Goal: Transaction & Acquisition: Purchase product/service

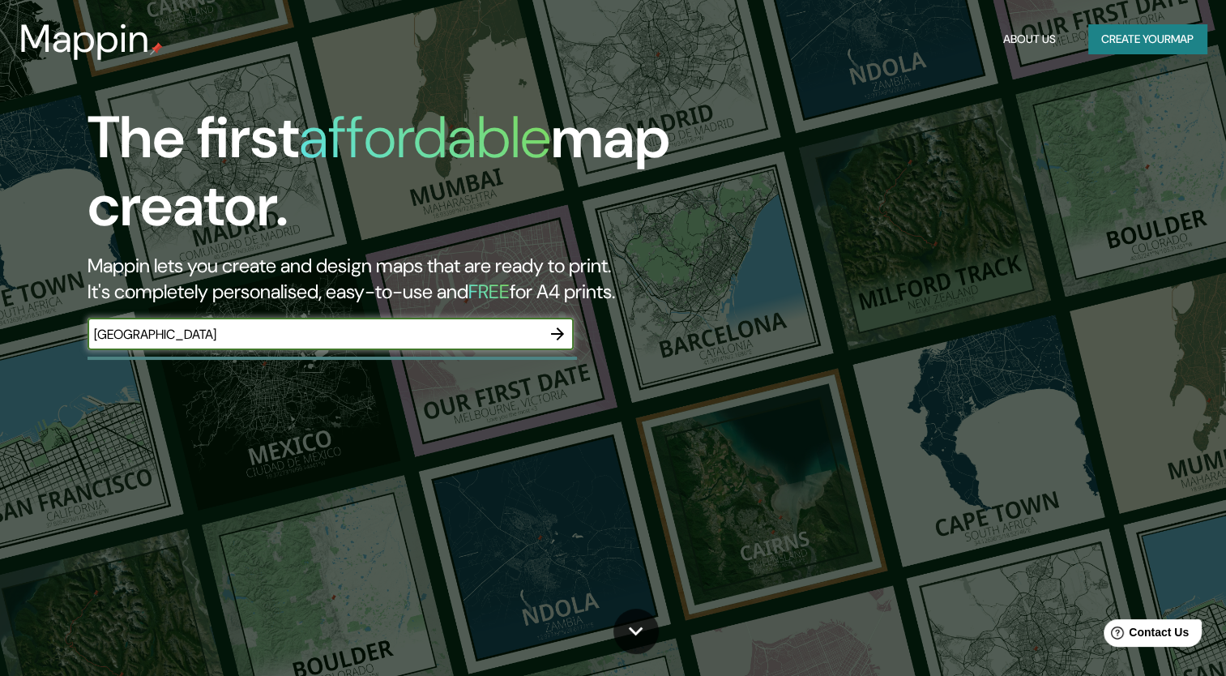
type input "barcelona"
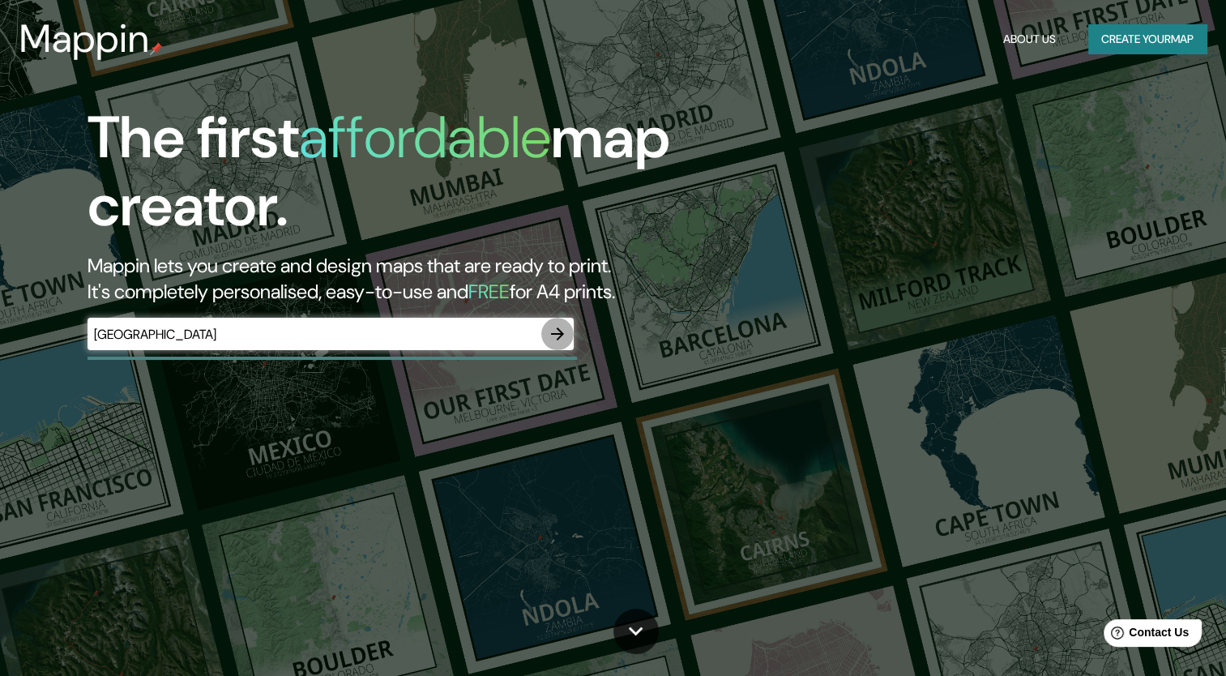
click at [556, 331] on icon "button" at bounding box center [557, 333] width 19 height 19
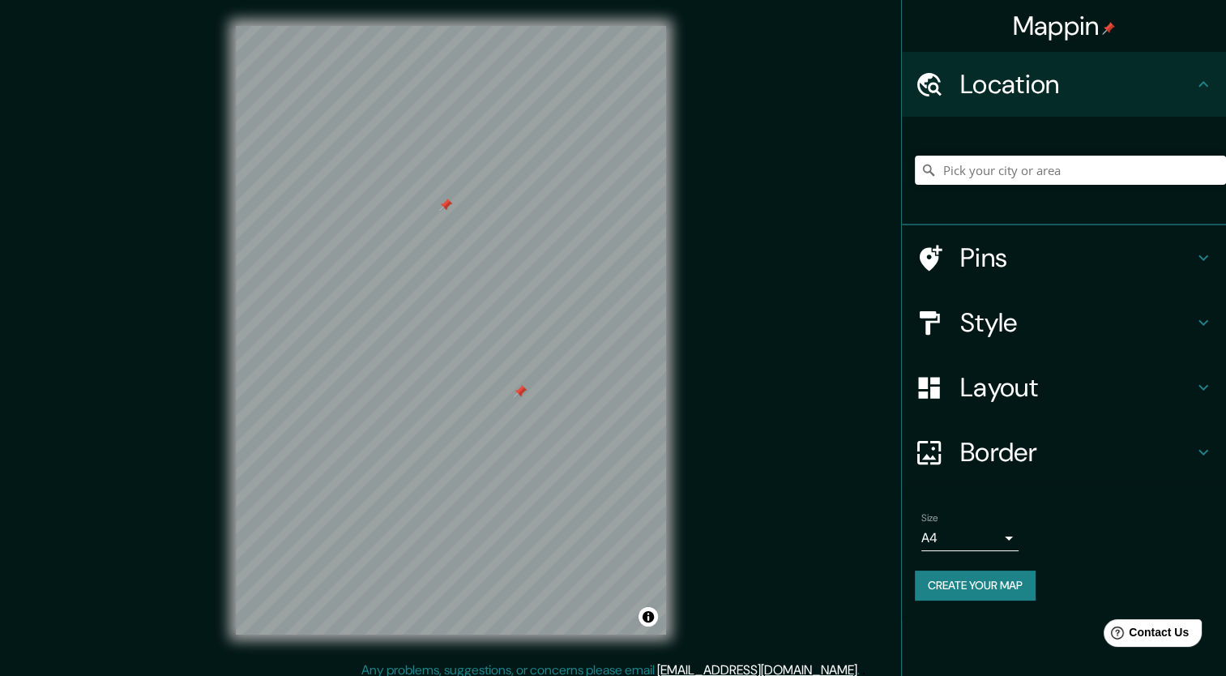
click at [521, 391] on div at bounding box center [520, 391] width 13 height 13
click at [979, 160] on input "Pick your city or area" at bounding box center [1070, 170] width 311 height 29
type input "Bernabeuhof, 1098 VW Ámsterdam, Países Bajos"
click at [1214, 168] on icon "Clear" at bounding box center [1213, 170] width 10 height 10
click at [1092, 180] on input "Pick your city or area" at bounding box center [1070, 170] width 311 height 29
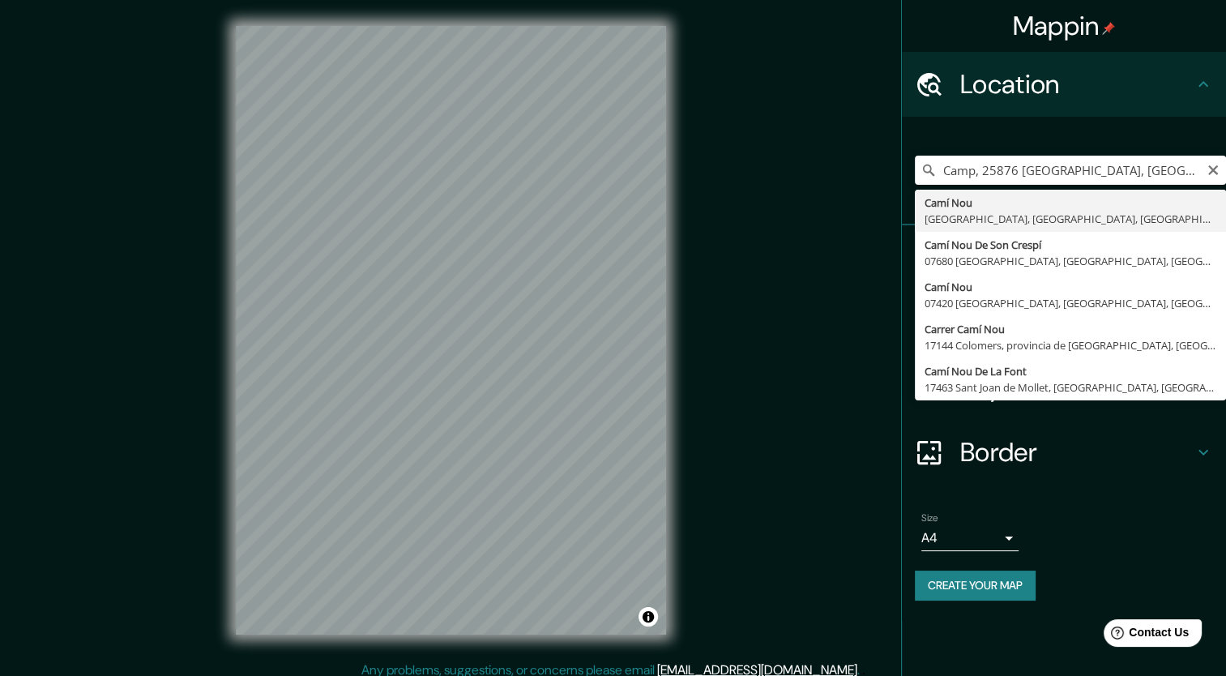
type input "Camí Nou, 07720 Es Castell, Islas Baleares, España"
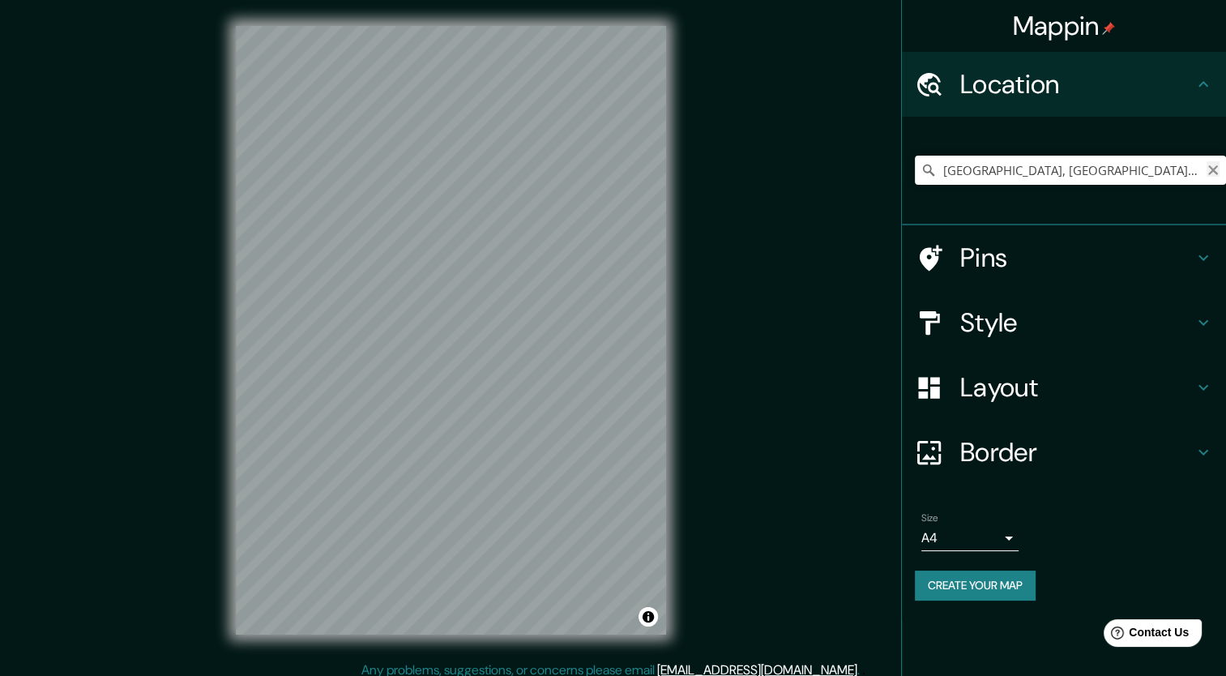
click at [1215, 173] on icon "Clear" at bounding box center [1213, 170] width 13 height 13
click at [1076, 172] on input "Pick your city or area" at bounding box center [1070, 170] width 311 height 29
type input "Vaticano, Imola, Ciudad metropolitana de Bolonia, Italia"
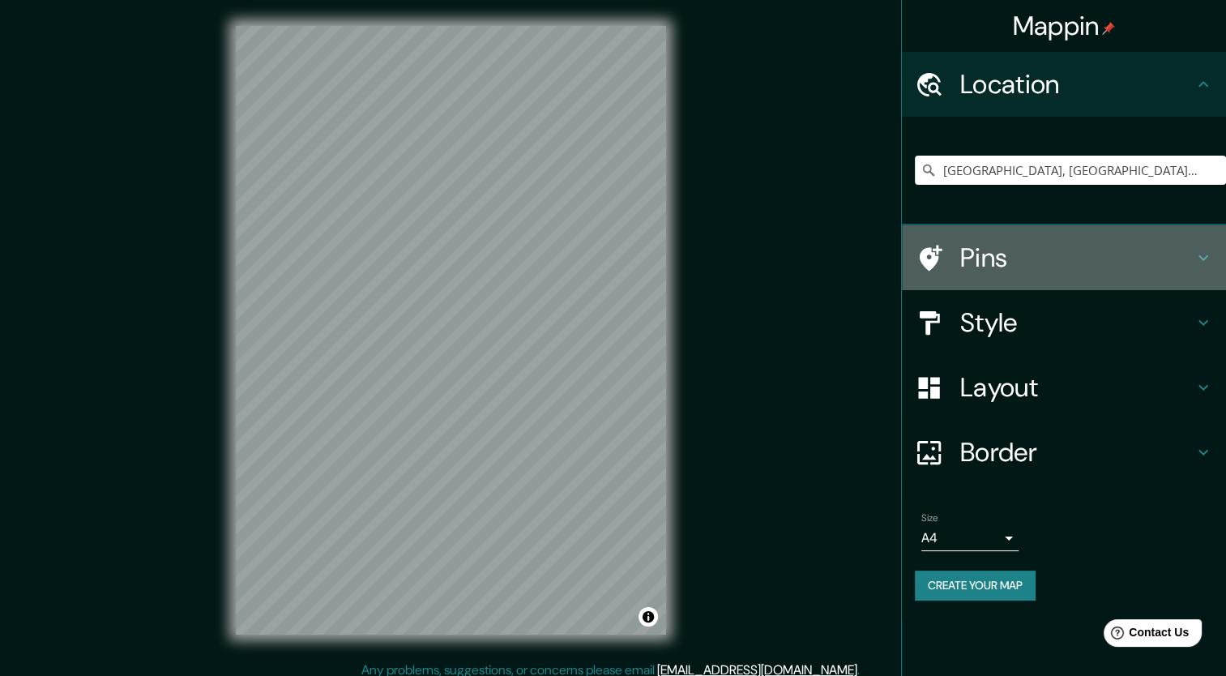
click at [1201, 253] on icon at bounding box center [1203, 257] width 19 height 19
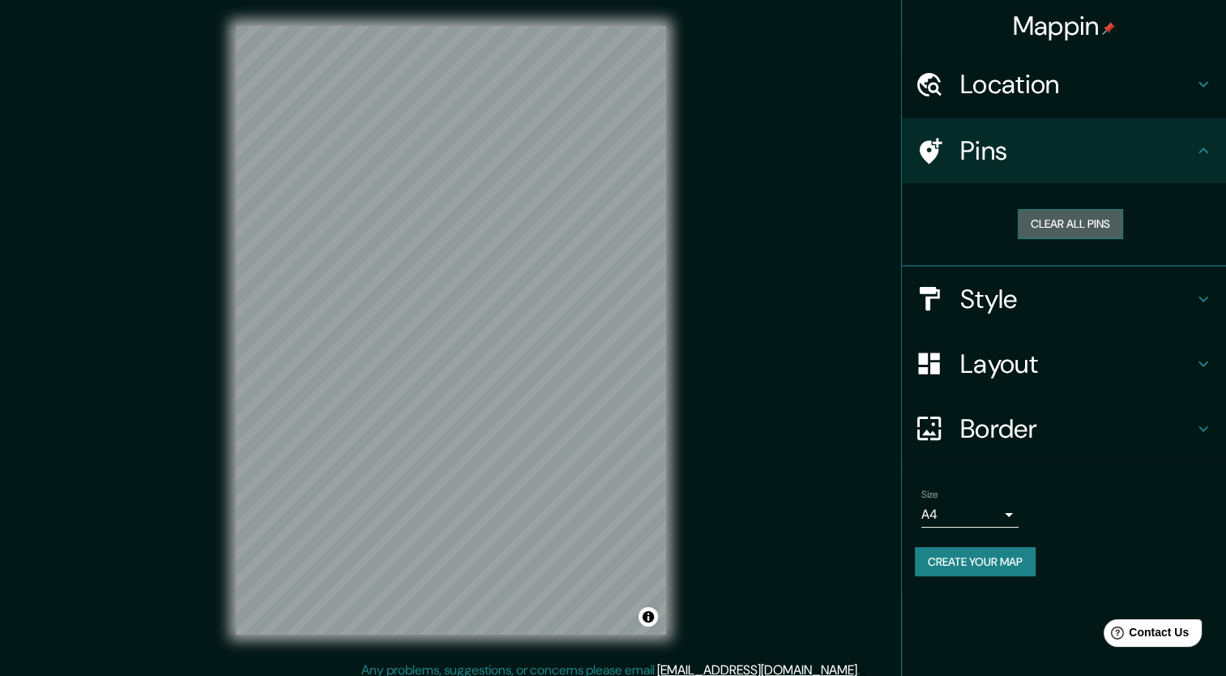
click at [1089, 225] on button "Clear all pins" at bounding box center [1070, 224] width 105 height 30
click at [1205, 148] on icon at bounding box center [1203, 150] width 19 height 19
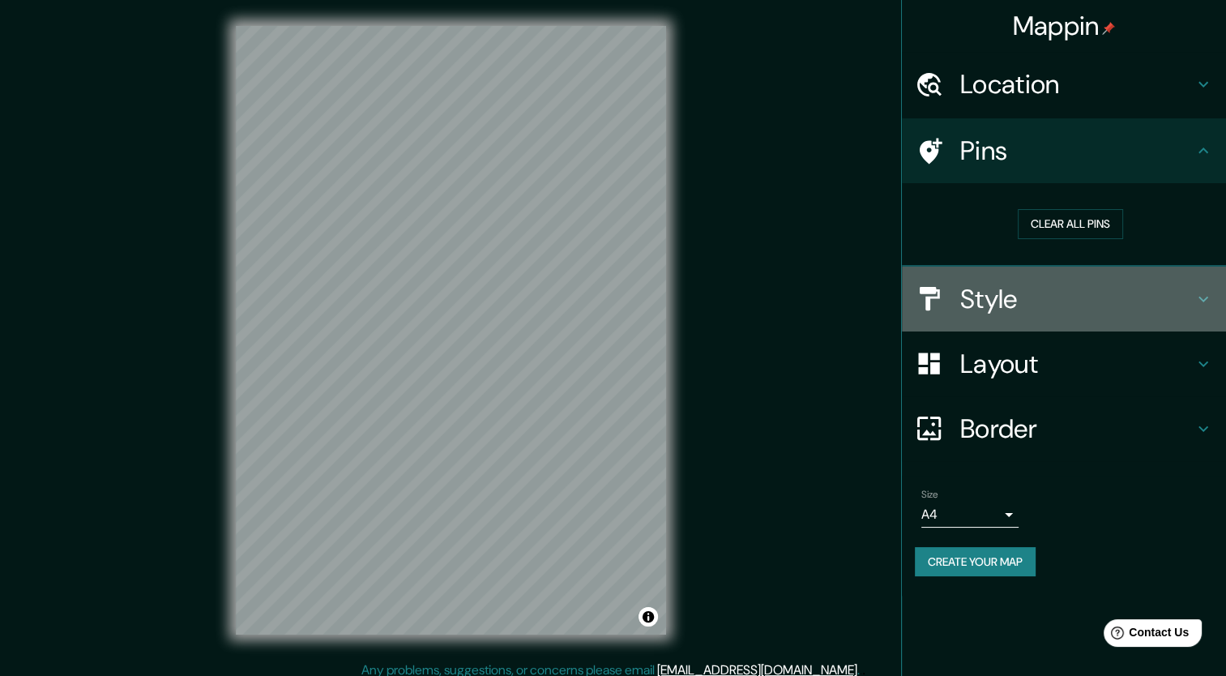
click at [1196, 294] on icon at bounding box center [1203, 298] width 19 height 19
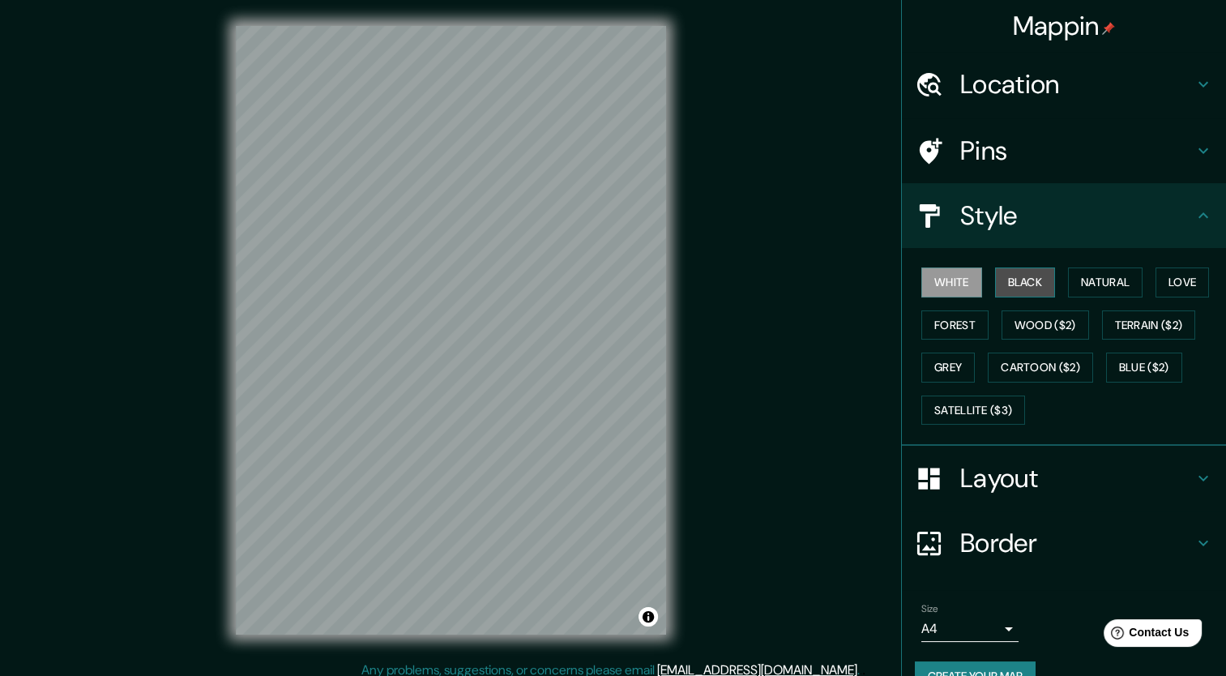
click at [1030, 281] on button "Black" at bounding box center [1025, 282] width 61 height 30
click at [943, 280] on button "White" at bounding box center [952, 282] width 61 height 30
click at [1044, 319] on button "Wood ($2)" at bounding box center [1046, 325] width 88 height 30
click at [943, 282] on button "White" at bounding box center [952, 282] width 61 height 30
click at [1089, 272] on button "Natural" at bounding box center [1105, 282] width 75 height 30
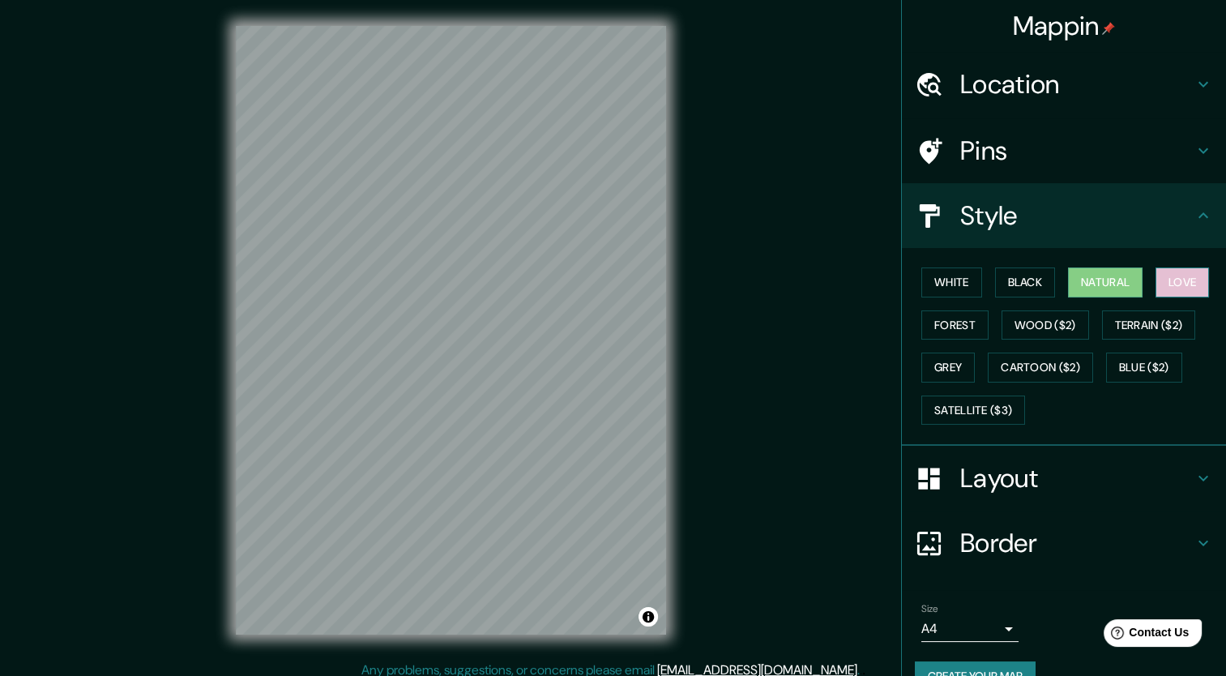
click at [1182, 279] on button "Love" at bounding box center [1182, 282] width 53 height 30
click at [950, 329] on button "Forest" at bounding box center [955, 325] width 67 height 30
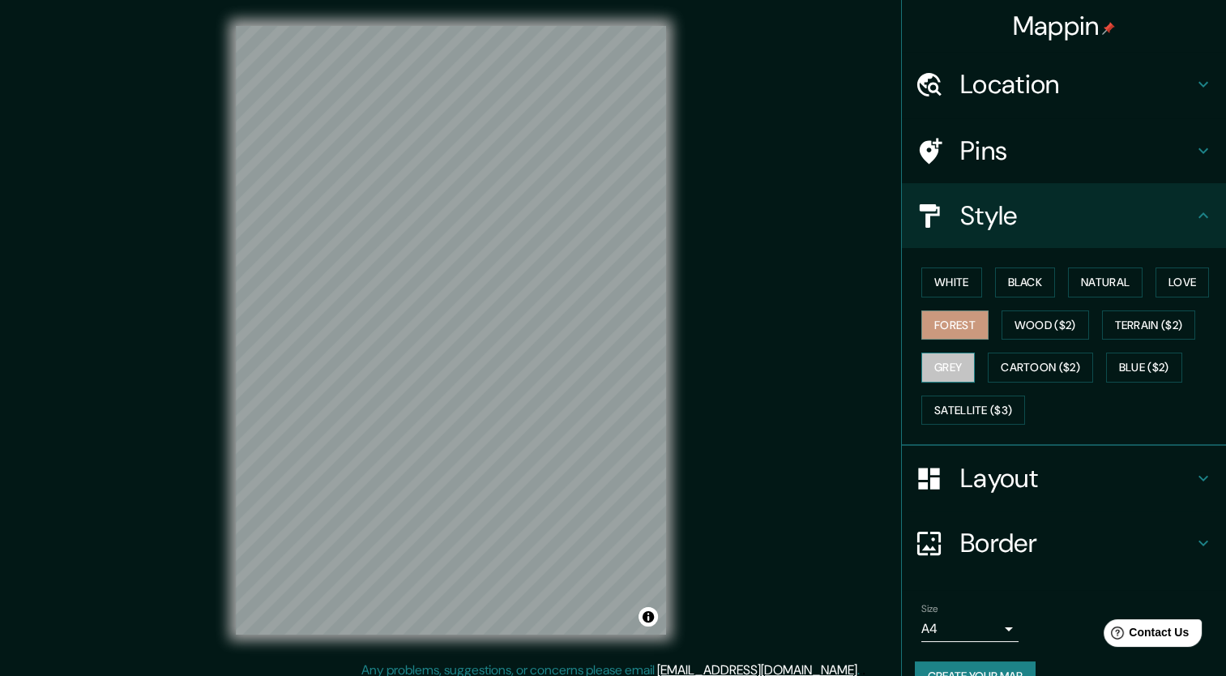
click at [935, 366] on button "Grey" at bounding box center [948, 368] width 53 height 30
click at [1034, 357] on button "Cartoon ($2)" at bounding box center [1040, 368] width 105 height 30
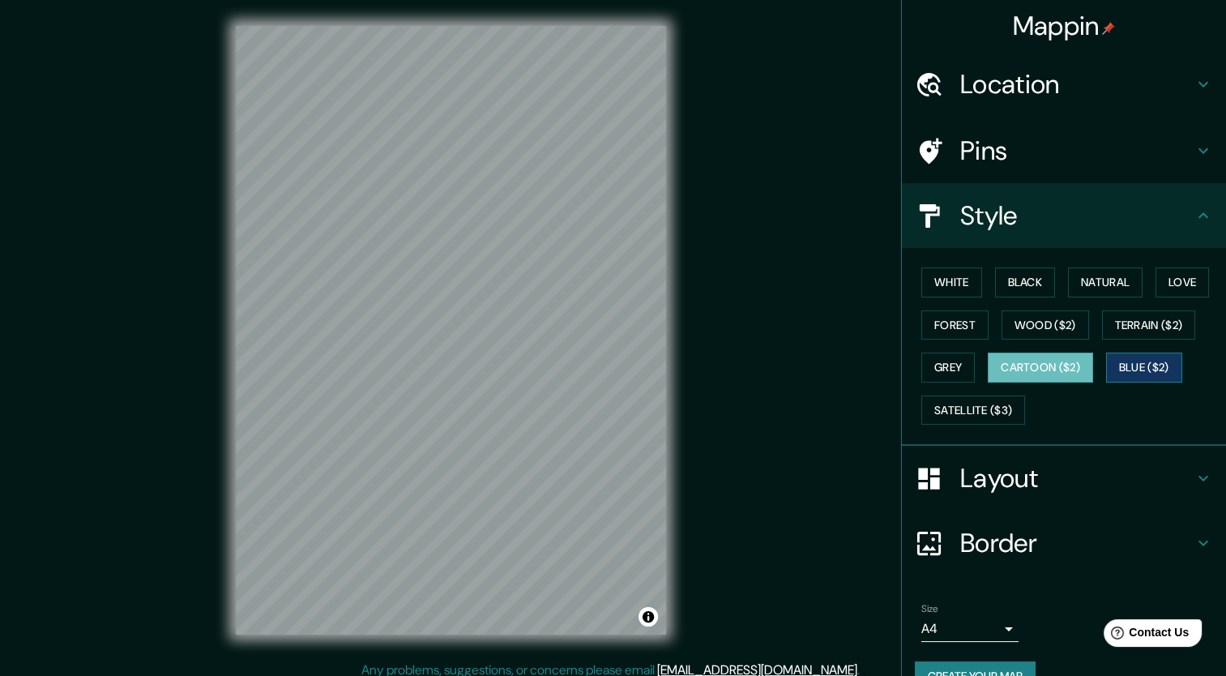
click at [1128, 365] on button "Blue ($2)" at bounding box center [1144, 368] width 76 height 30
click at [1037, 325] on button "Wood ($2)" at bounding box center [1046, 325] width 88 height 30
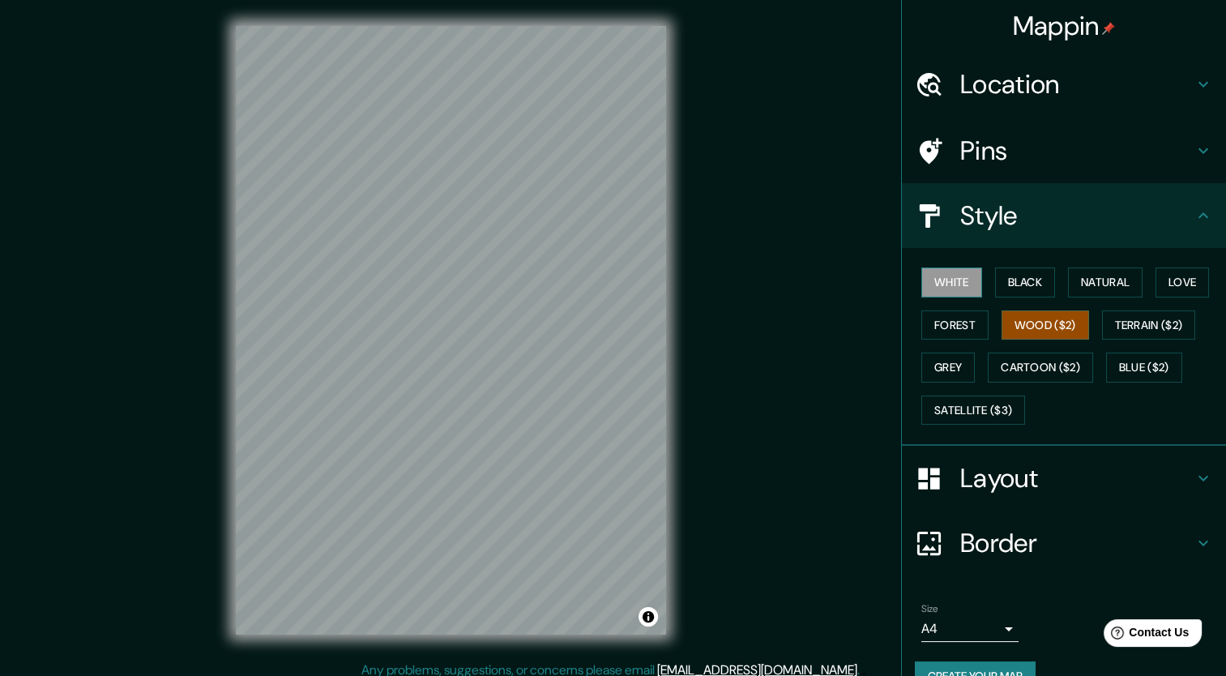
click at [941, 284] on button "White" at bounding box center [952, 282] width 61 height 30
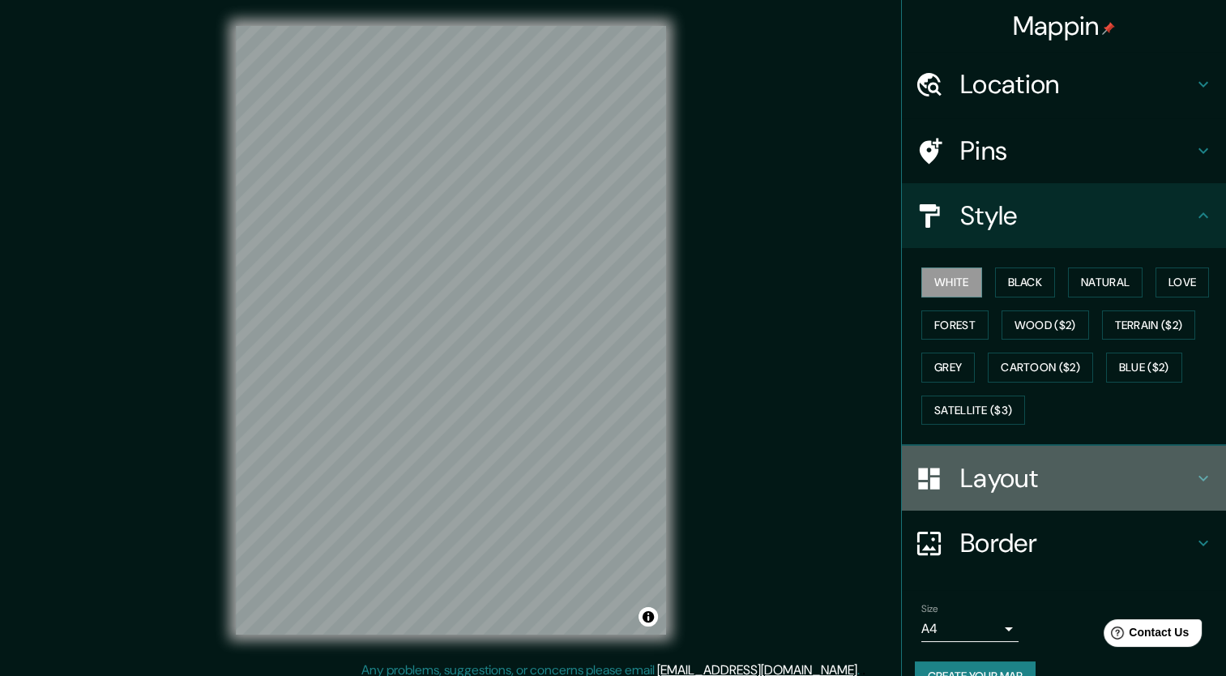
click at [1097, 462] on h4 "Layout" at bounding box center [1076, 478] width 233 height 32
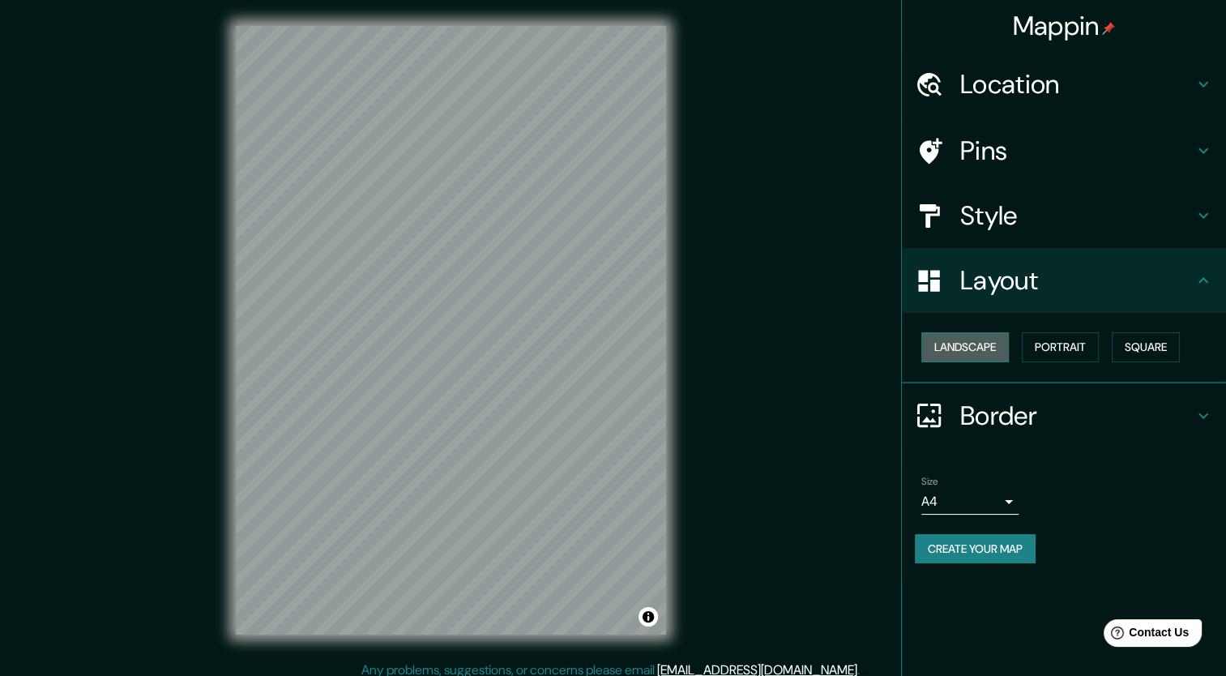
click at [963, 350] on button "Landscape" at bounding box center [966, 347] width 88 height 30
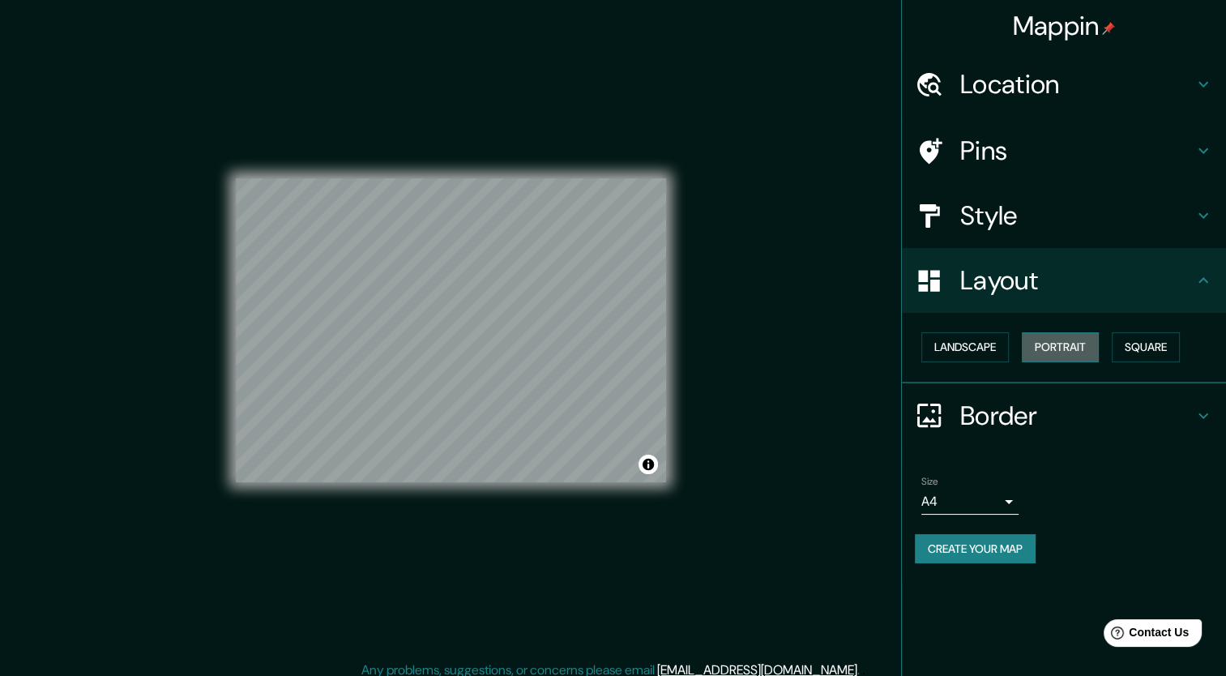
click at [1062, 350] on button "Portrait" at bounding box center [1060, 347] width 77 height 30
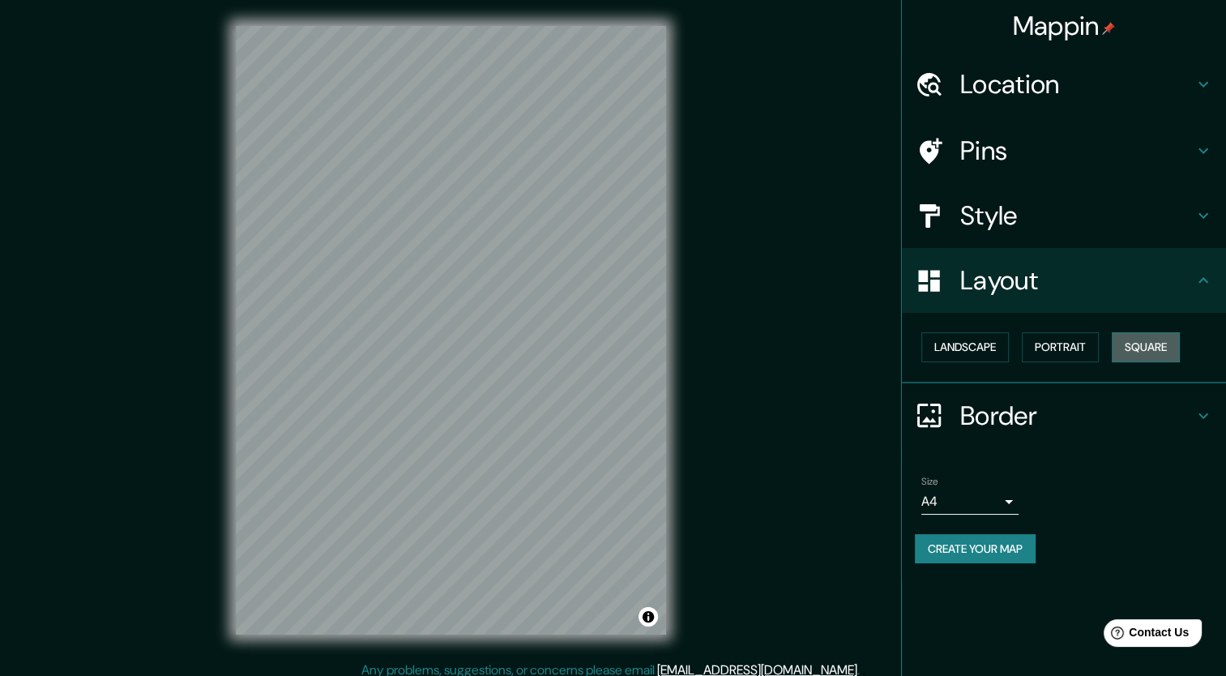
click at [1144, 345] on button "Square" at bounding box center [1146, 347] width 68 height 30
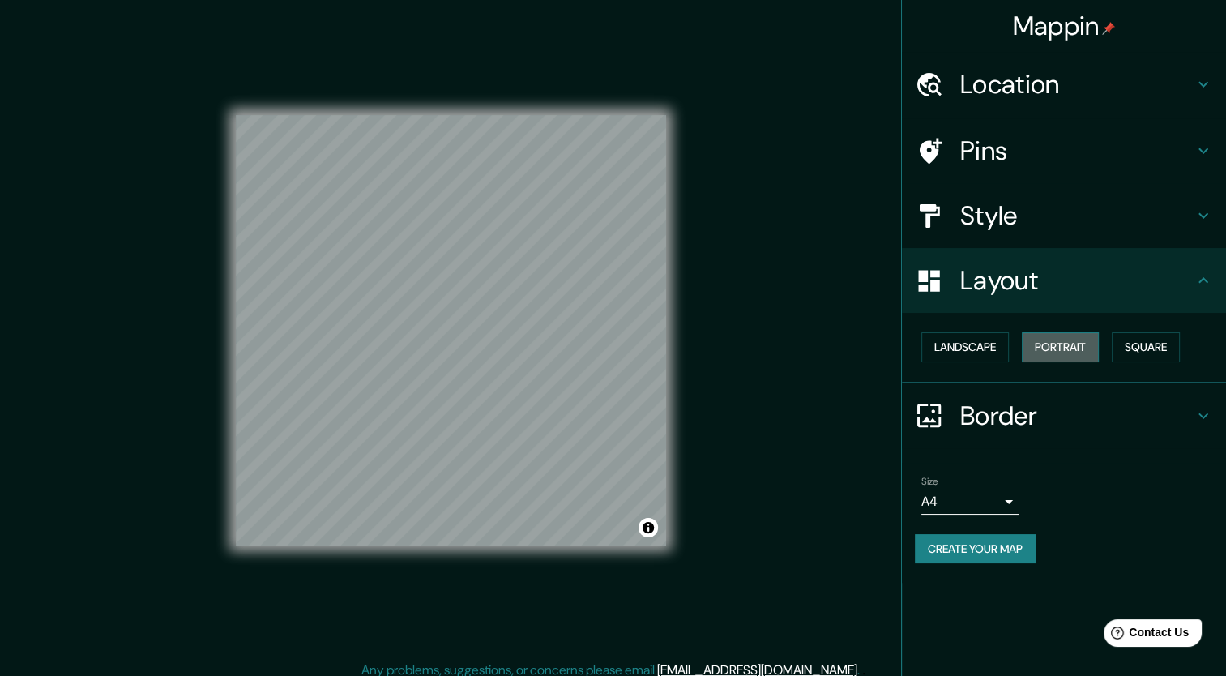
click at [1068, 352] on button "Portrait" at bounding box center [1060, 347] width 77 height 30
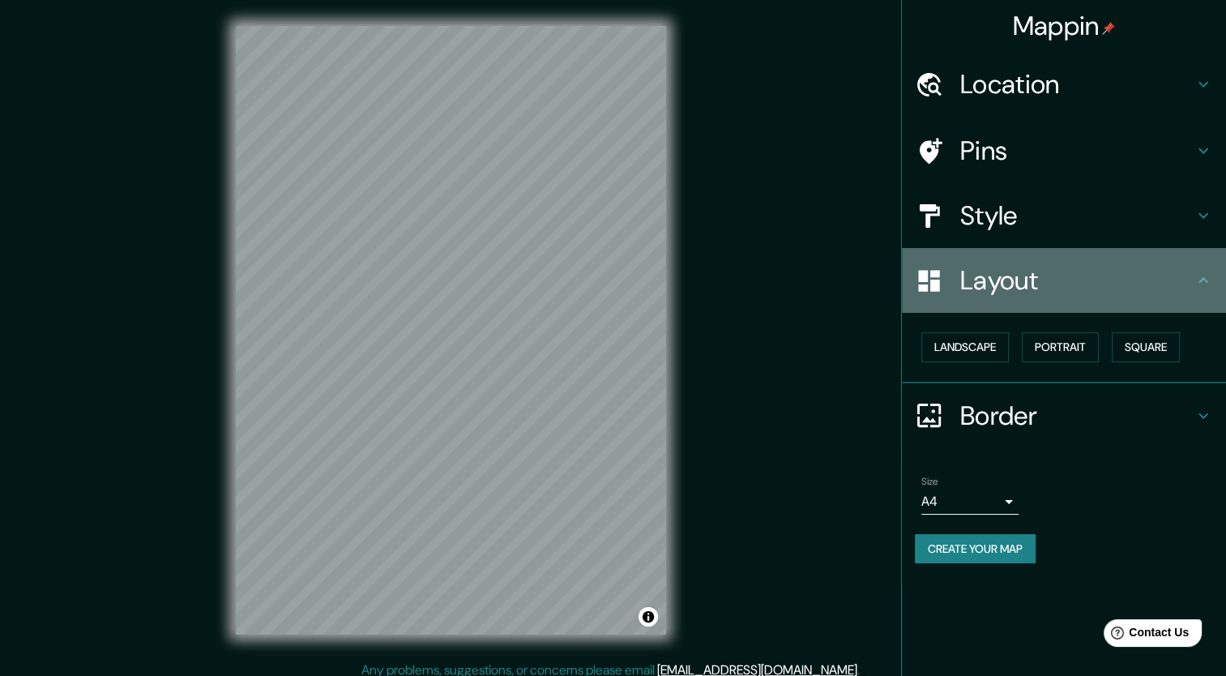
click at [1194, 277] on icon at bounding box center [1203, 280] width 19 height 19
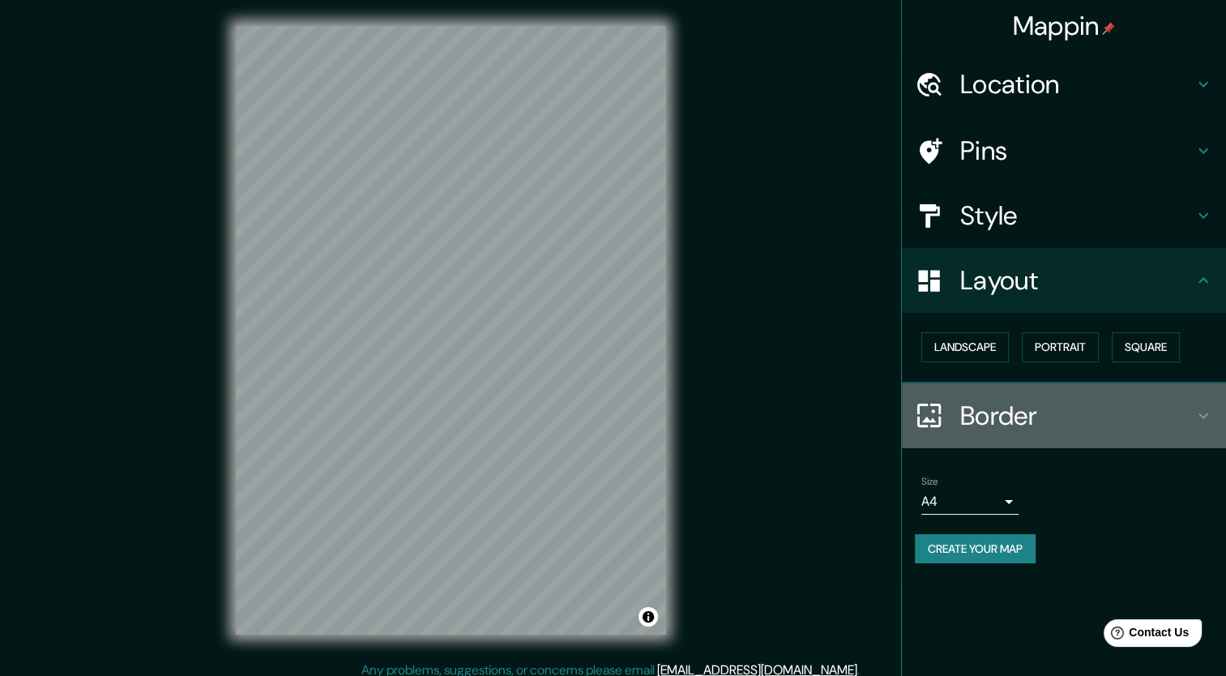
click at [1197, 411] on icon at bounding box center [1203, 415] width 19 height 19
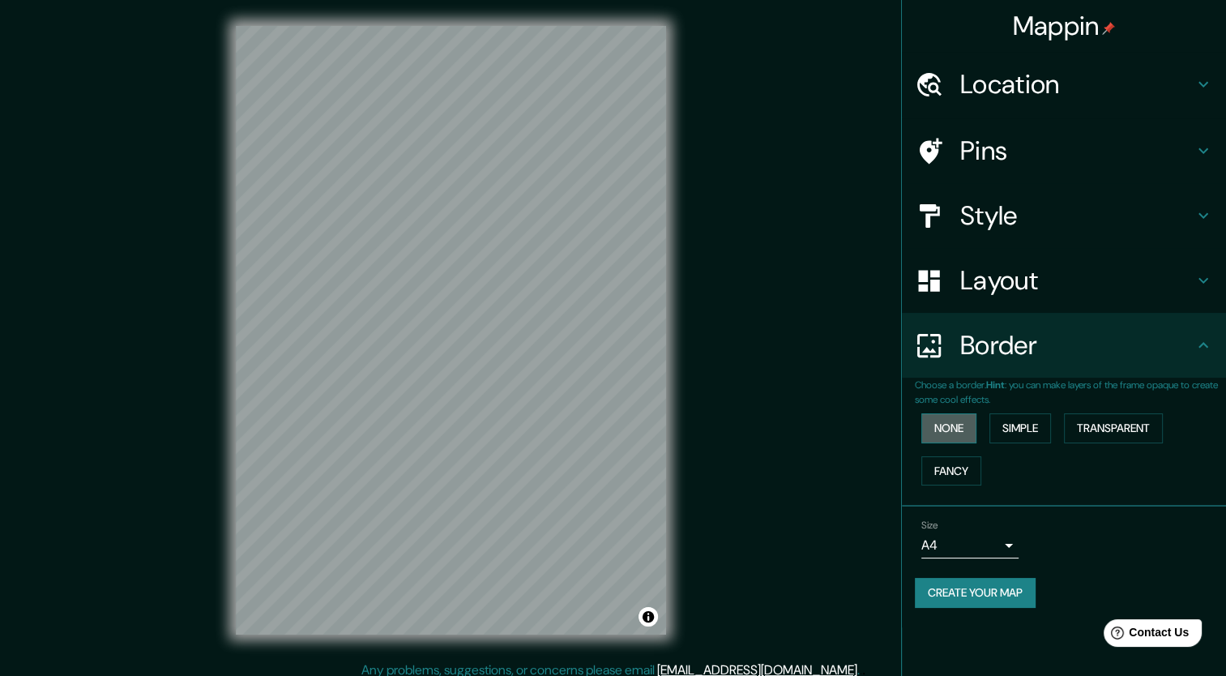
click at [944, 426] on button "None" at bounding box center [949, 428] width 55 height 30
click at [1016, 425] on button "Simple" at bounding box center [1021, 428] width 62 height 30
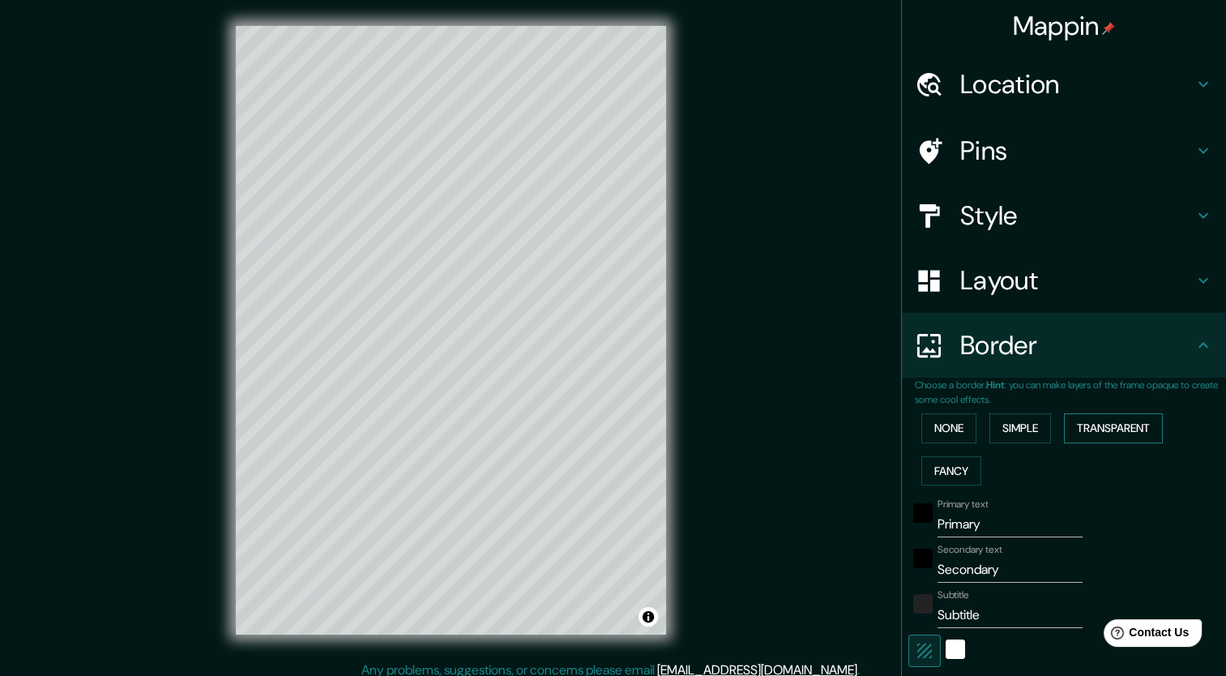
click at [1094, 424] on button "Transparent" at bounding box center [1113, 428] width 99 height 30
click at [939, 466] on button "Fancy" at bounding box center [952, 471] width 60 height 30
click at [1016, 430] on button "Simple" at bounding box center [1021, 428] width 62 height 30
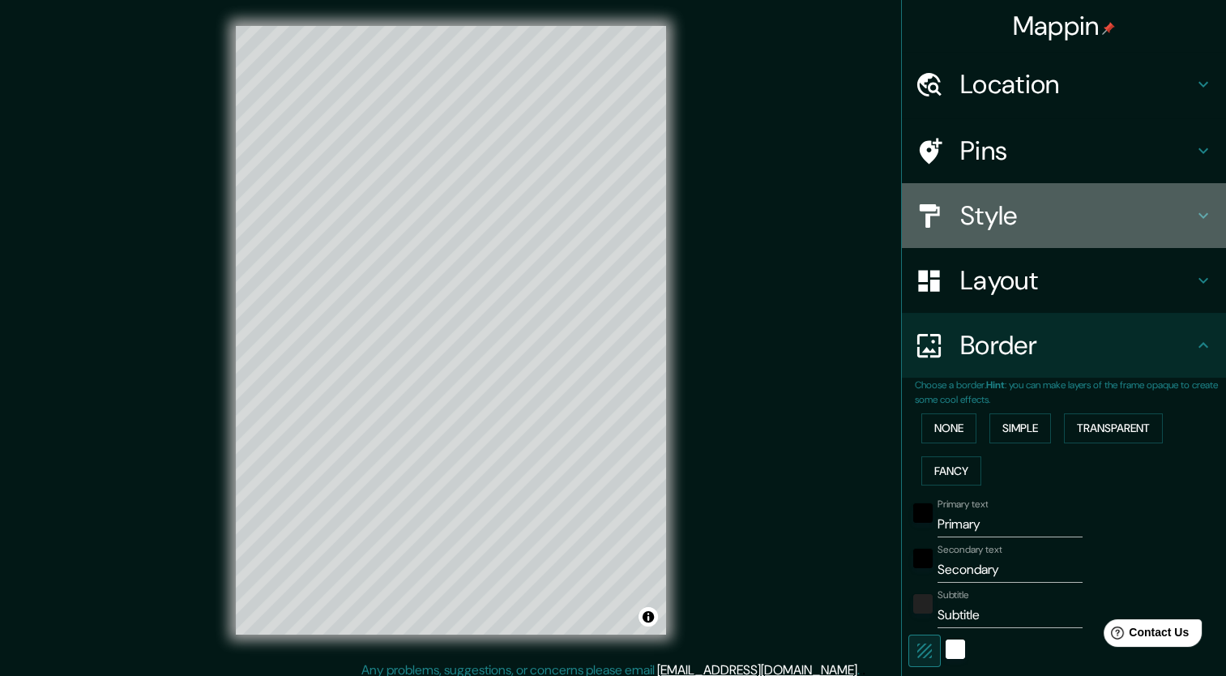
click at [1024, 205] on h4 "Style" at bounding box center [1076, 215] width 233 height 32
type input "212"
type input "42"
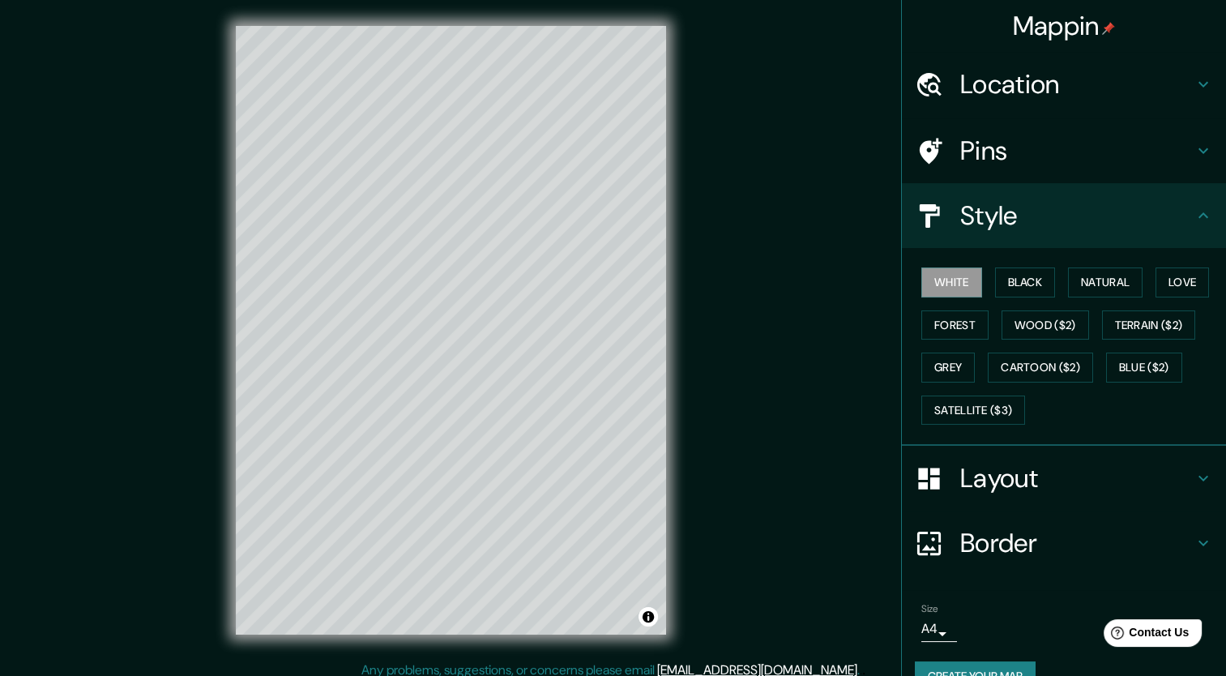
click at [977, 152] on h4 "Pins" at bounding box center [1076, 151] width 233 height 32
type input "212"
type input "42"
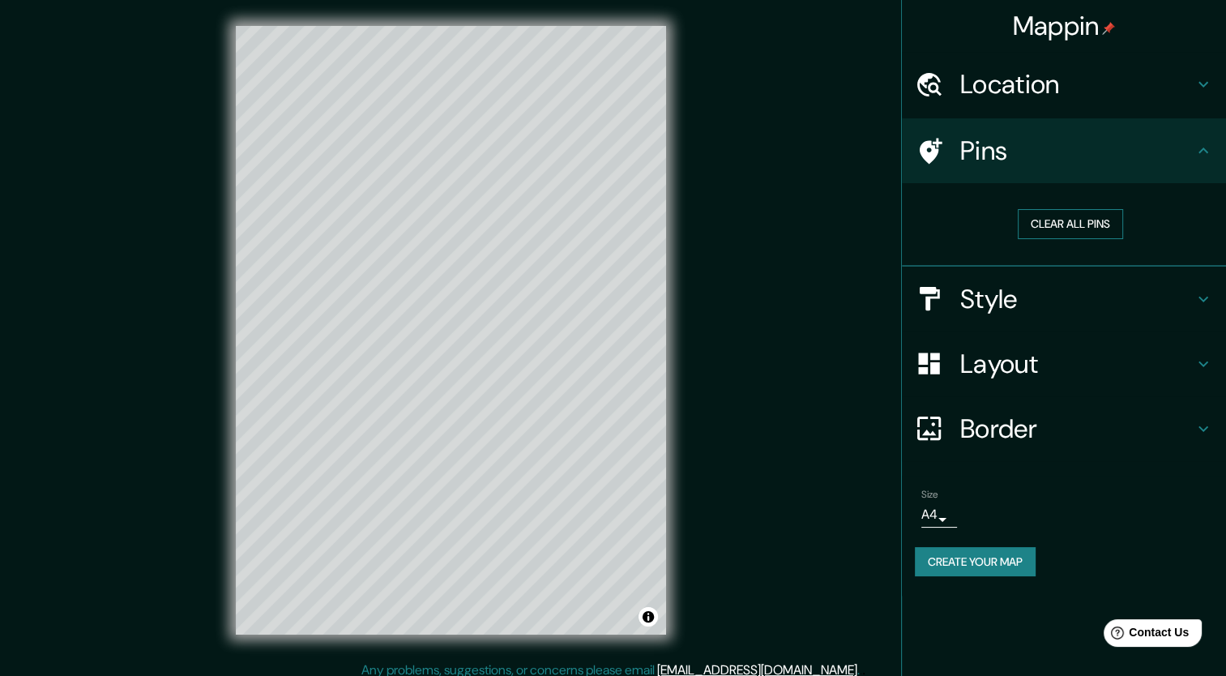
click at [1073, 228] on button "Clear all pins" at bounding box center [1070, 224] width 105 height 30
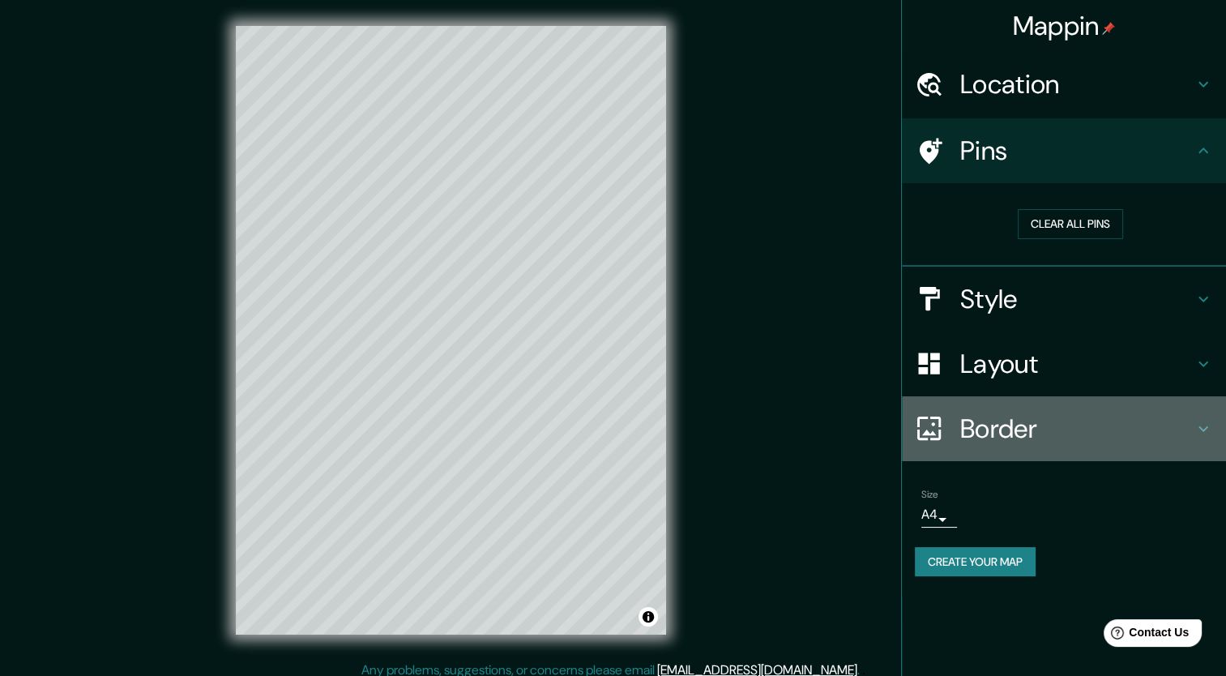
click at [1064, 422] on h4 "Border" at bounding box center [1076, 429] width 233 height 32
type input "212"
type input "42"
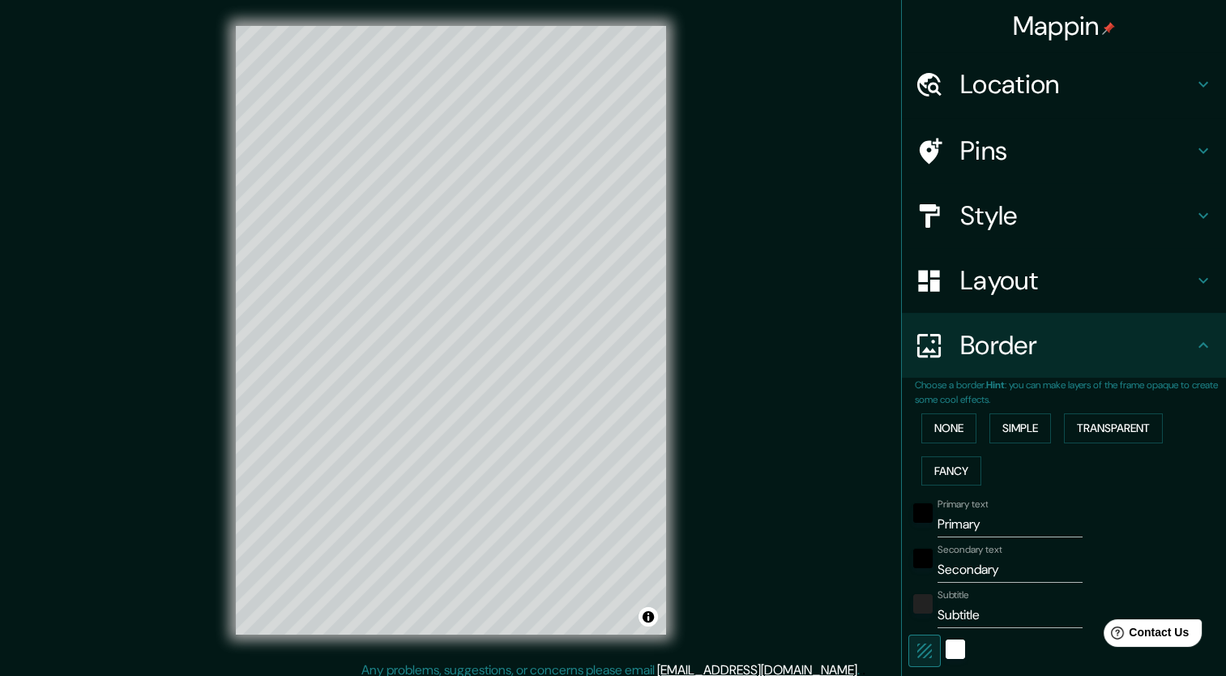
click at [975, 521] on input "Primary" at bounding box center [1010, 524] width 145 height 26
drag, startPoint x: 986, startPoint y: 521, endPoint x: 872, endPoint y: 541, distance: 115.3
click at [872, 541] on div "Mappin Location Vaticano, Imola, Ciudad metropolitana de Bolonia, Italia Vatica…" at bounding box center [613, 343] width 1226 height 686
type input "R"
type input "212"
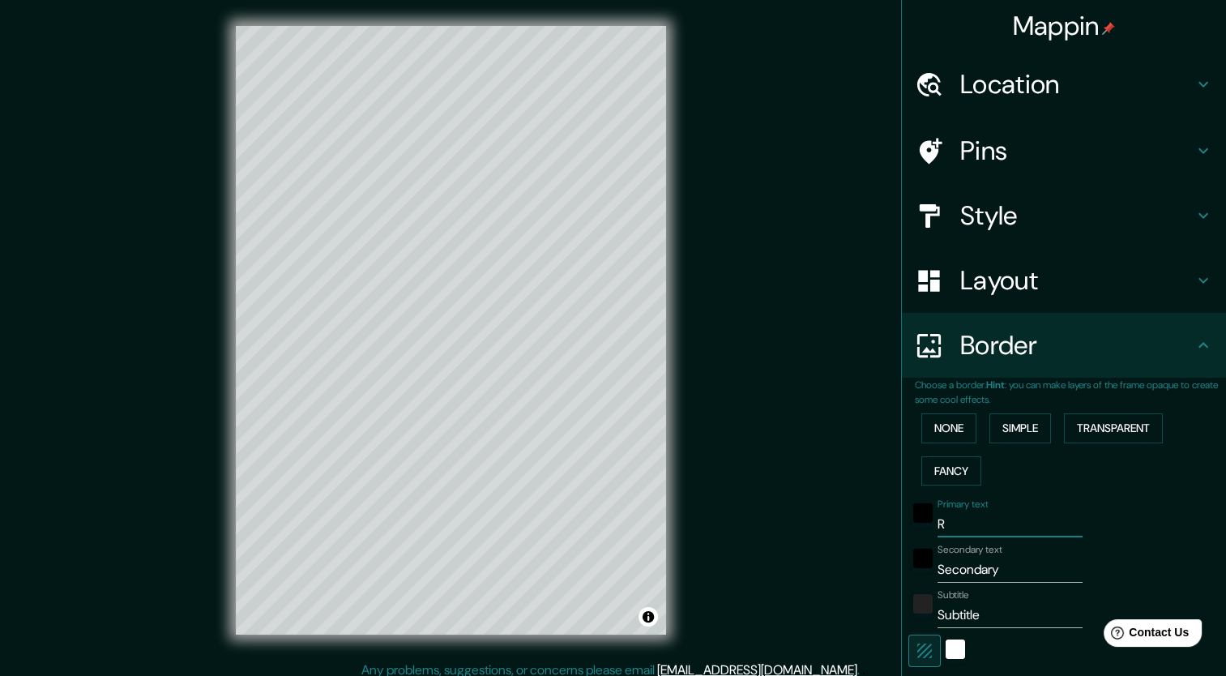
type input "42"
type input "Ro"
type input "212"
type input "42"
type input "R"
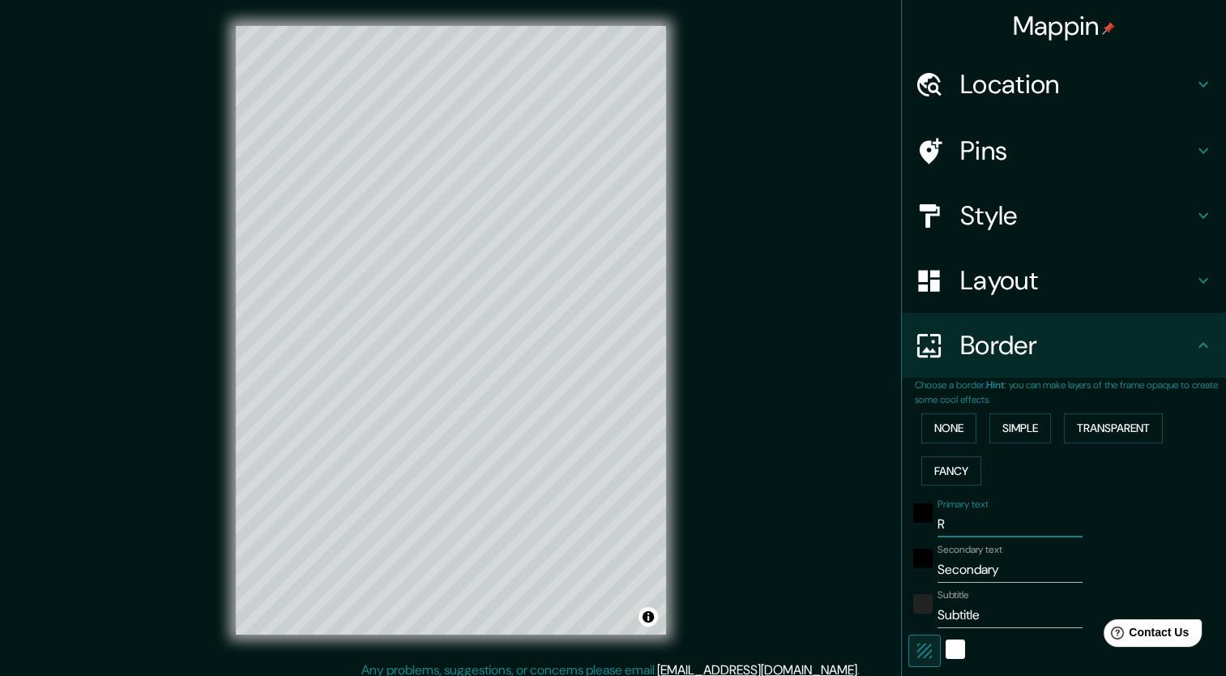
type input "212"
type input "42"
type input "212"
type input "42"
type input "T"
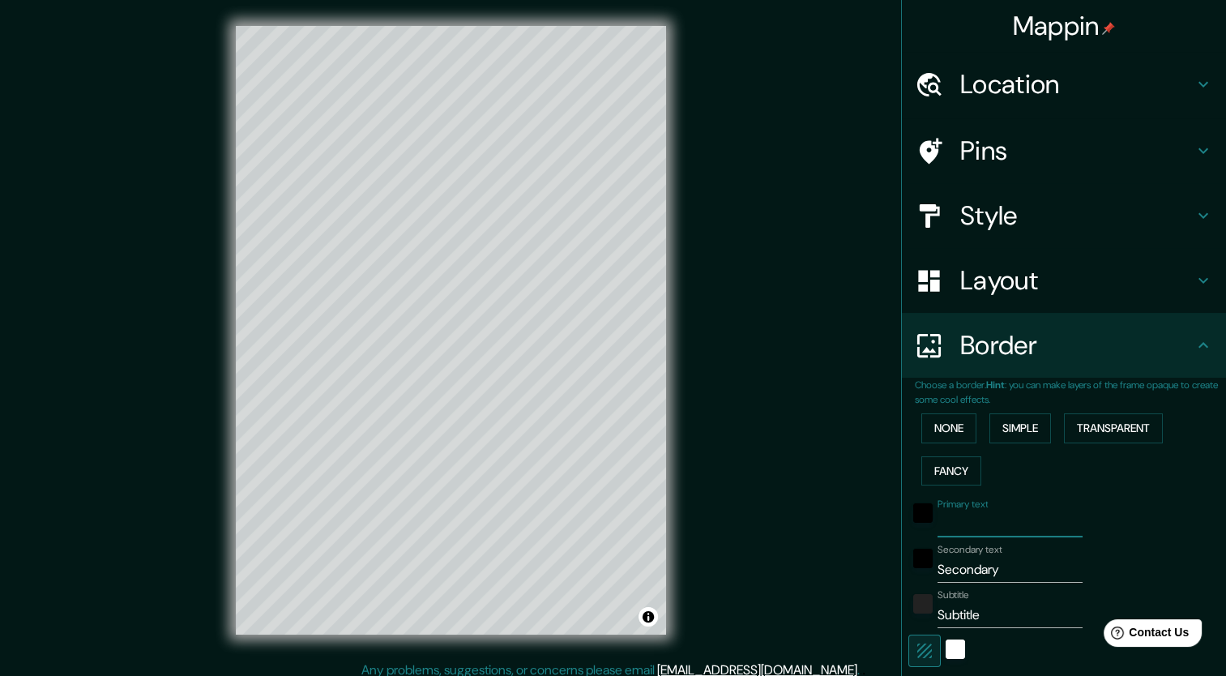
type input "212"
type input "42"
type input "Ti"
type input "212"
type input "42"
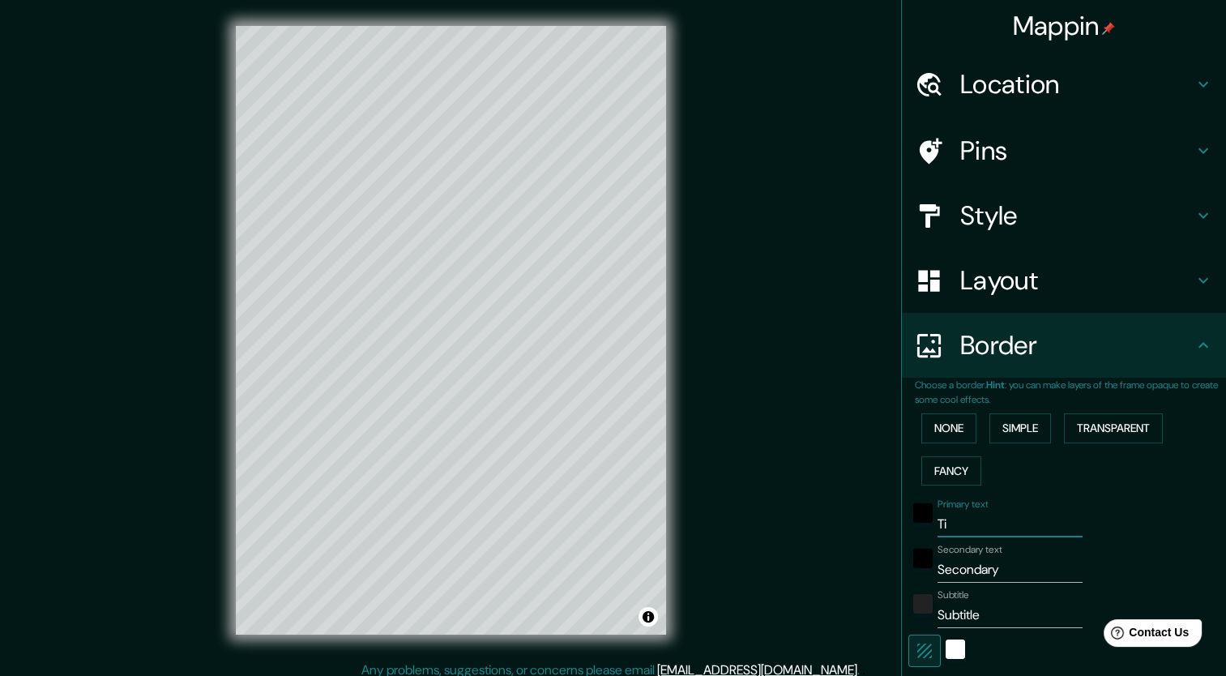
type input "Til"
type input "212"
type input "42"
type input "Ti"
type input "212"
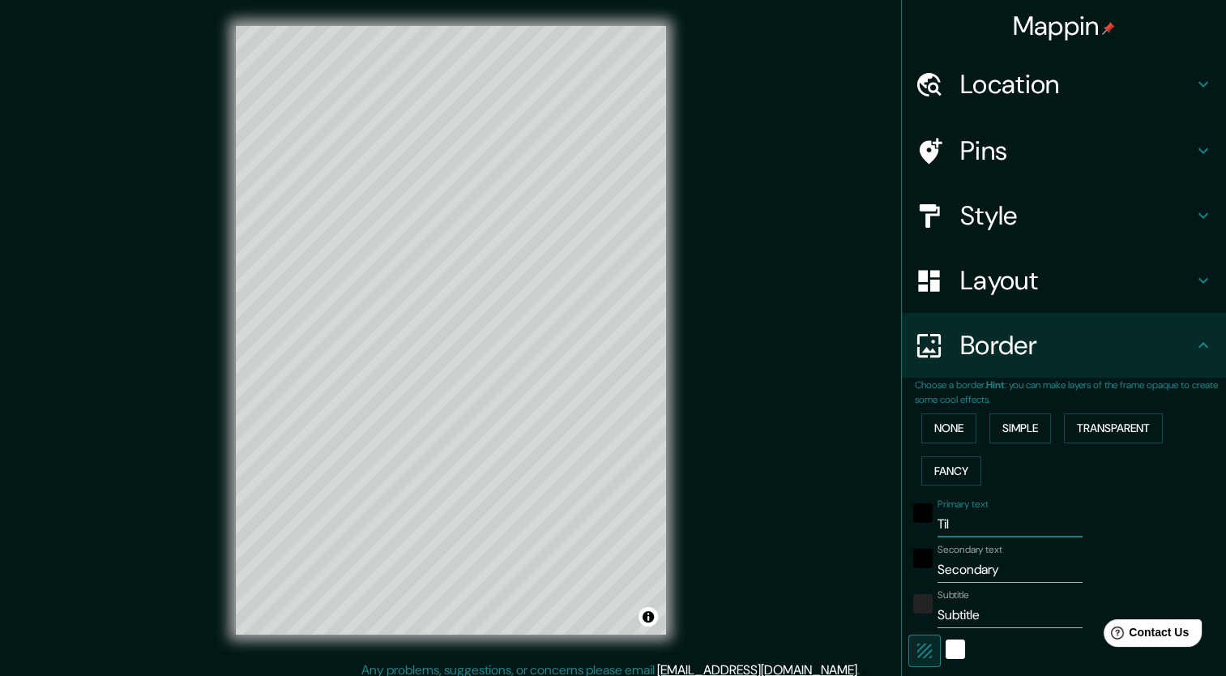
type input "42"
type input "T"
type input "212"
type input "42"
type input "212"
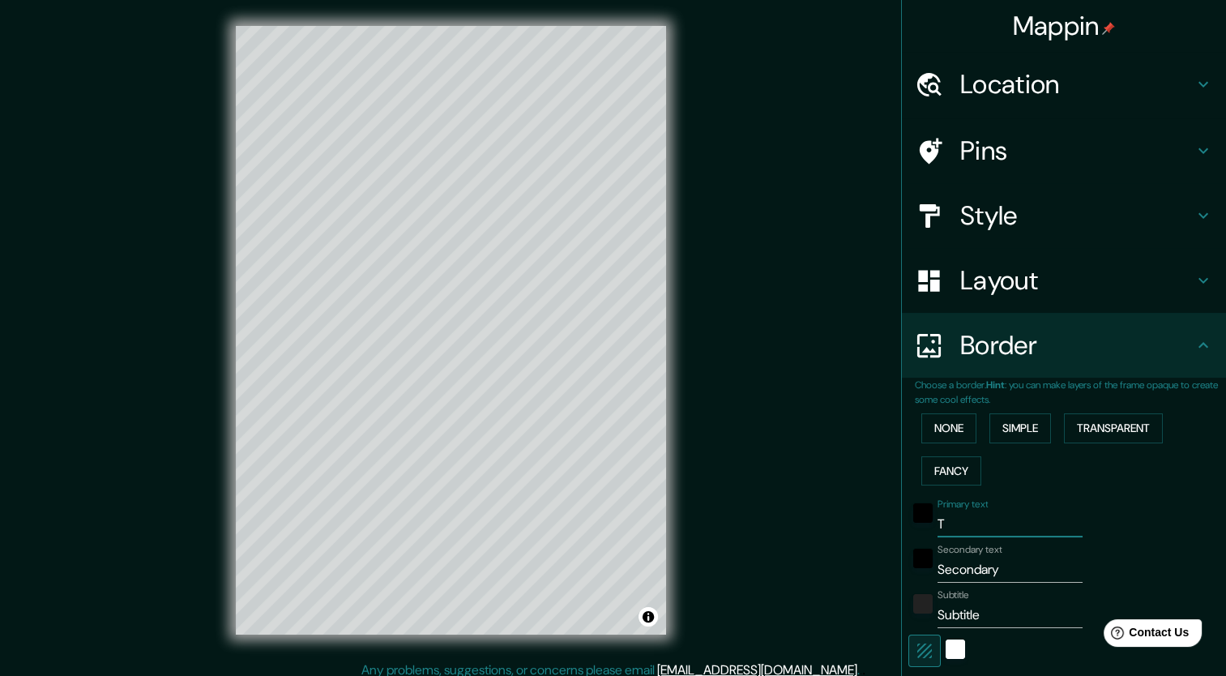
type input "42"
type input "i"
type input "212"
type input "42"
type input "it"
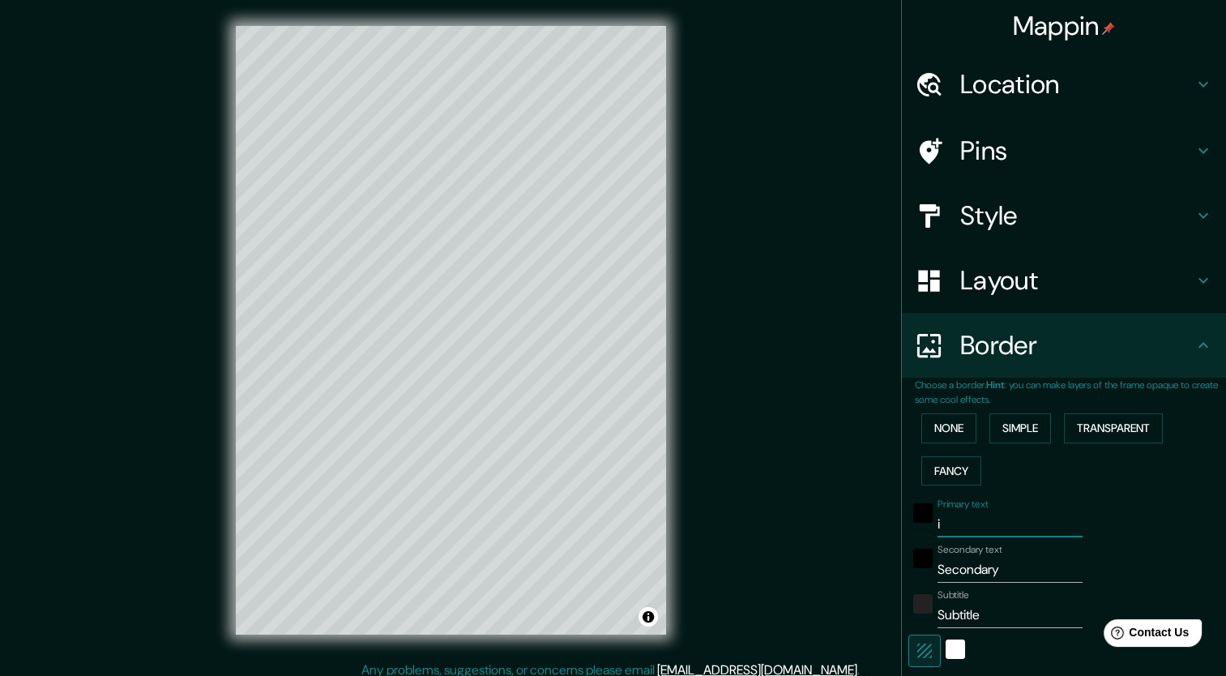
type input "212"
type input "42"
type input "ital"
type input "212"
type input "42"
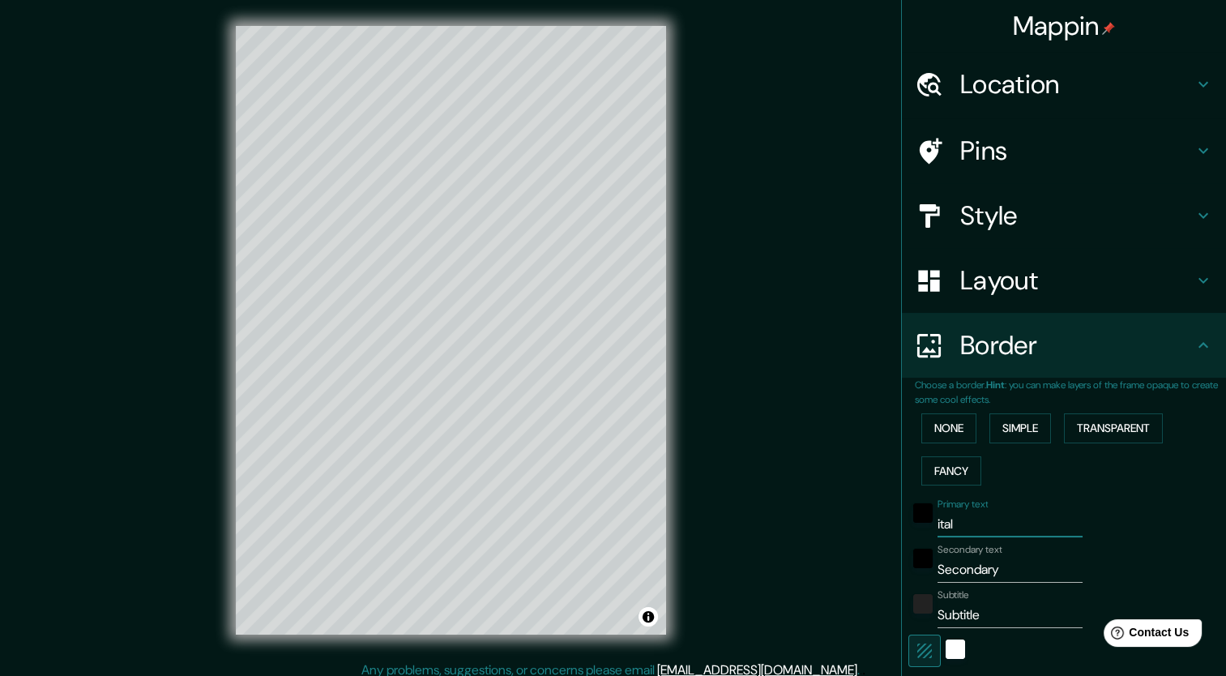
type input "itali"
type input "212"
type input "42"
type input "italia"
type input "212"
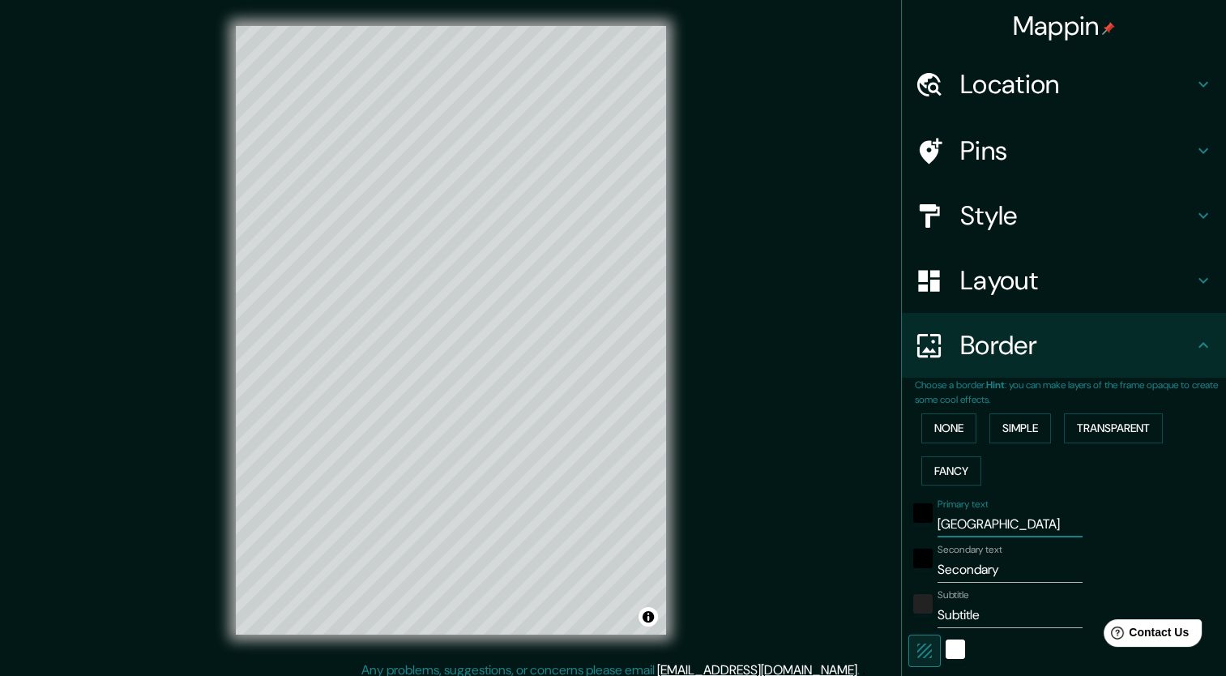
type input "42"
type input "italia"
click at [968, 579] on input "Secondary" at bounding box center [1010, 570] width 145 height 26
type input "Ro"
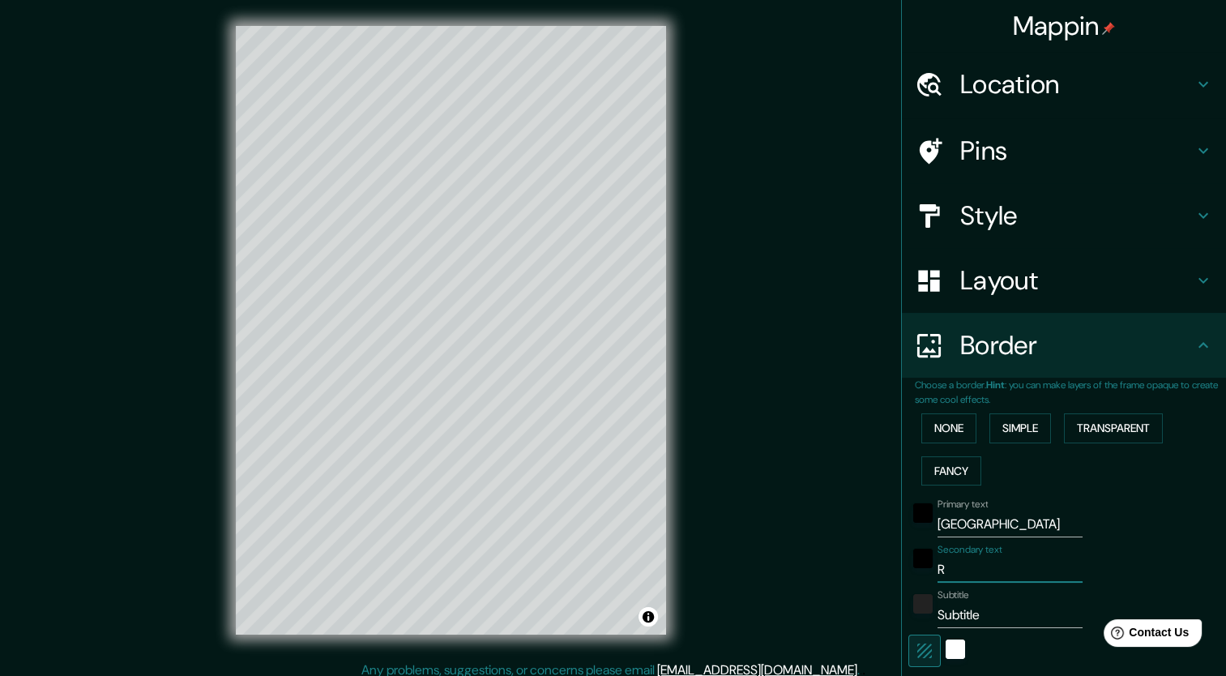
type input "212"
type input "42"
type input "Rom"
type input "212"
type input "42"
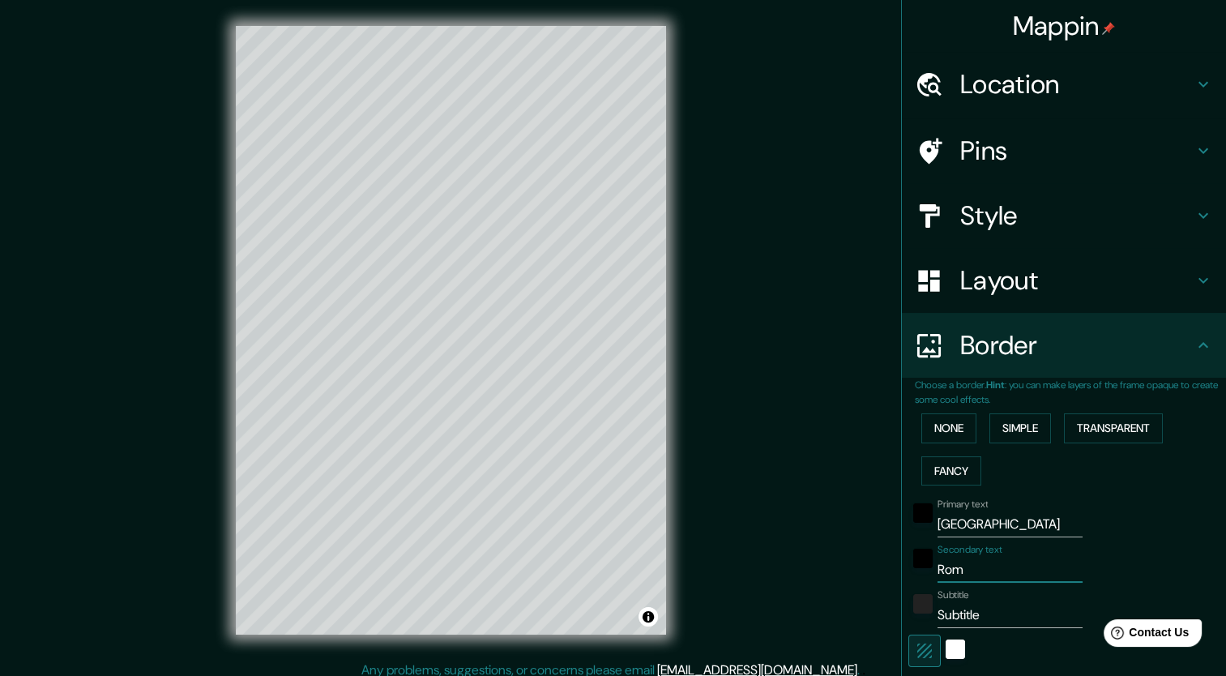
type input "Roma"
type input "212"
type input "42"
type input "Roma"
click at [960, 621] on input "Subtitle" at bounding box center [1010, 615] width 145 height 26
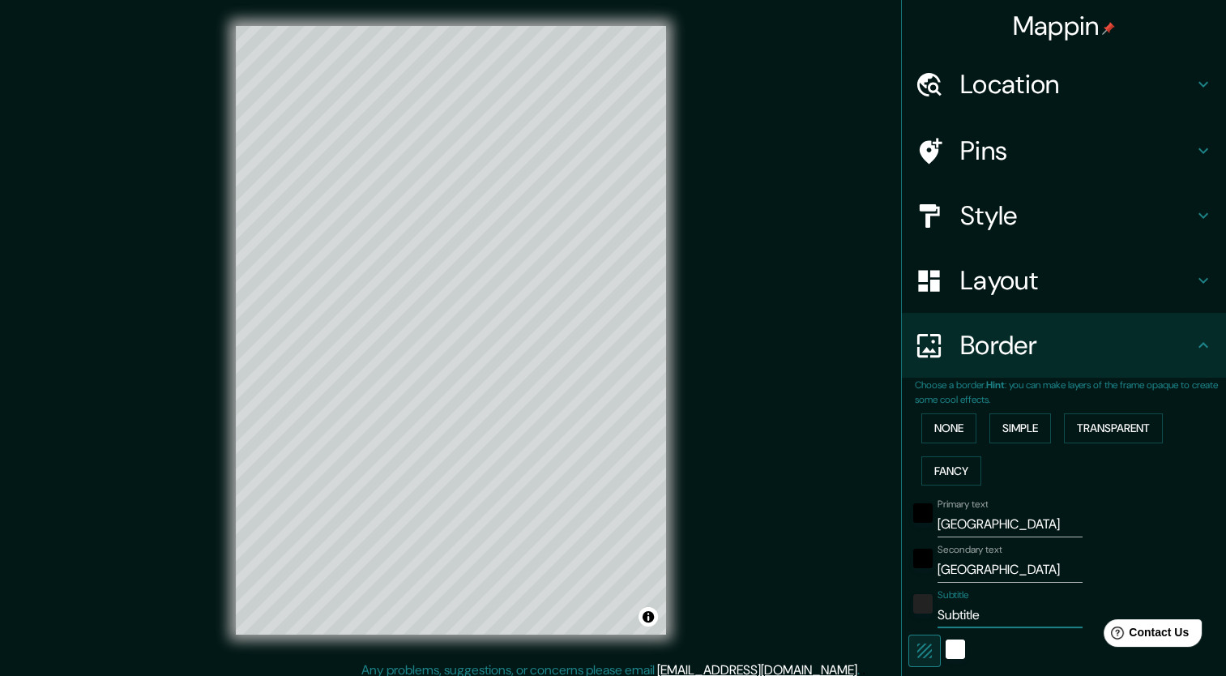
click at [960, 621] on input "Subtitle" at bounding box center [1010, 615] width 145 height 26
type input "C"
type input "212"
type input "42"
type input "Ci"
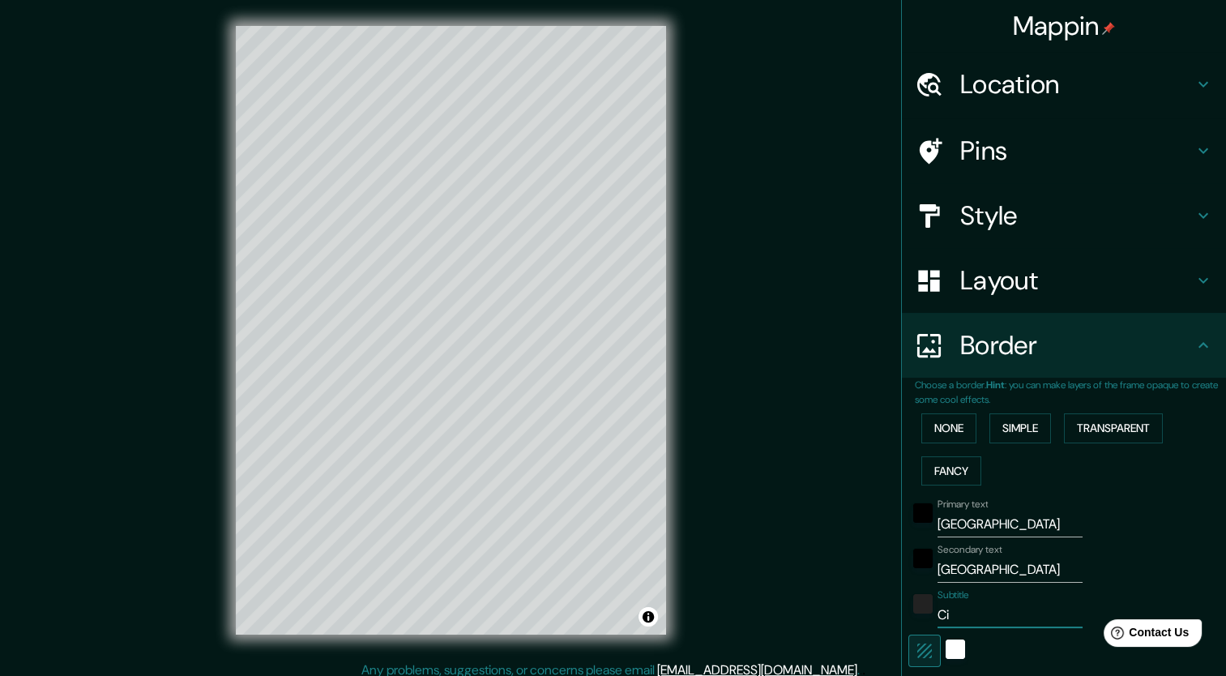
type input "212"
type input "42"
type input "Ciud"
type input "212"
type input "42"
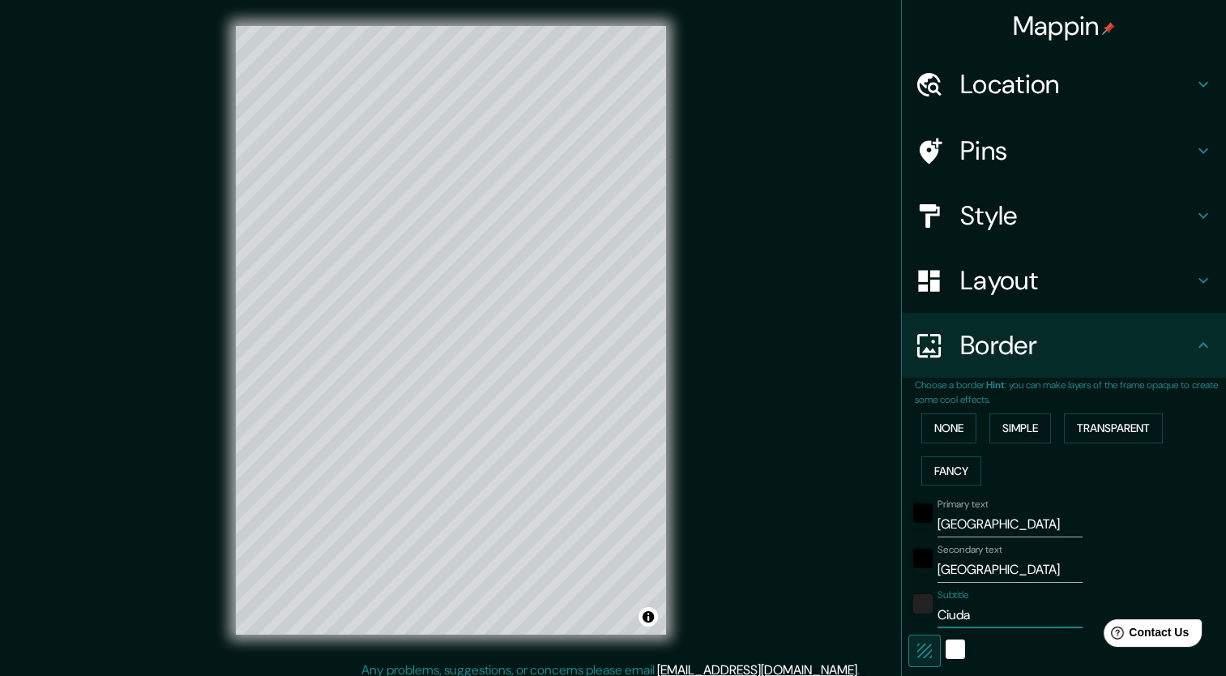
type input "Ciudad"
type input "212"
type input "42"
type input "Ciudad"
type input "212"
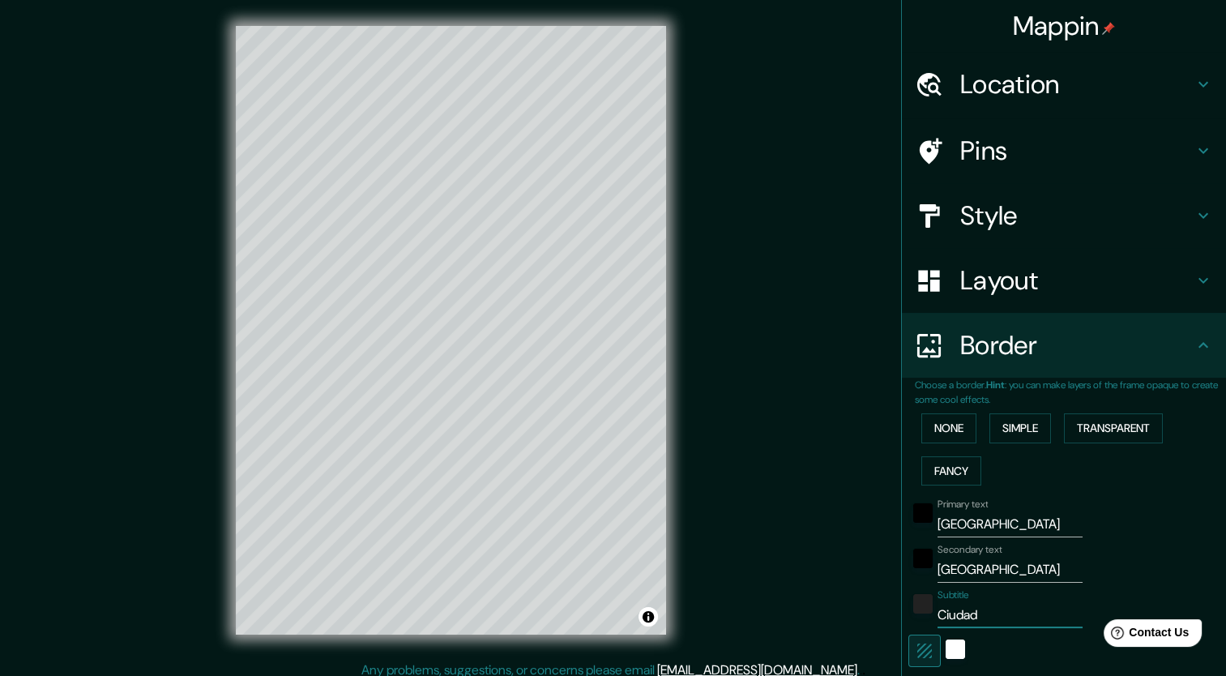
type input "42"
type input "Ciudad d"
type input "212"
type input "42"
type input "Ciudad de"
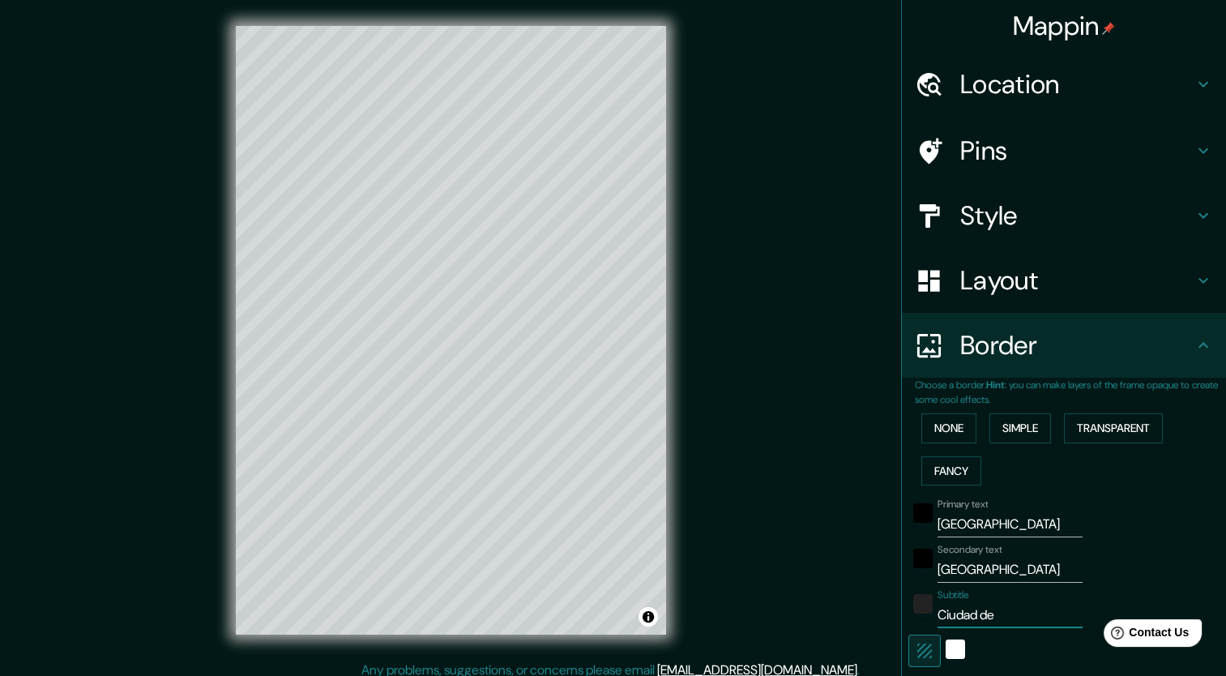
type input "212"
type input "42"
type input "Ciudad del"
type input "212"
type input "42"
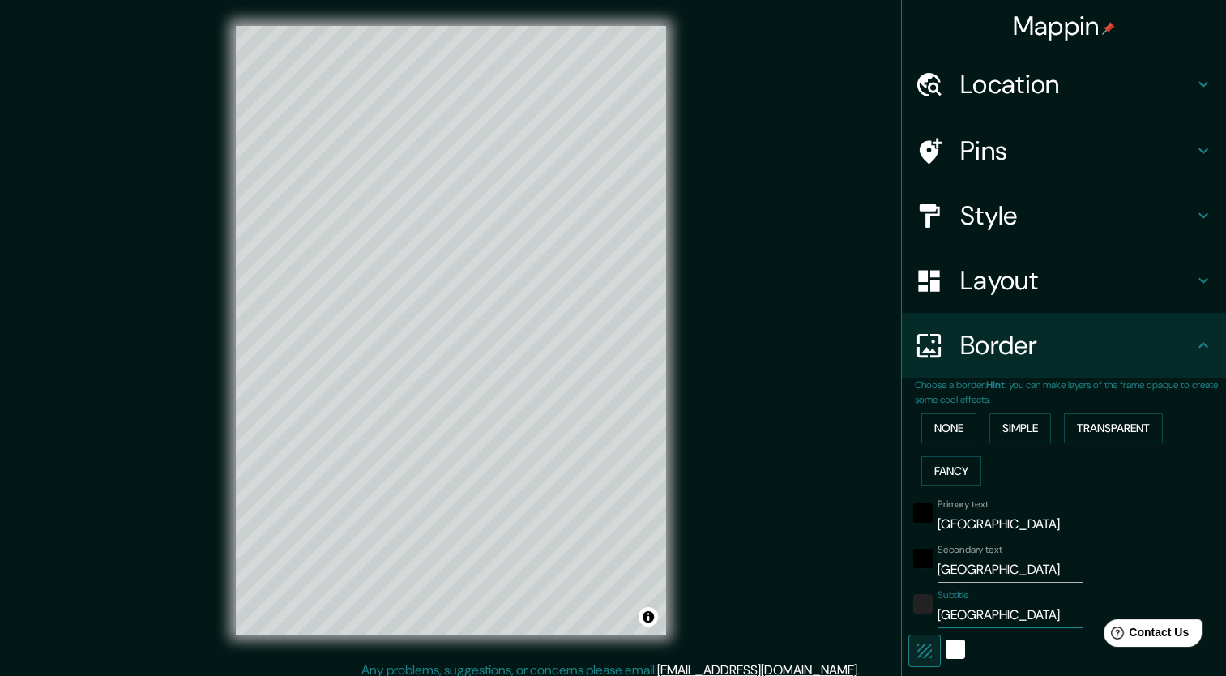
type input "Ciudad del"
type input "212"
type input "42"
type input "Ciudad del V"
type input "212"
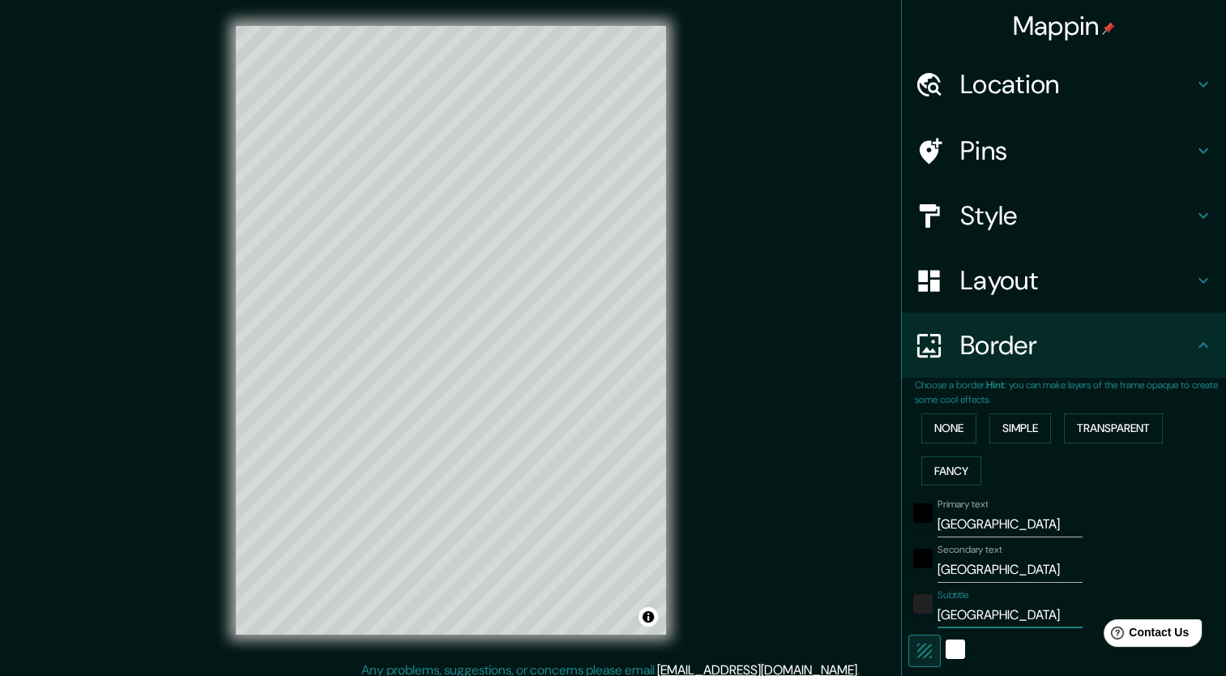
type input "42"
type input "Ciudad del Va"
type input "212"
type input "42"
type input "Ciudad del Vat"
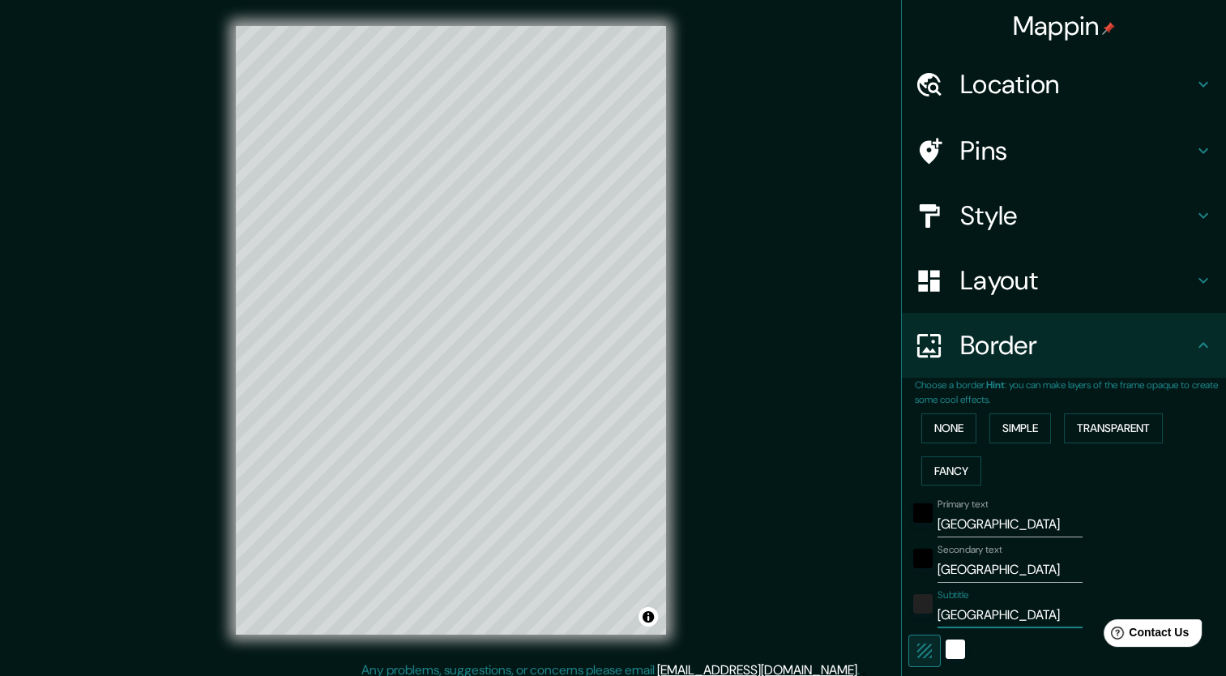
type input "212"
type input "42"
type input "Ciudad del Vati"
type input "212"
type input "42"
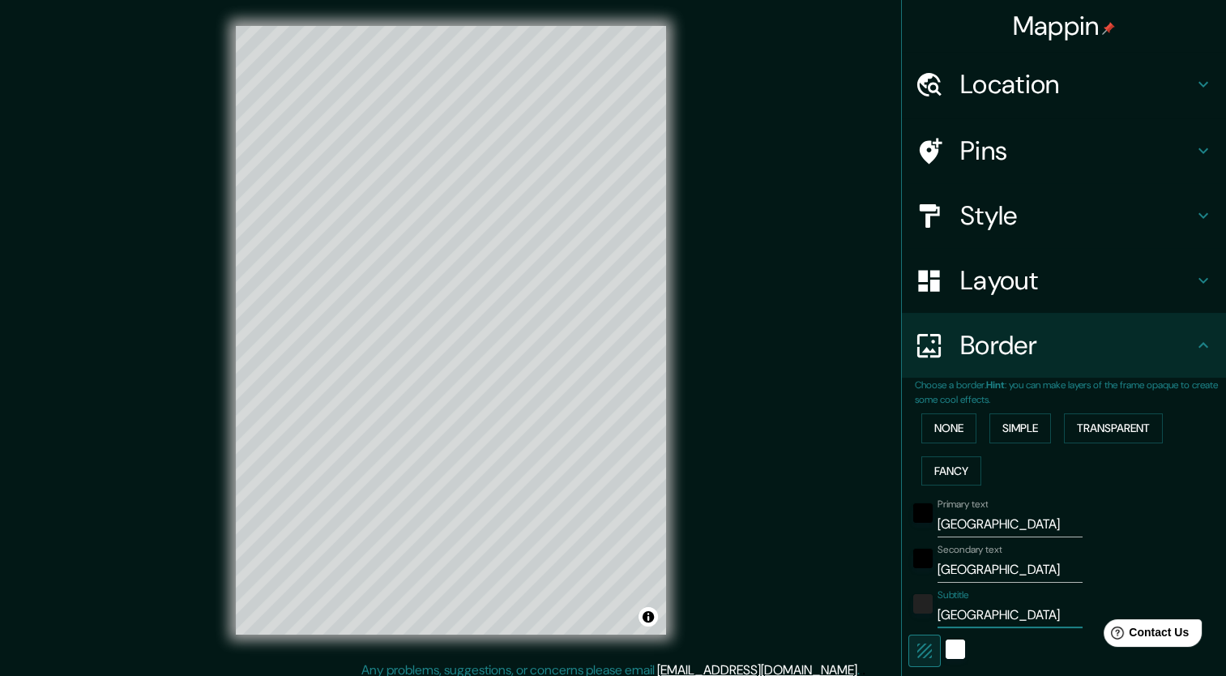
type input "Ciudad del Vatia"
type input "212"
type input "42"
type input "Ciudad del Vati"
type input "212"
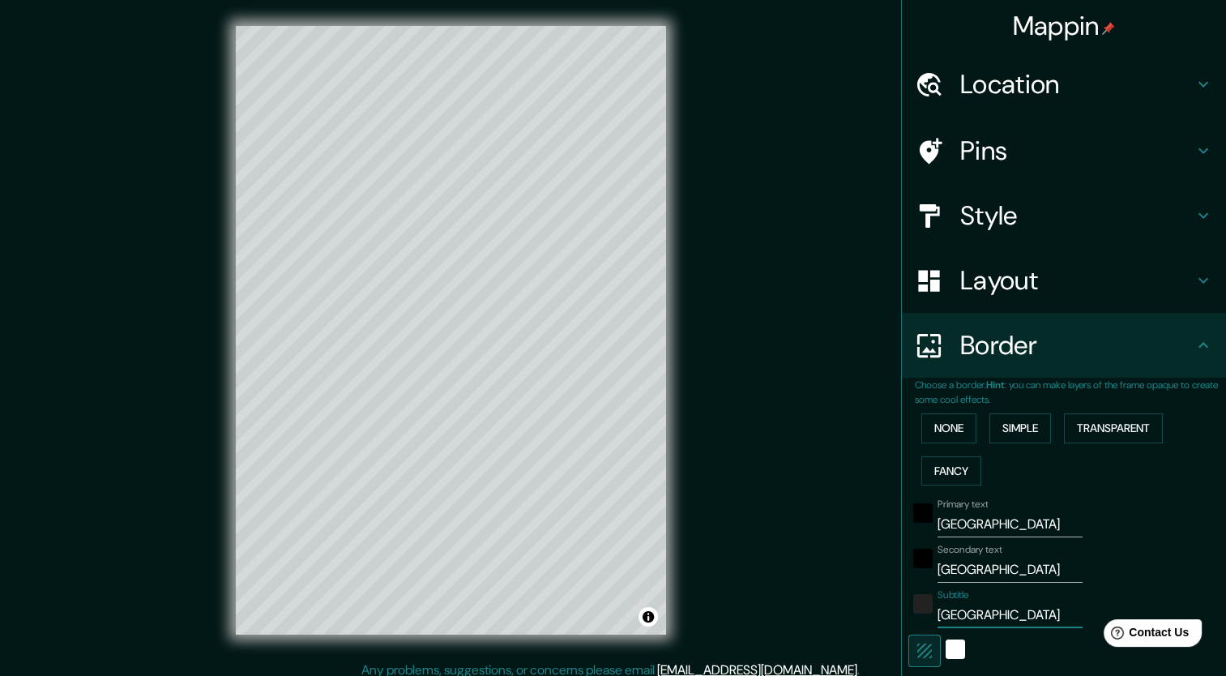
type input "42"
type input "Ciudad del Vatica"
type input "212"
type input "42"
type input "Ciudad del Vaticano"
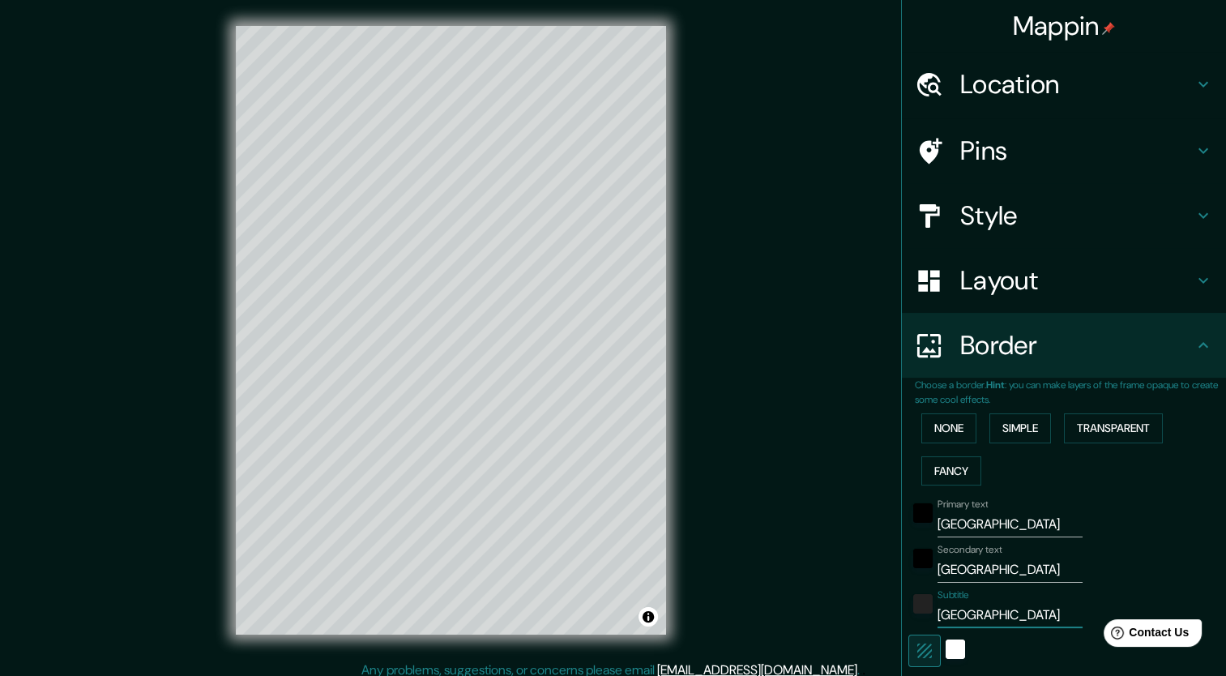
type input "212"
type input "42"
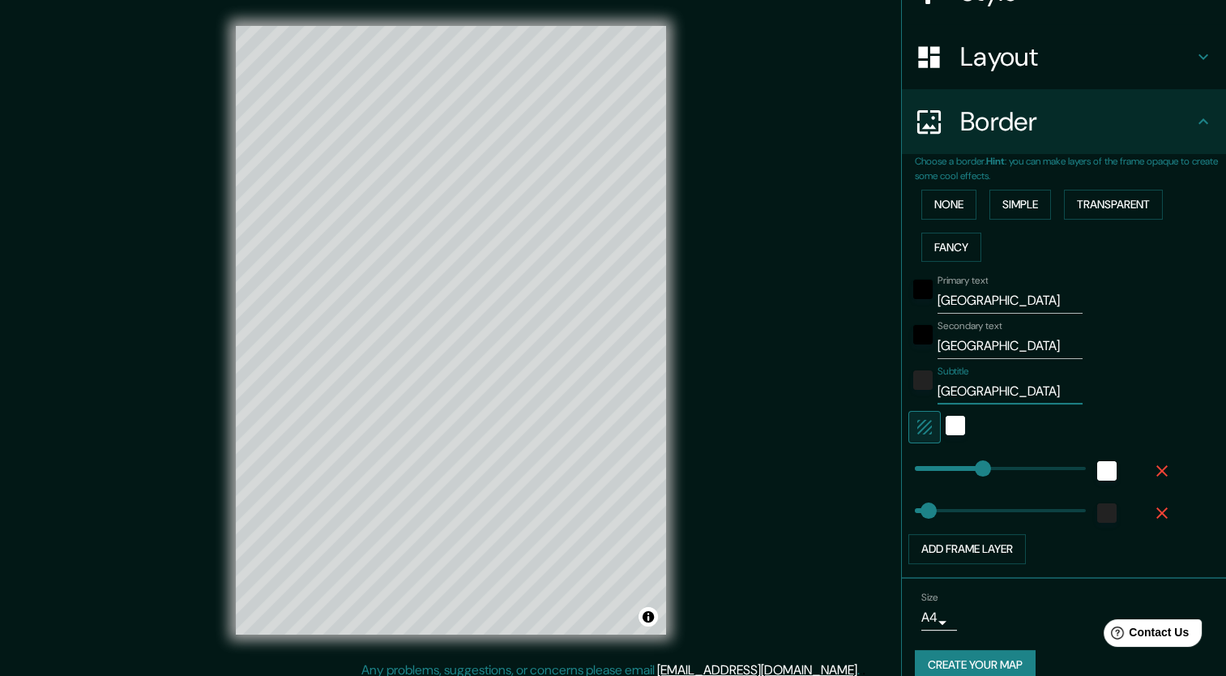
scroll to position [243, 0]
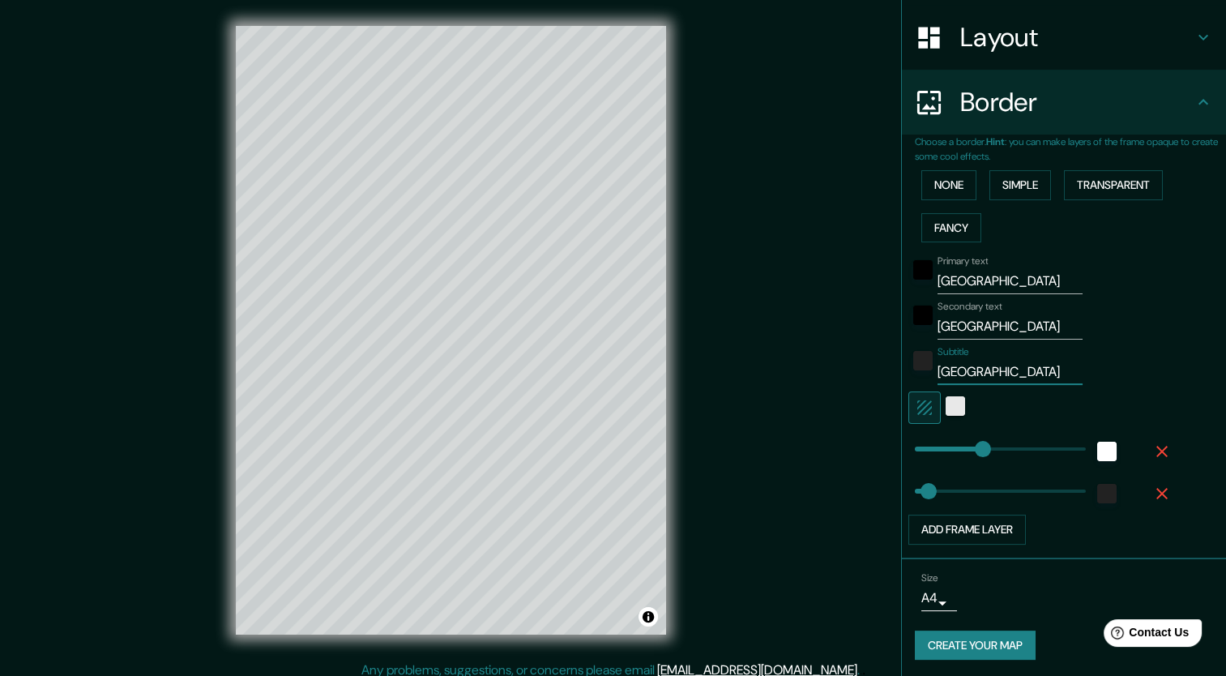
type input "212"
type input "Ciudad del Vaticano"
click at [946, 400] on div "white" at bounding box center [955, 405] width 19 height 19
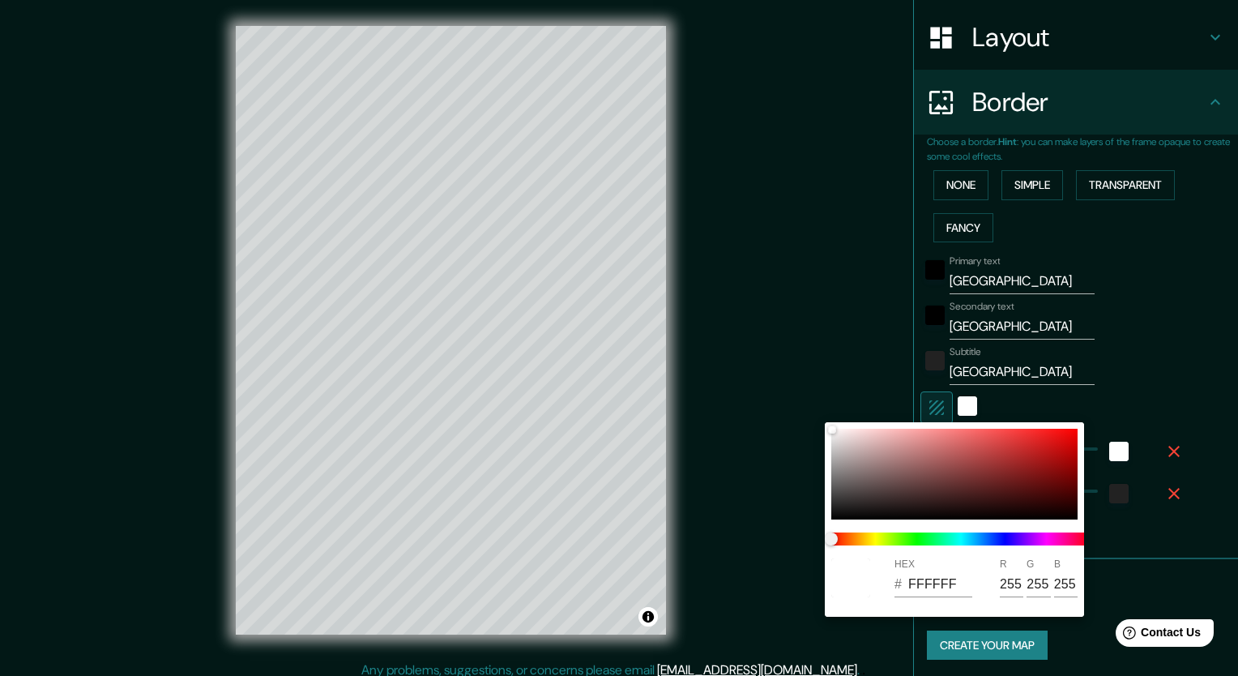
click at [925, 400] on div at bounding box center [619, 338] width 1238 height 676
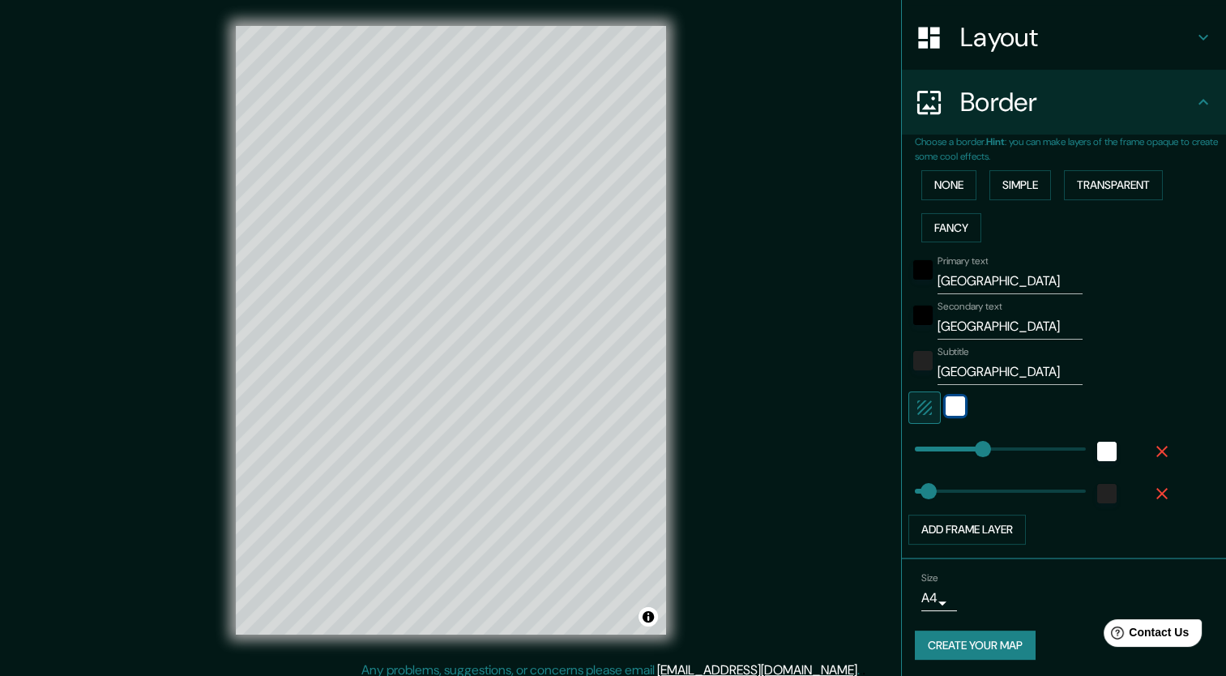
scroll to position [10, 0]
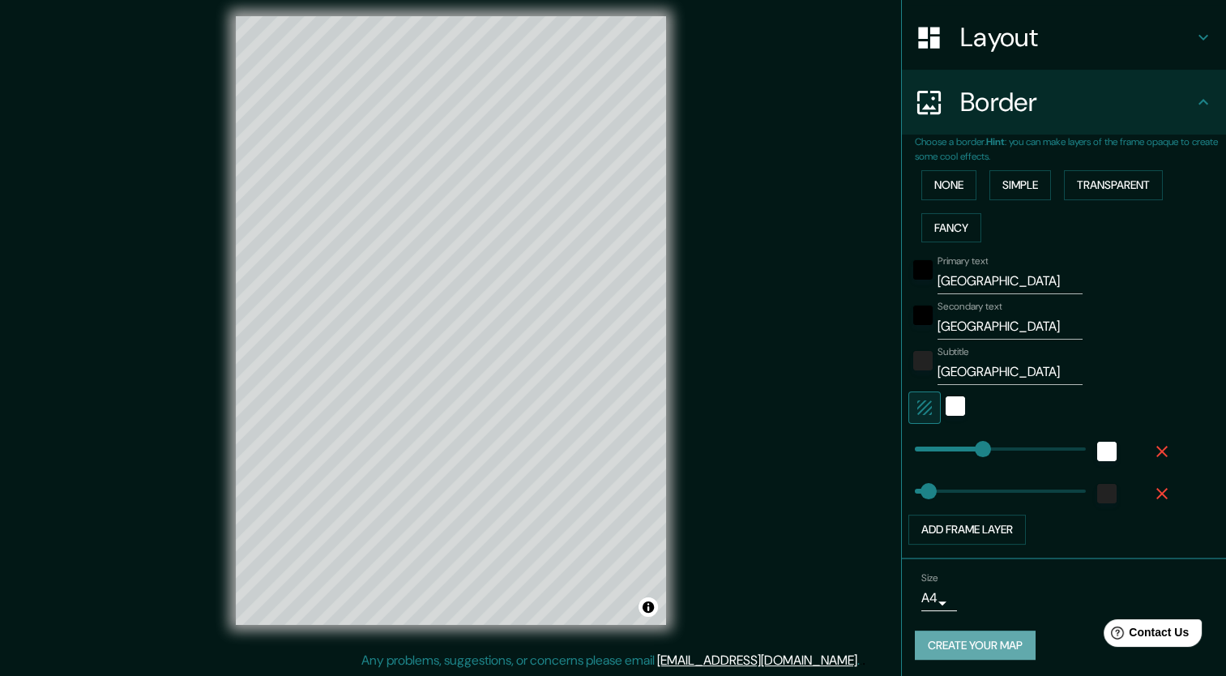
click at [947, 644] on button "Create your map" at bounding box center [975, 646] width 121 height 30
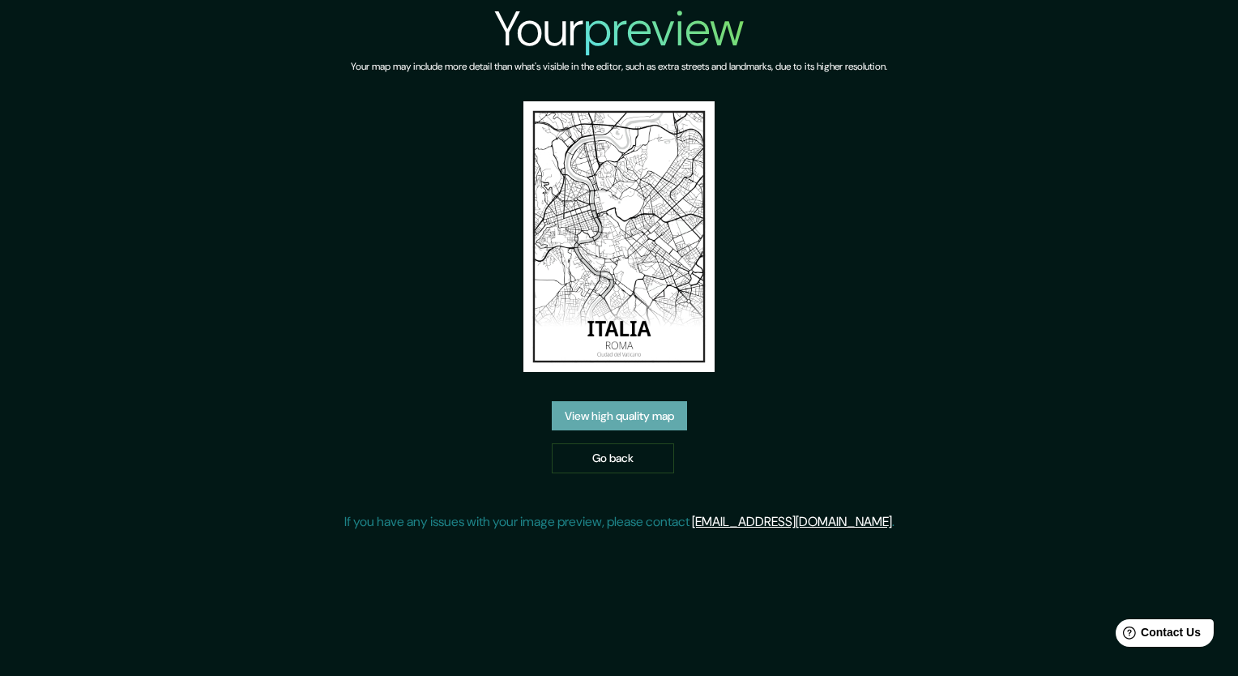
click at [646, 417] on link "View high quality map" at bounding box center [619, 416] width 135 height 30
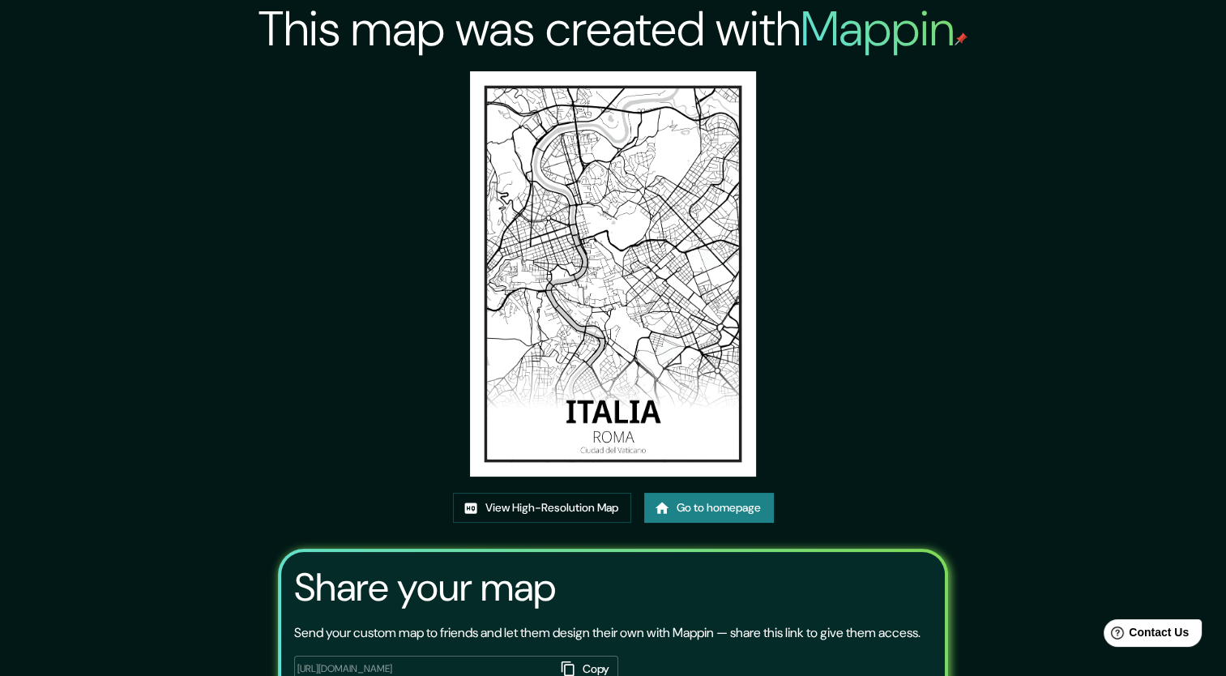
click at [575, 230] on img at bounding box center [613, 273] width 287 height 405
click at [934, 407] on div "This map was created with Mappin View High-Resolution Map Go to homepage Share …" at bounding box center [613, 395] width 709 height 791
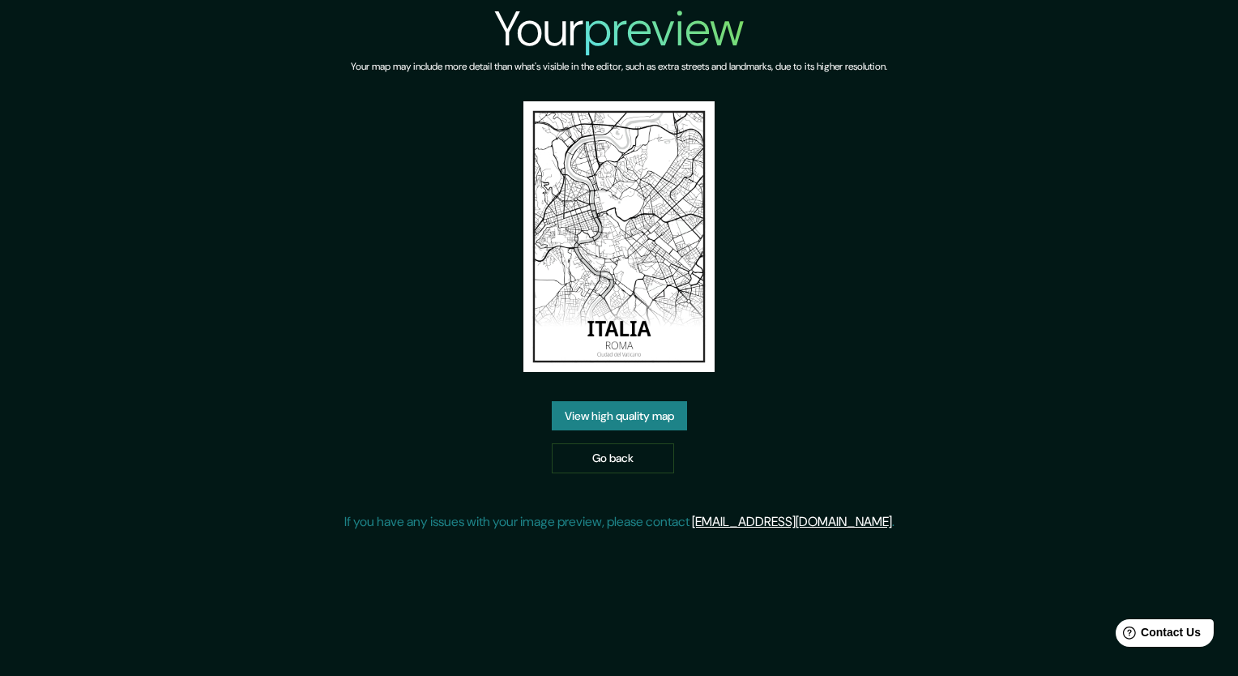
click at [590, 212] on img at bounding box center [619, 236] width 191 height 271
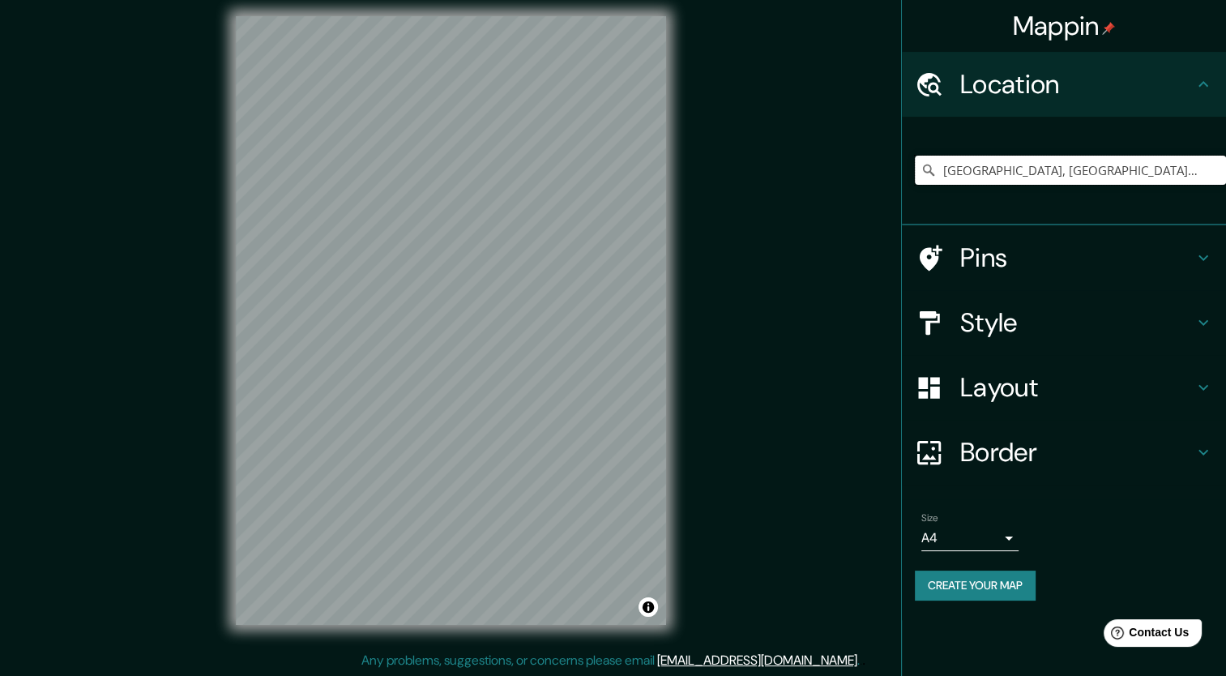
click at [1187, 168] on input "Vaticano, Imola, Ciudad metropolitana de Bolonia, Italia" at bounding box center [1070, 170] width 311 height 29
drag, startPoint x: 1202, startPoint y: 168, endPoint x: 911, endPoint y: 225, distance: 296.6
click at [911, 225] on ul "Location Vaticano, Imola, Ciudad metropolitana de Bolonia, Italia Pins Style La…" at bounding box center [1064, 336] width 324 height 568
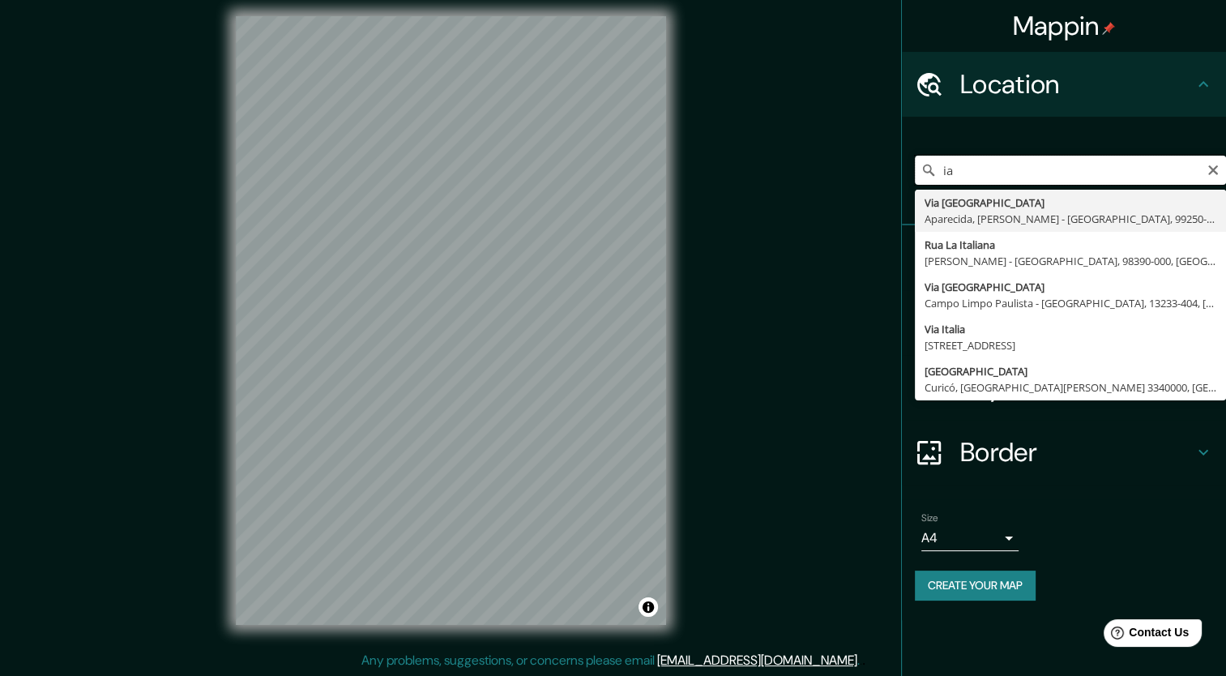
type input "a"
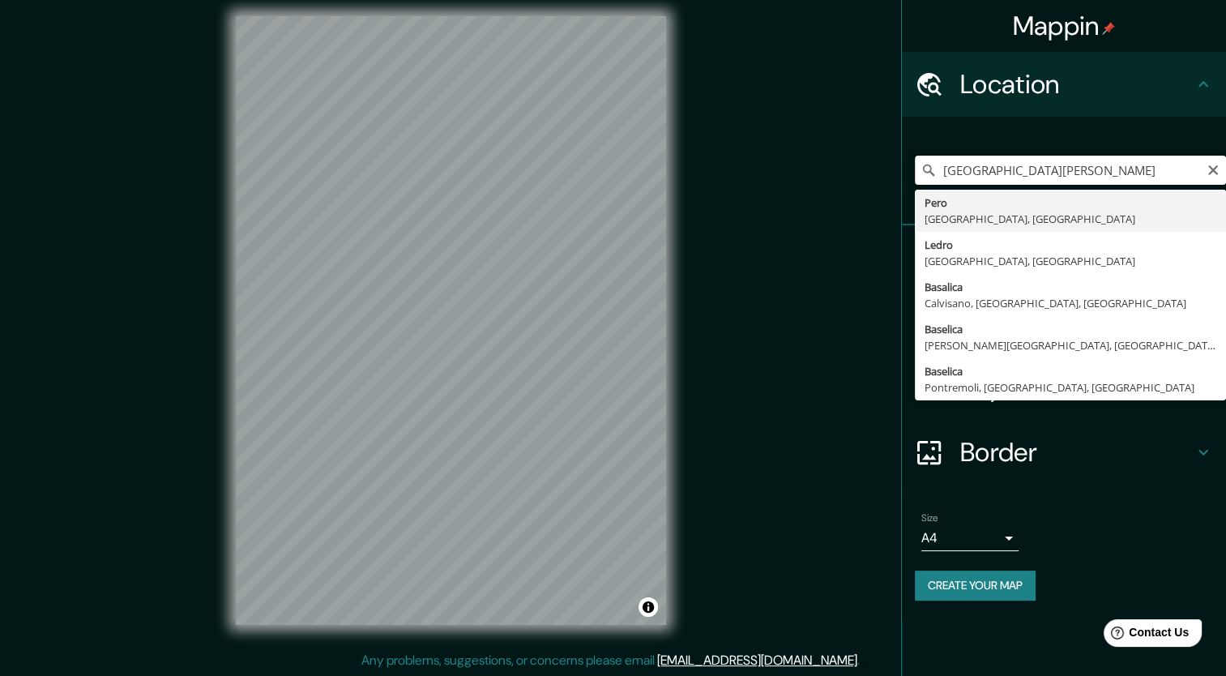
drag, startPoint x: 1134, startPoint y: 173, endPoint x: 866, endPoint y: 170, distance: 268.3
click at [866, 170] on div "Mappin Location basilica san pedro italia Pero Ciudad metropolitana de Milán, I…" at bounding box center [613, 333] width 1226 height 686
paste input "00120"
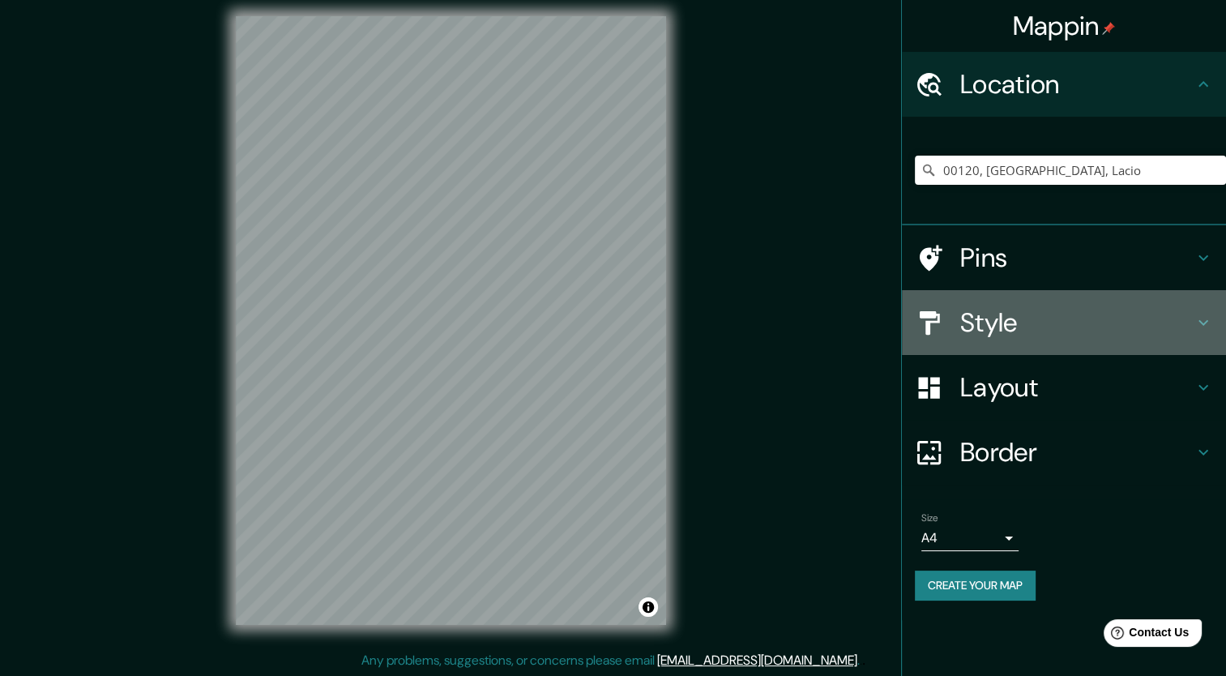
click at [996, 319] on h4 "Style" at bounding box center [1076, 322] width 233 height 32
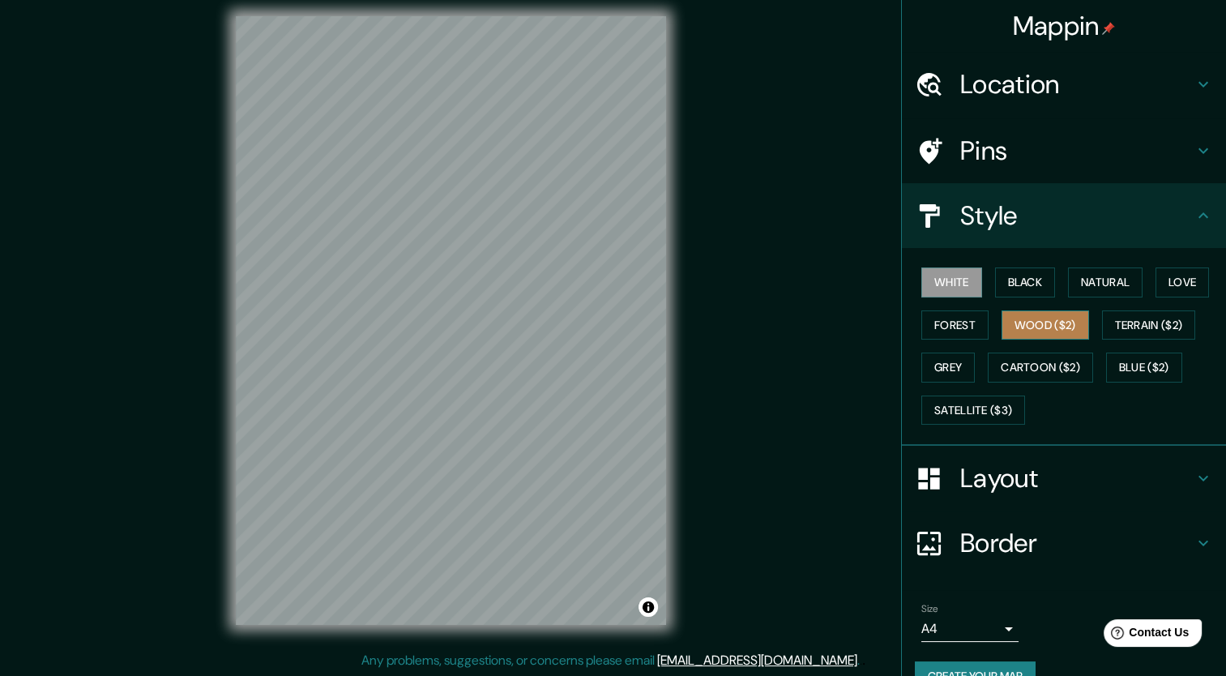
click at [1044, 328] on button "Wood ($2)" at bounding box center [1046, 325] width 88 height 30
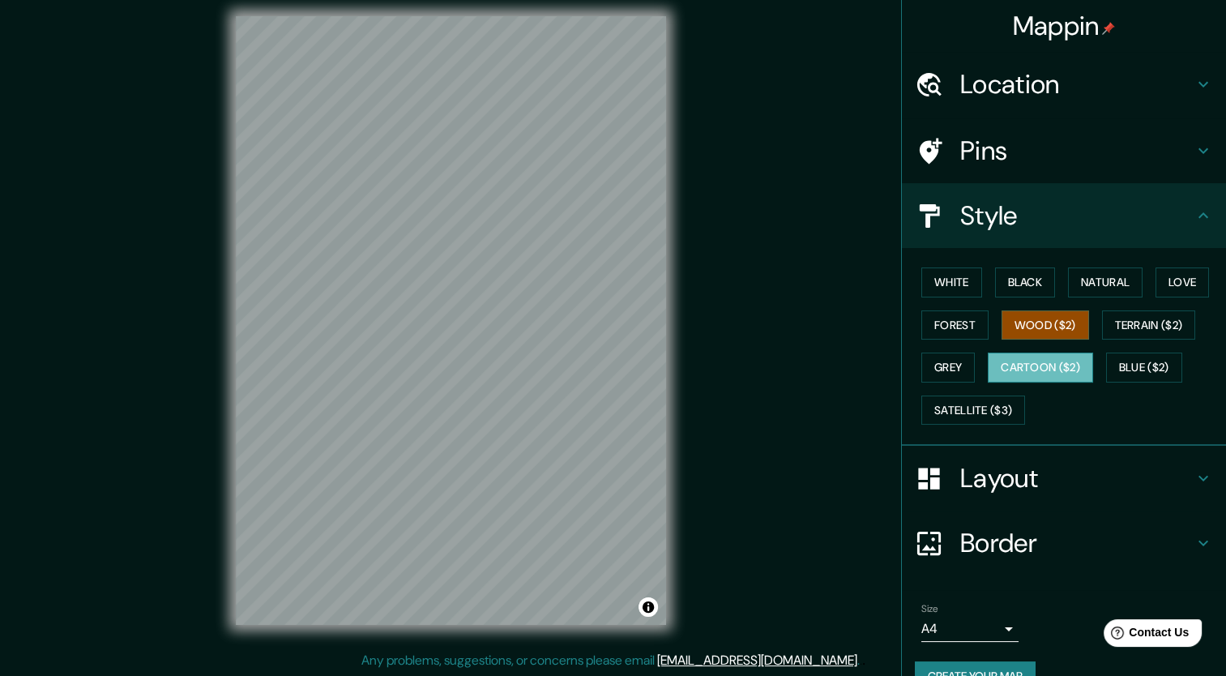
click at [1054, 369] on button "Cartoon ($2)" at bounding box center [1040, 368] width 105 height 30
click at [1150, 336] on button "Terrain ($2)" at bounding box center [1149, 325] width 94 height 30
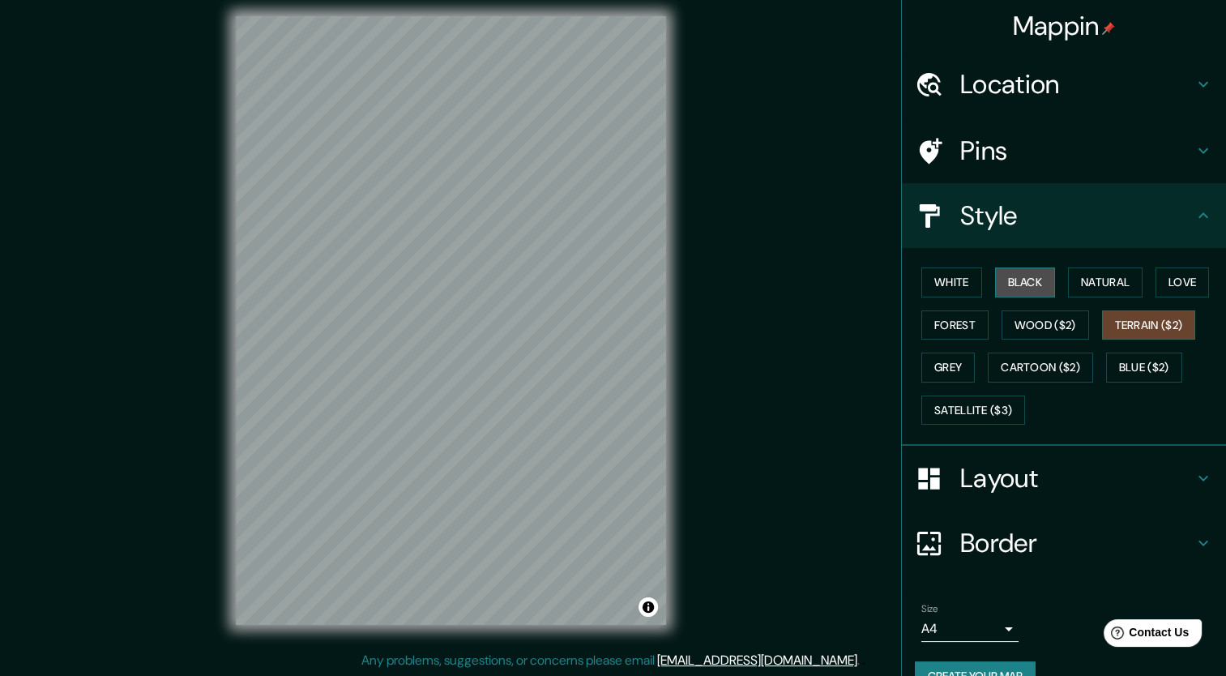
click at [1013, 278] on button "Black" at bounding box center [1025, 282] width 61 height 30
click at [942, 281] on button "White" at bounding box center [952, 282] width 61 height 30
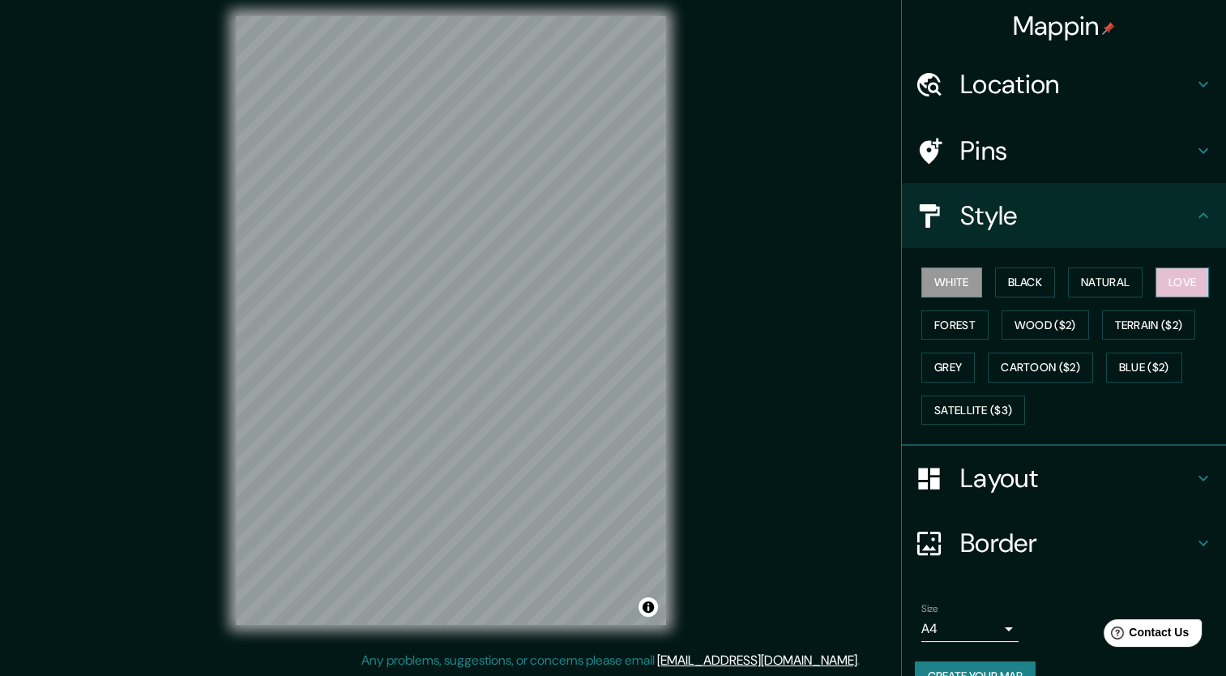
click at [1178, 284] on button "Love" at bounding box center [1182, 282] width 53 height 30
click at [940, 286] on button "White" at bounding box center [952, 282] width 61 height 30
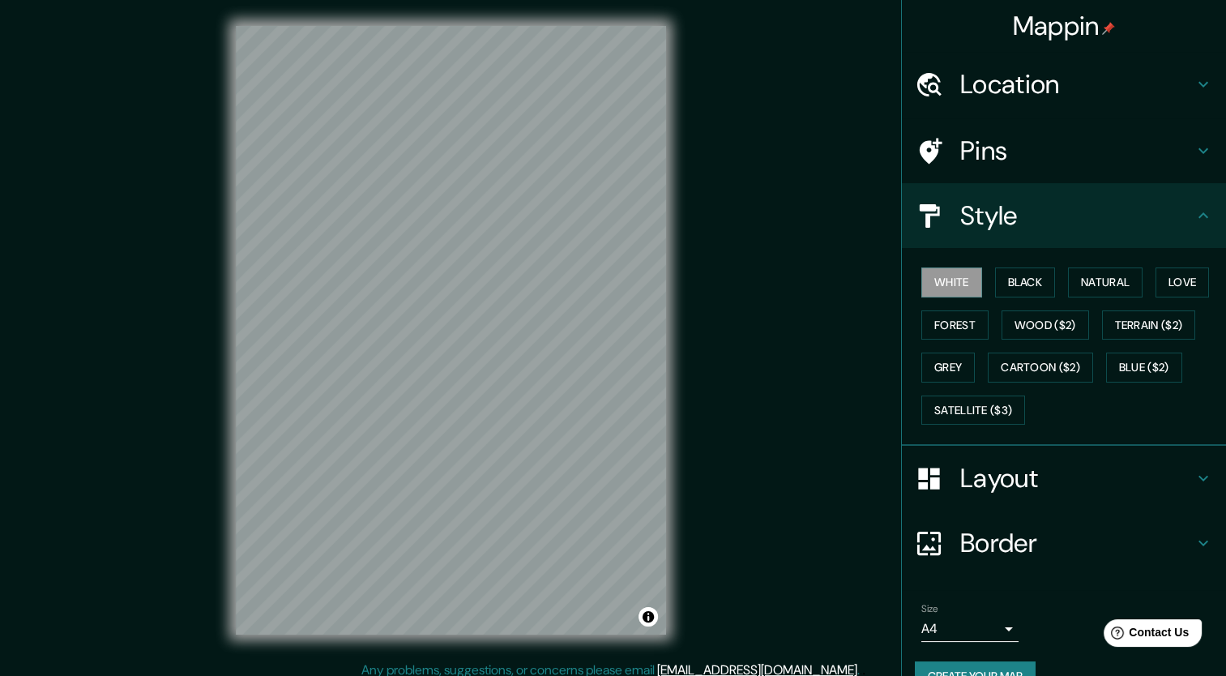
click at [776, 290] on div "Mappin Location 00120, Ciudad del Vaticano, Lacio Pins Style White Black Natura…" at bounding box center [613, 343] width 1226 height 686
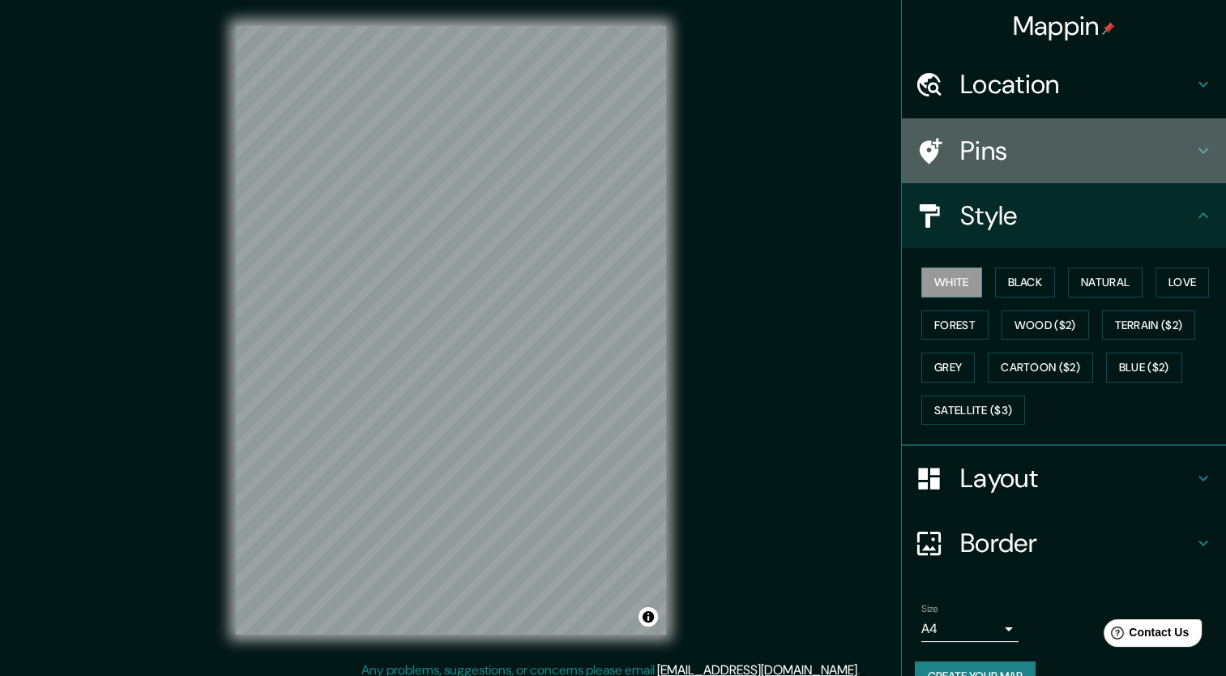
click at [1005, 160] on h4 "Pins" at bounding box center [1076, 151] width 233 height 32
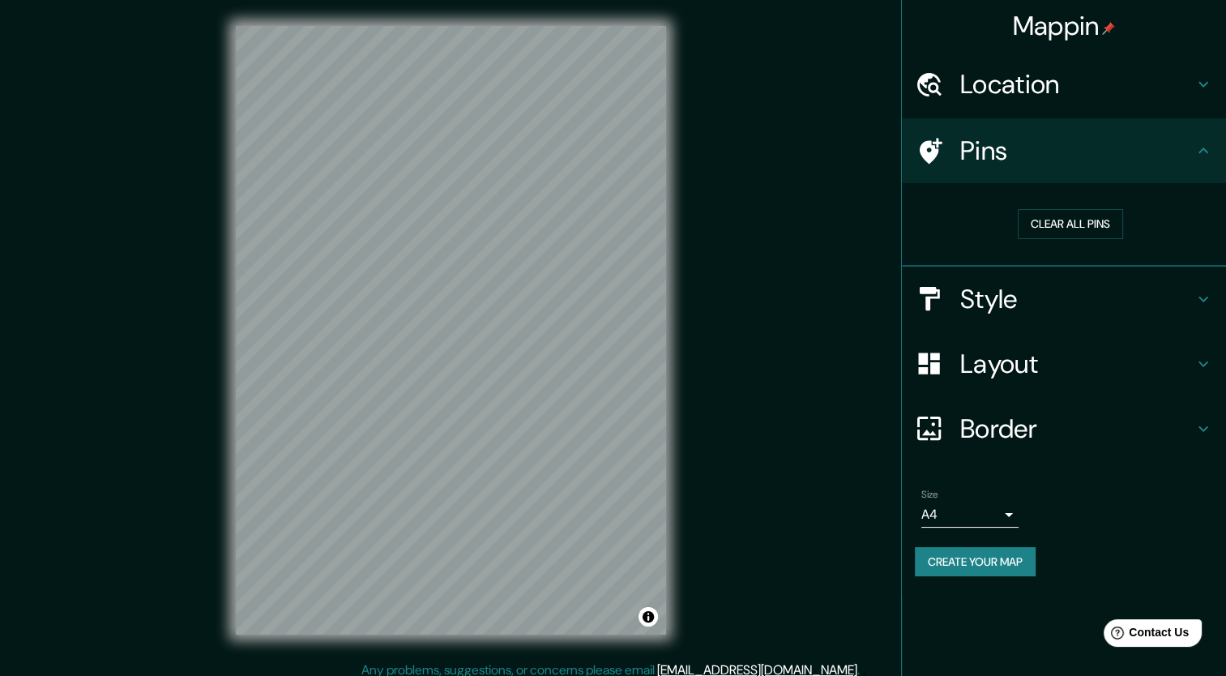
click at [1046, 78] on h4 "Location" at bounding box center [1076, 84] width 233 height 32
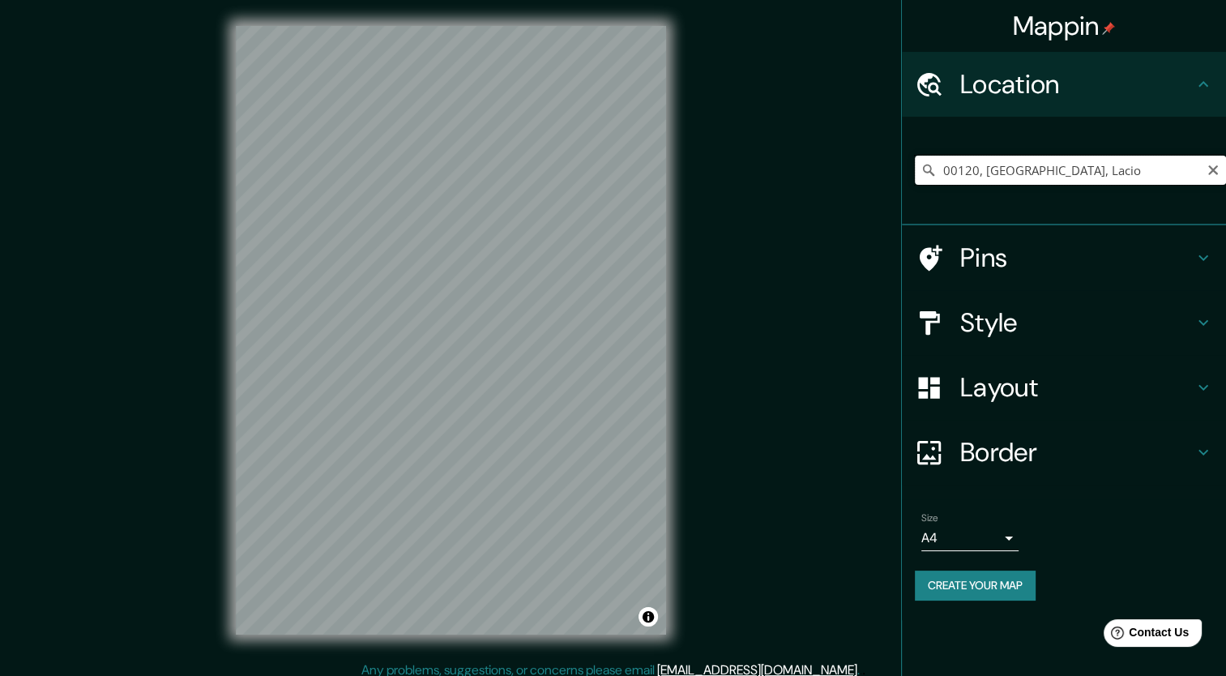
click at [1059, 171] on input "00120, Ciudad del Vaticano, Lacio" at bounding box center [1070, 170] width 311 height 29
drag, startPoint x: 1151, startPoint y: 173, endPoint x: 827, endPoint y: 190, distance: 324.6
click at [827, 190] on div "Mappin Location 00120, Ciudad del Vaticano, Lacio Pins Style Layout Border Choo…" at bounding box center [613, 343] width 1226 height 686
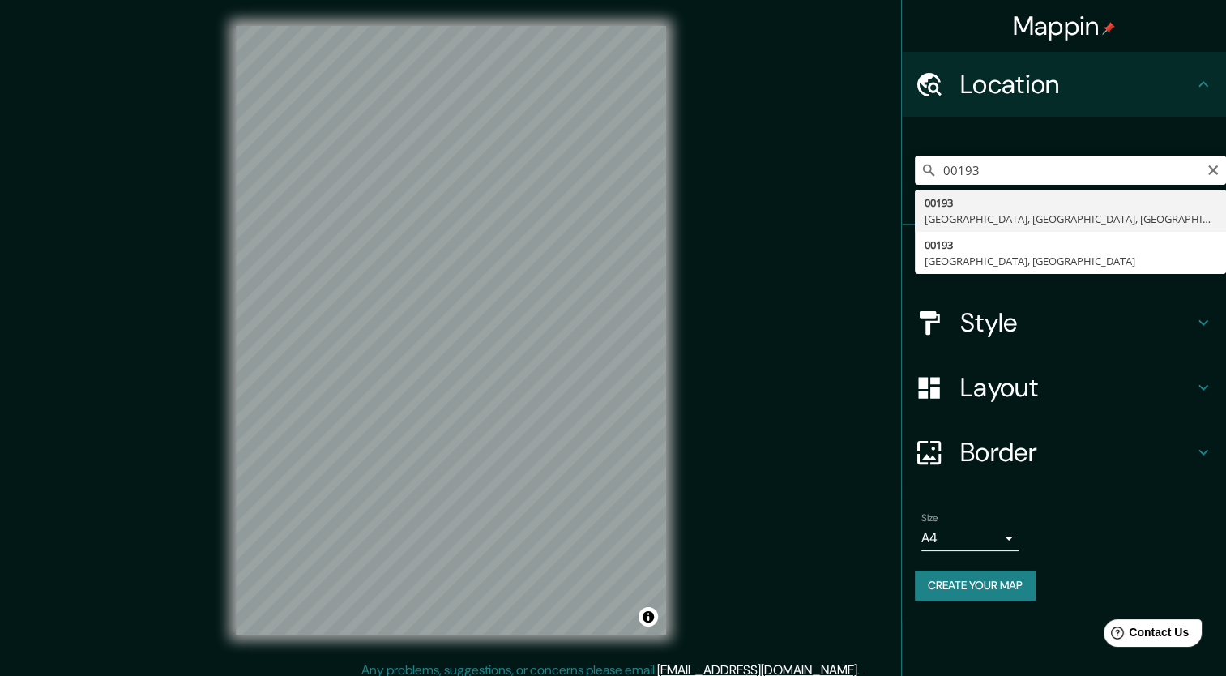
type input "00193, Roma, Ciudad metropolitana de Roma Capital, Italia"
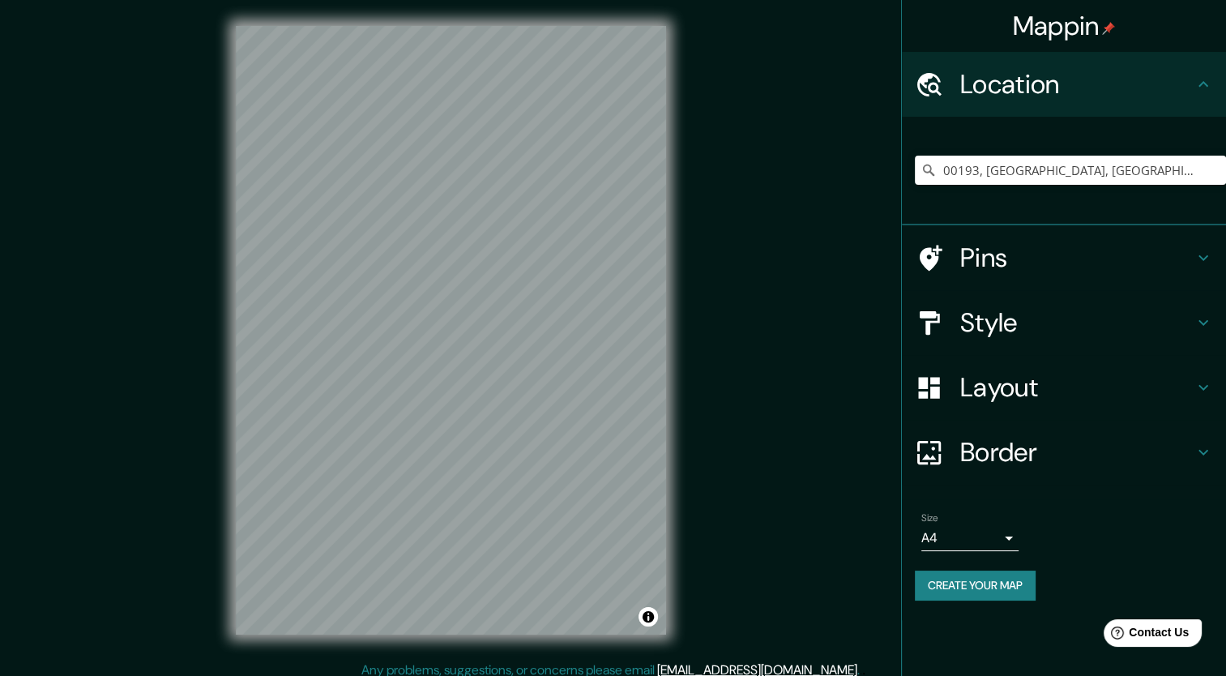
click at [976, 264] on h4 "Pins" at bounding box center [1076, 258] width 233 height 32
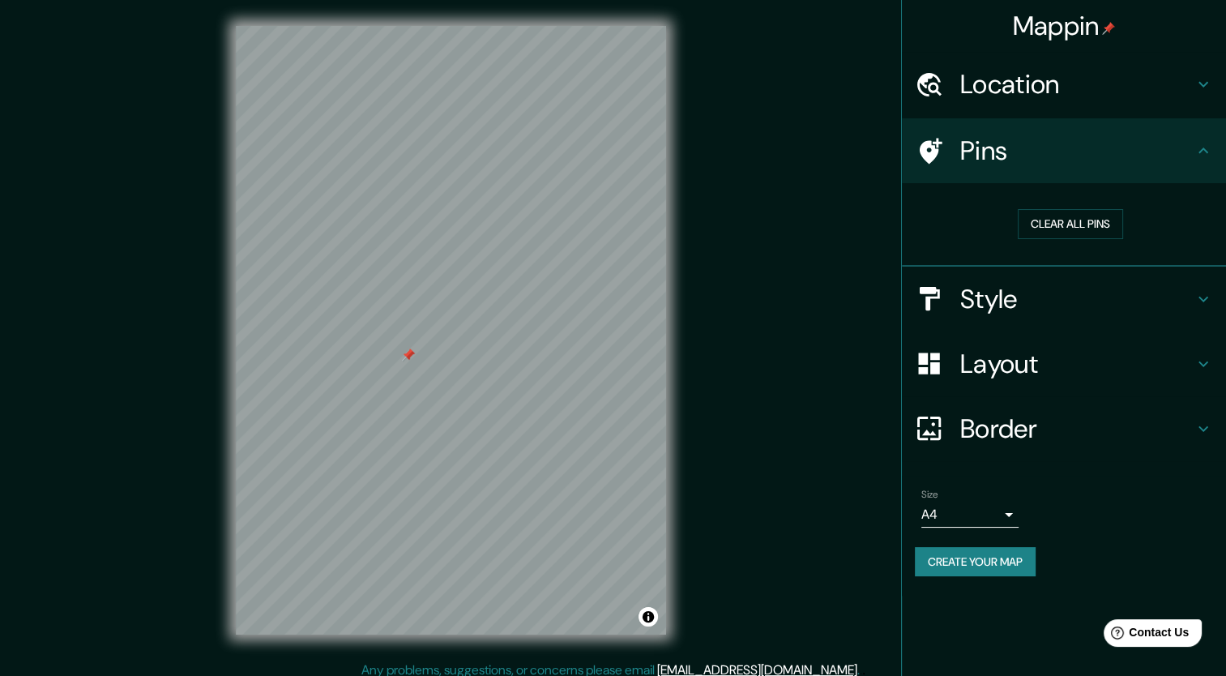
click at [407, 355] on div at bounding box center [408, 355] width 13 height 13
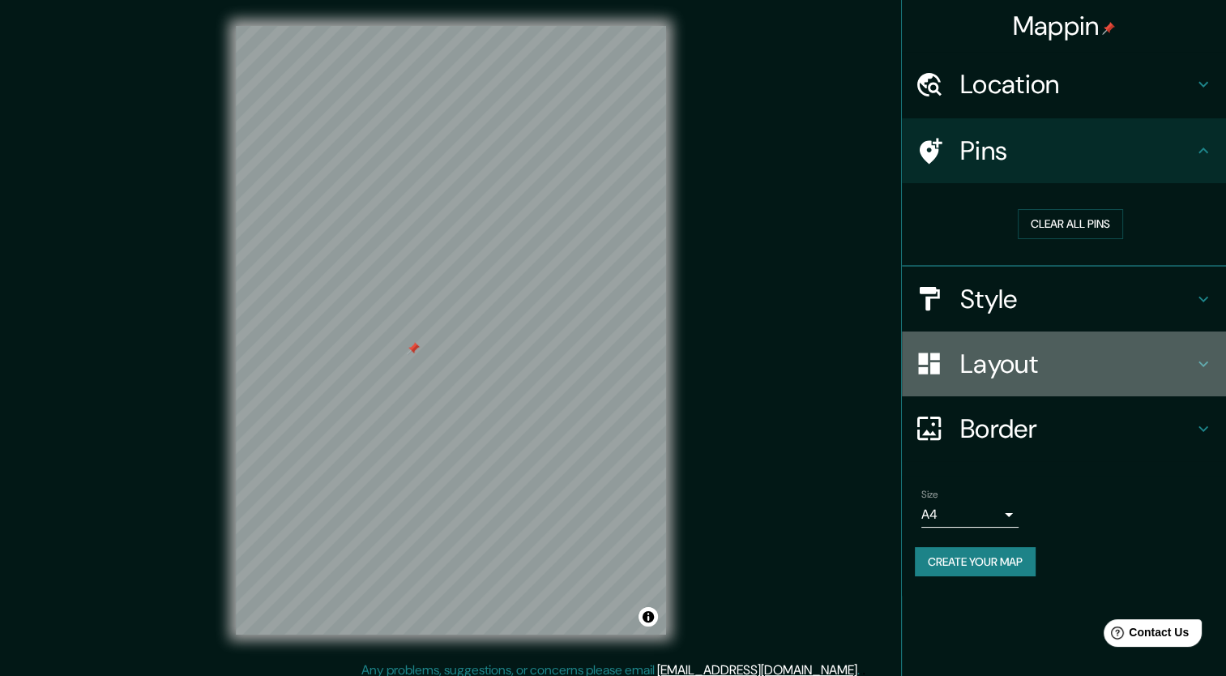
click at [1063, 365] on h4 "Layout" at bounding box center [1076, 364] width 233 height 32
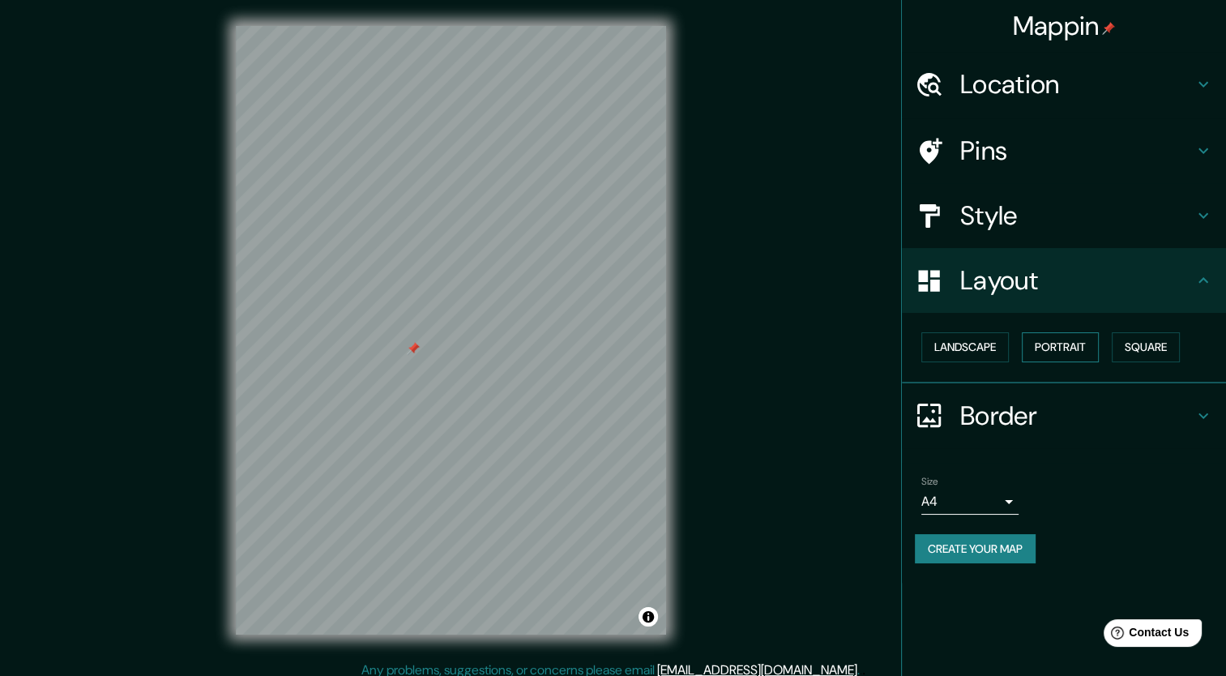
click at [1072, 345] on button "Portrait" at bounding box center [1060, 347] width 77 height 30
click at [972, 354] on button "Landscape" at bounding box center [966, 347] width 88 height 30
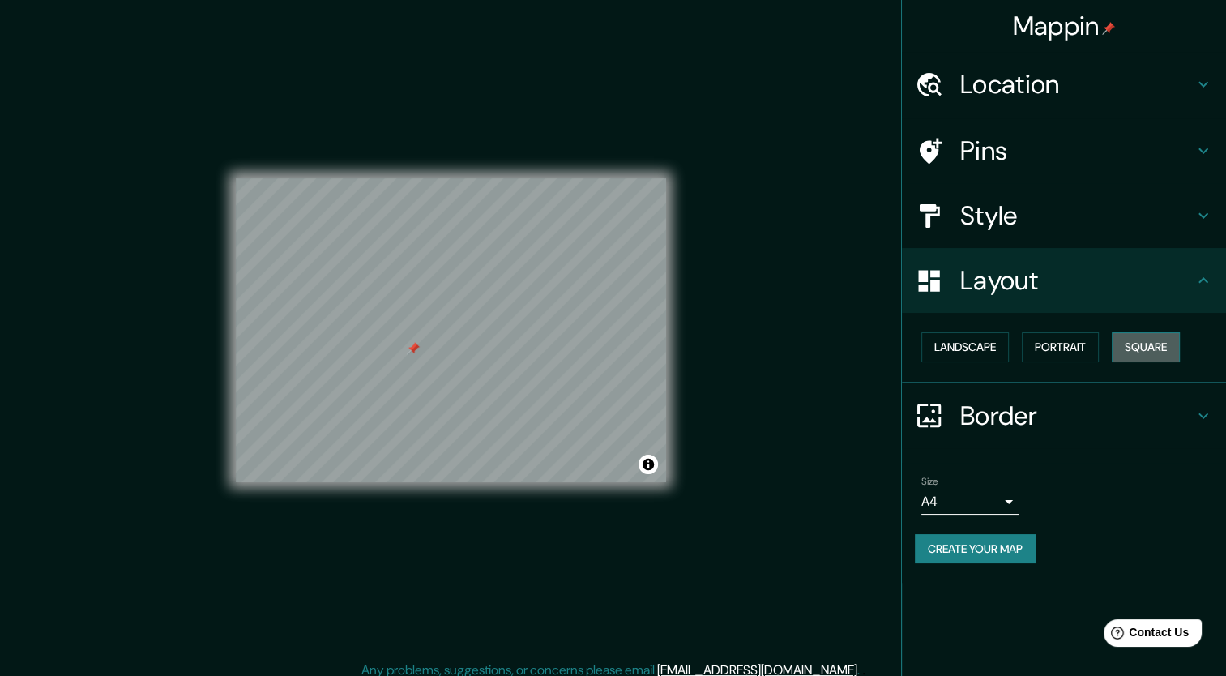
click at [1161, 339] on button "Square" at bounding box center [1146, 347] width 68 height 30
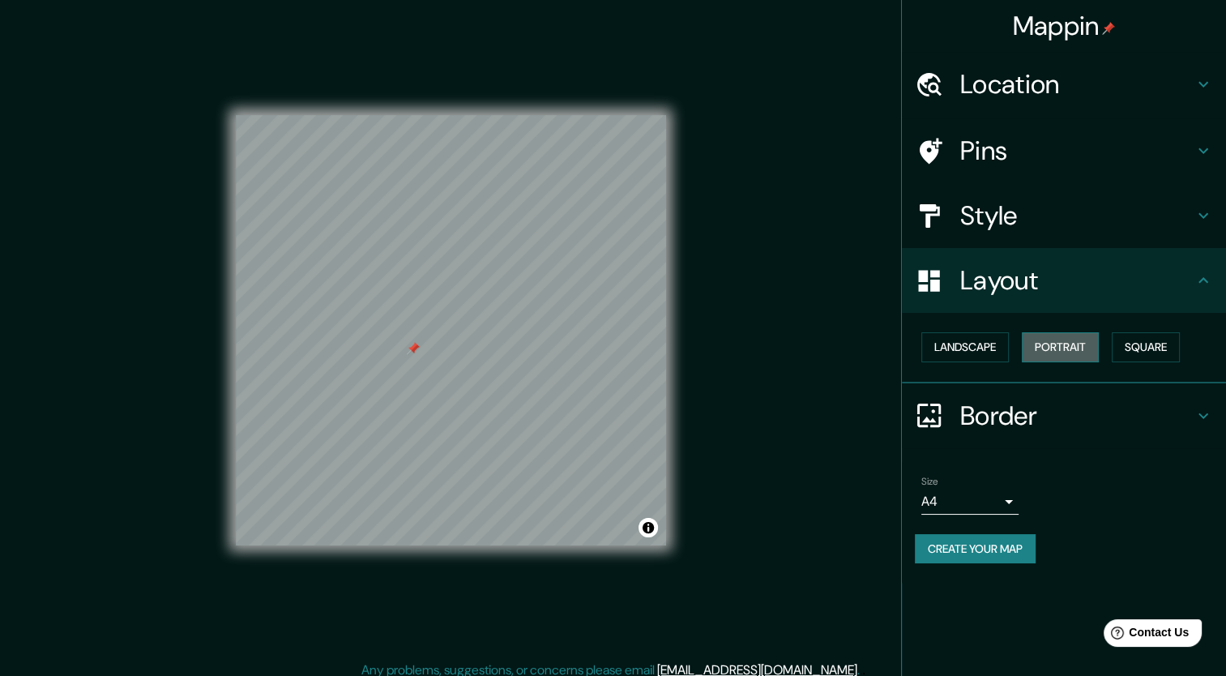
click at [1041, 346] on button "Portrait" at bounding box center [1060, 347] width 77 height 30
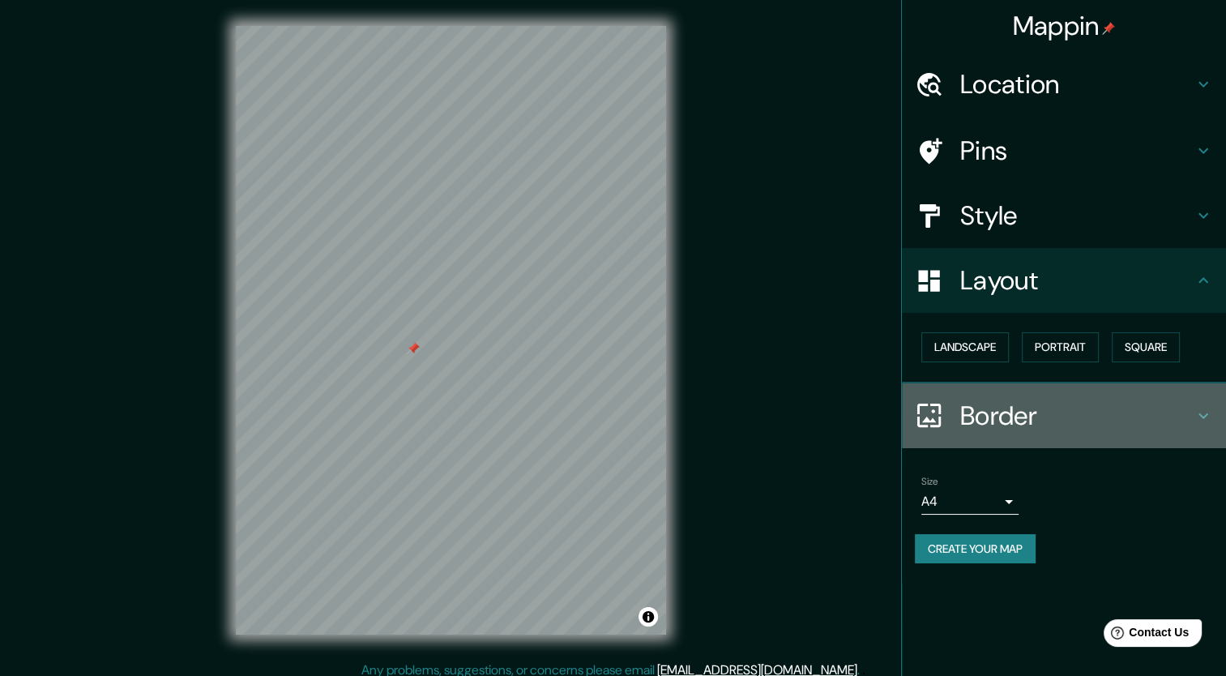
click at [1089, 404] on h4 "Border" at bounding box center [1076, 416] width 233 height 32
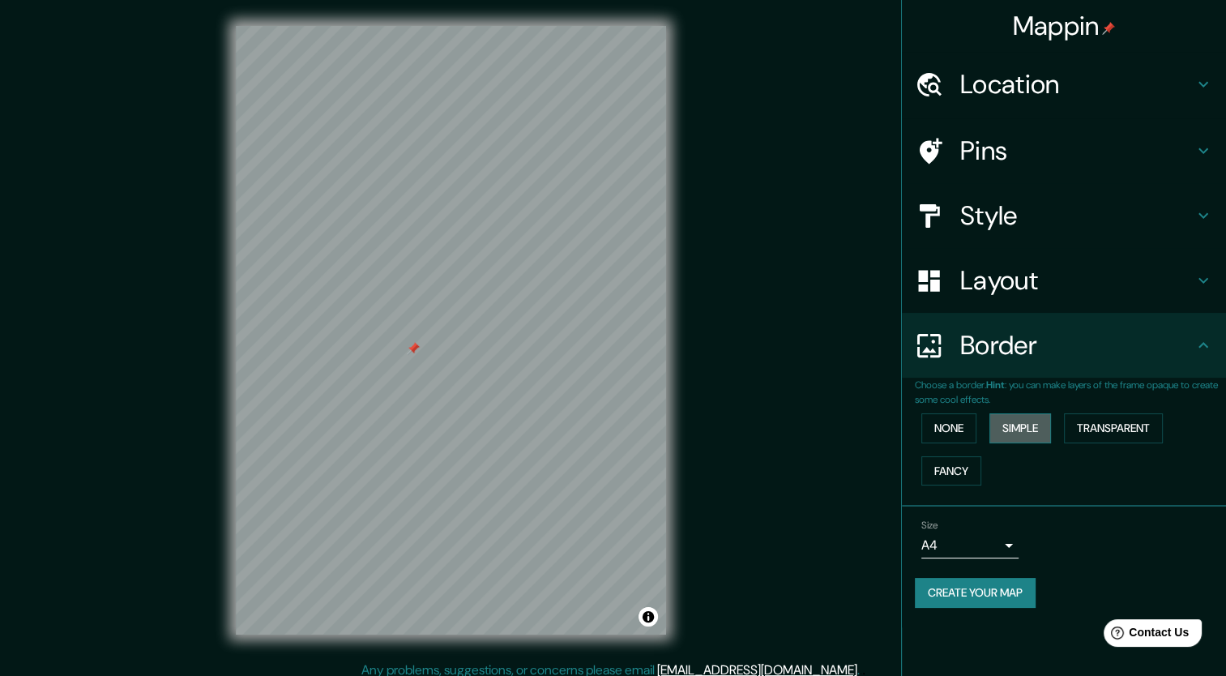
click at [1018, 430] on button "Simple" at bounding box center [1021, 428] width 62 height 30
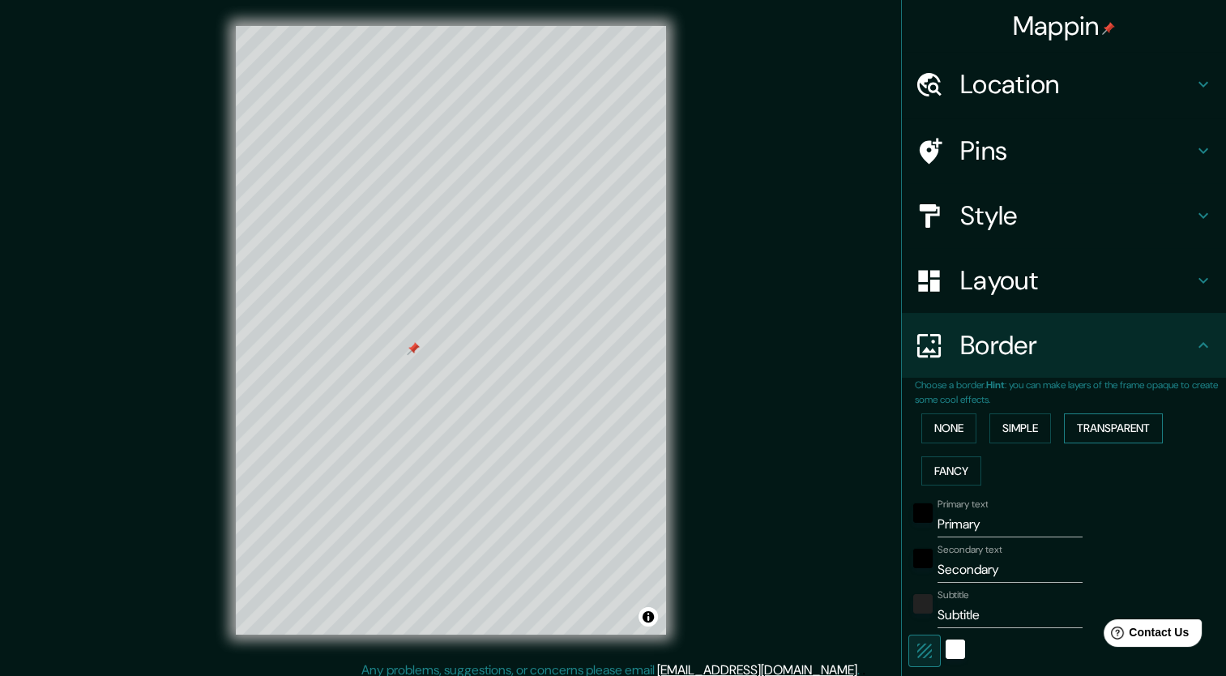
click at [1111, 430] on button "Transparent" at bounding box center [1113, 428] width 99 height 30
click at [953, 461] on button "Fancy" at bounding box center [952, 471] width 60 height 30
click at [1019, 430] on button "Simple" at bounding box center [1021, 428] width 62 height 30
click at [956, 528] on input "Primary" at bounding box center [1010, 524] width 145 height 26
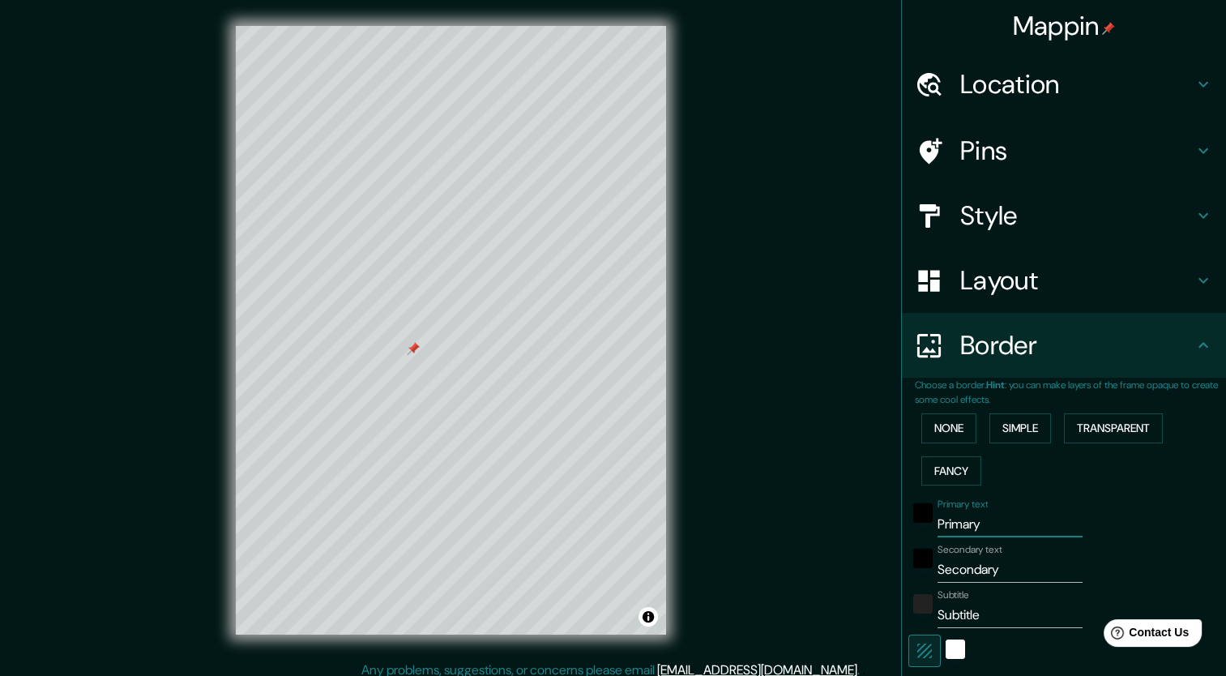
type input "I"
type input "212"
type input "42"
type input "It"
type input "212"
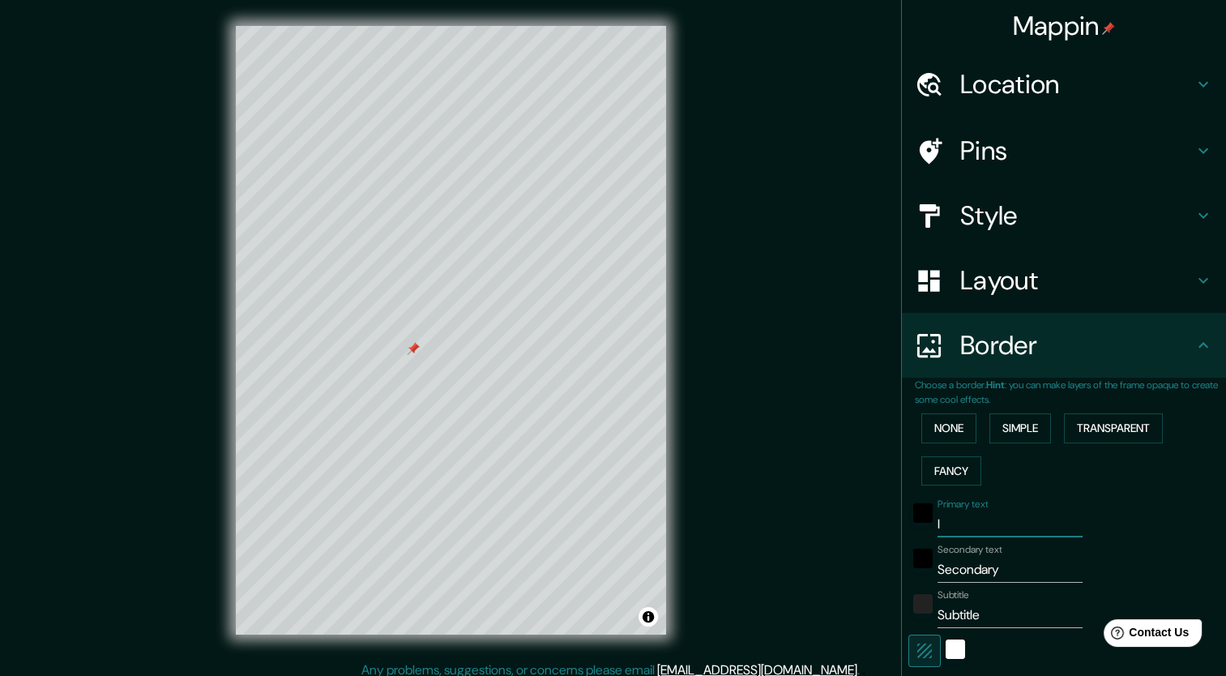
type input "42"
type input "I"
type input "212"
type input "42"
type input "cI"
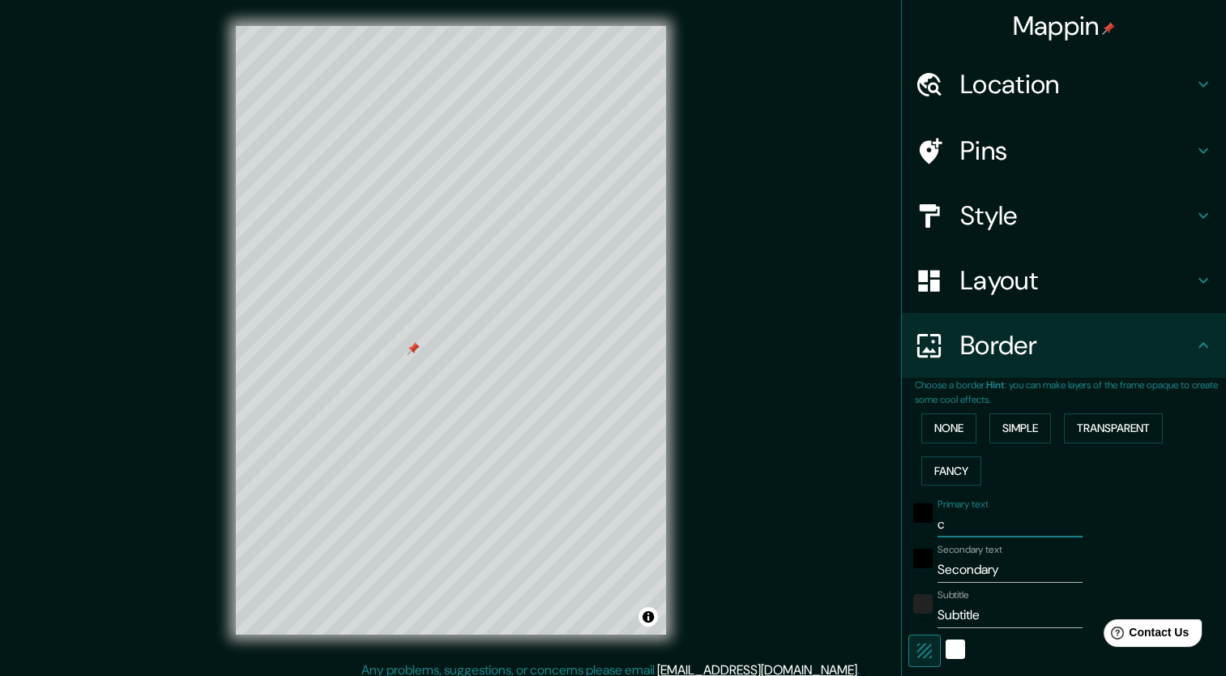
type input "212"
type input "42"
type input "cIUDAD"
type input "212"
type input "42"
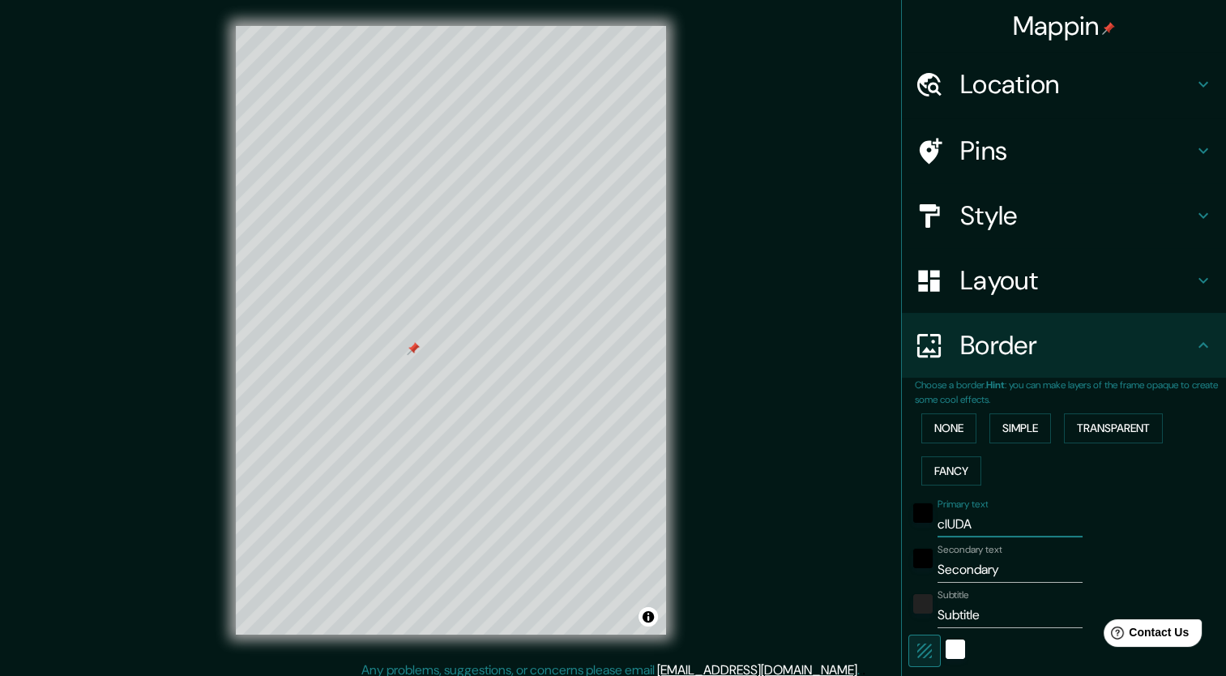
type input "cIUD"
type input "212"
type input "42"
type input "cIU"
type input "212"
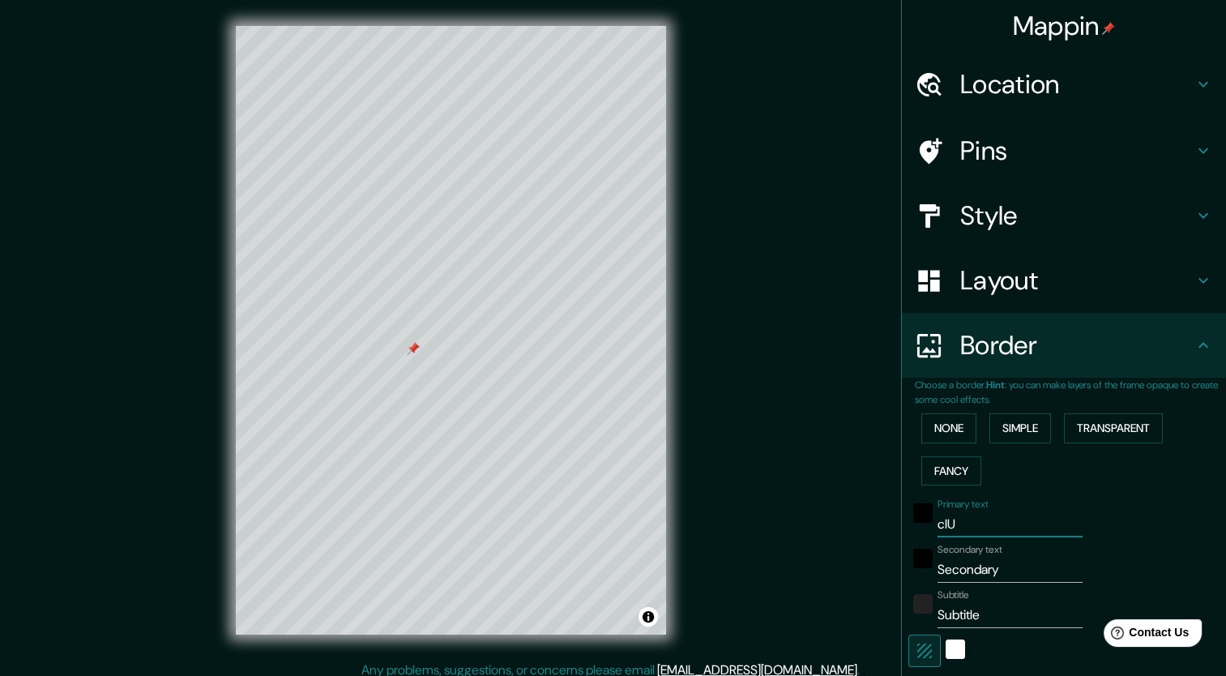
type input "42"
type input "cI"
type input "212"
type input "42"
type input "c"
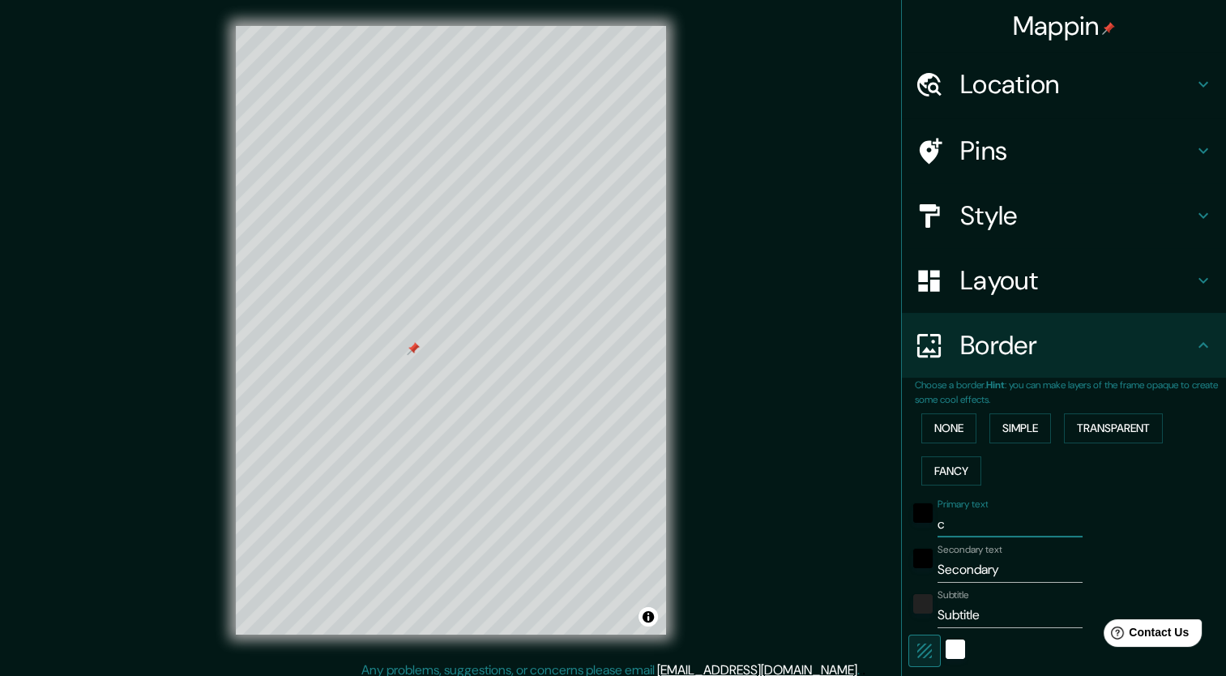
type input "212"
type input "42"
type input "212"
type input "42"
type input "c"
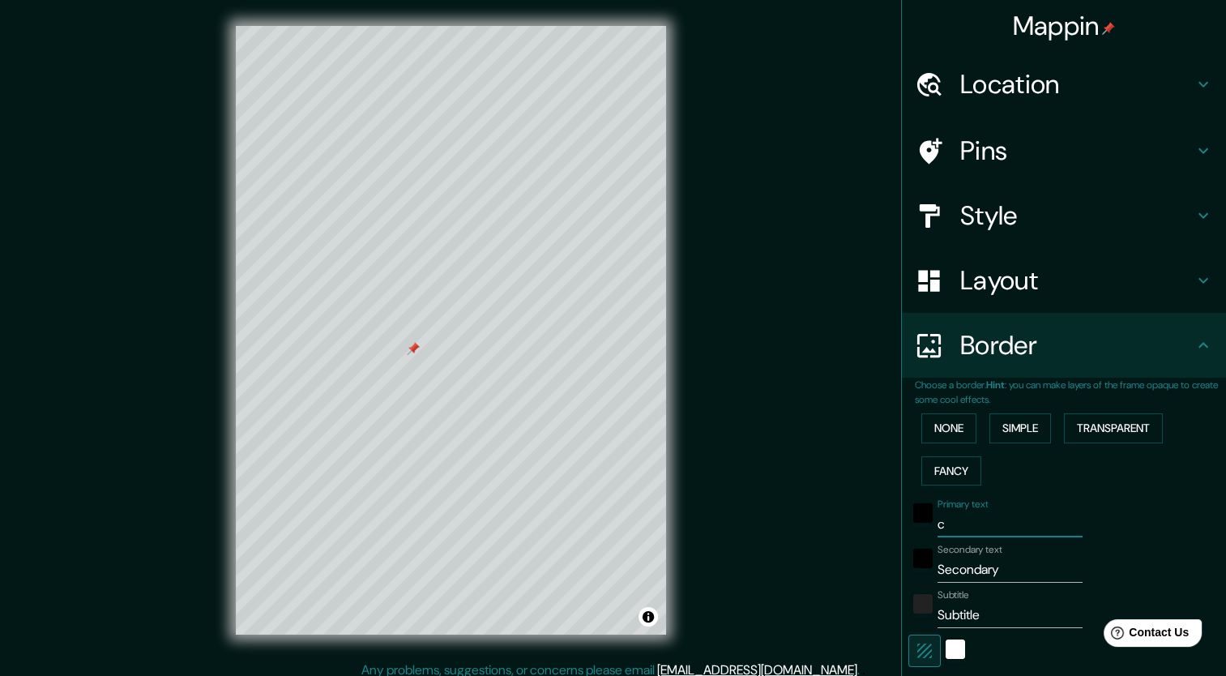
type input "212"
type input "42"
type input "cD"
type input "212"
type input "42"
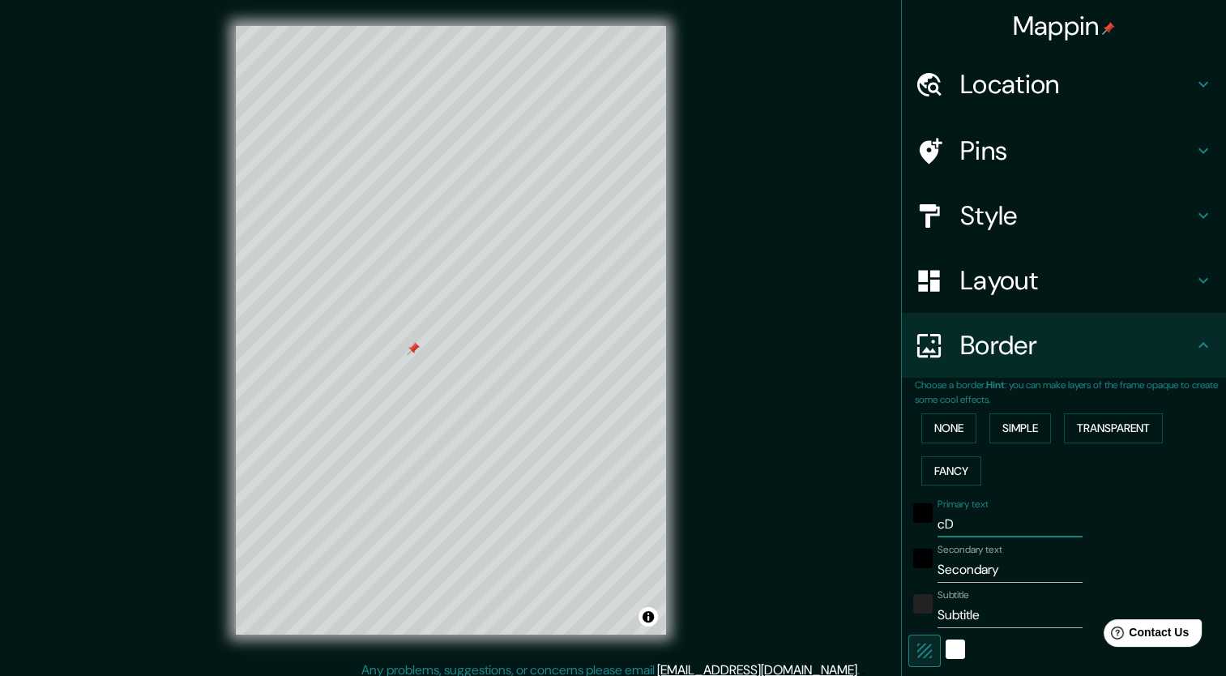
type input "cDD"
type input "212"
type input "42"
type input "cD"
type input "212"
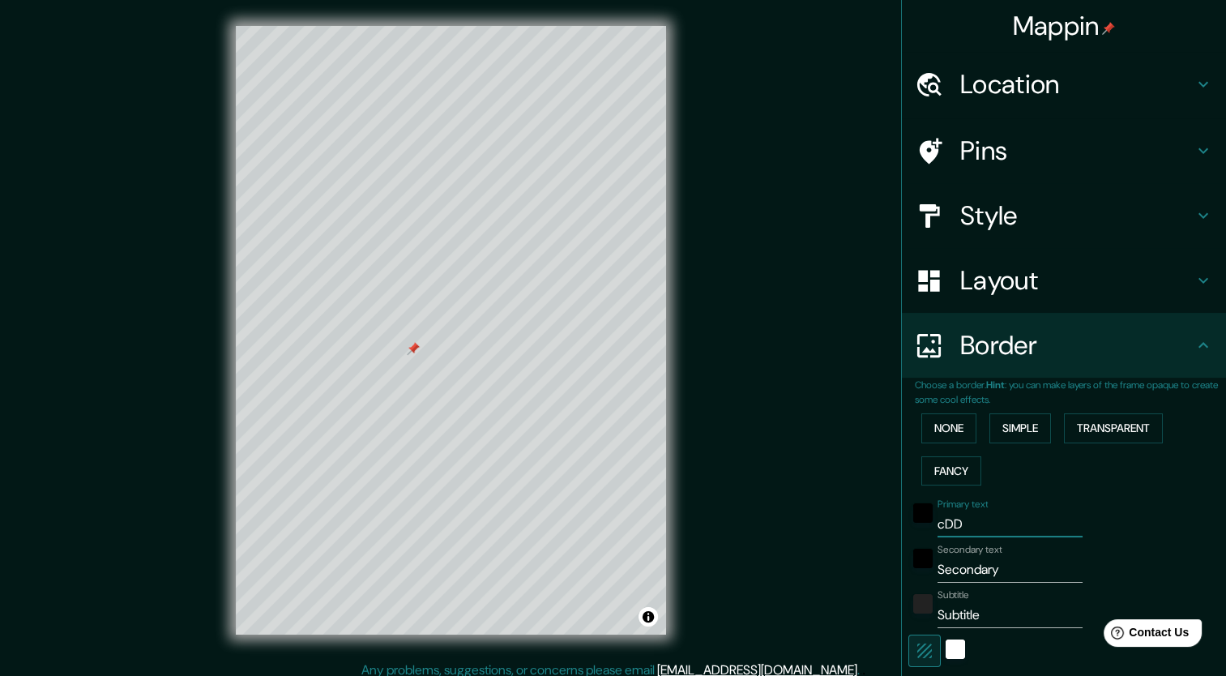
type input "42"
type input "cDAD"
type input "212"
type input "42"
type input "cDAD."
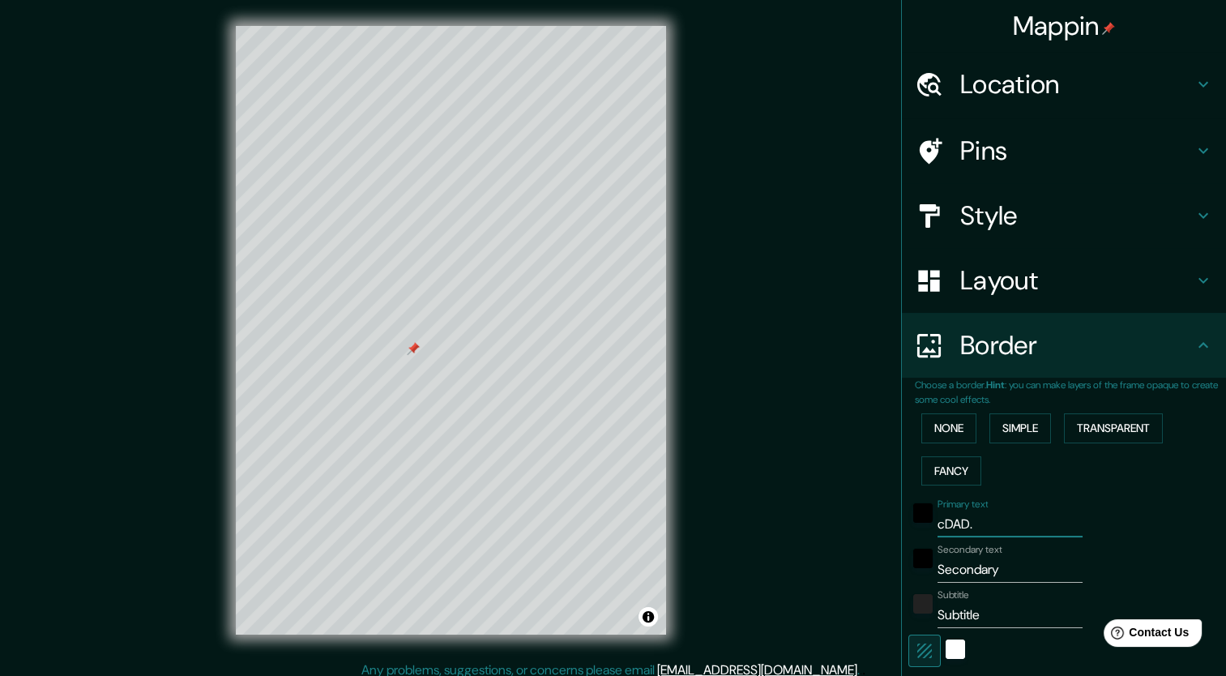
type input "212"
type input "42"
type input "cDAD. VA"
type input "212"
type input "42"
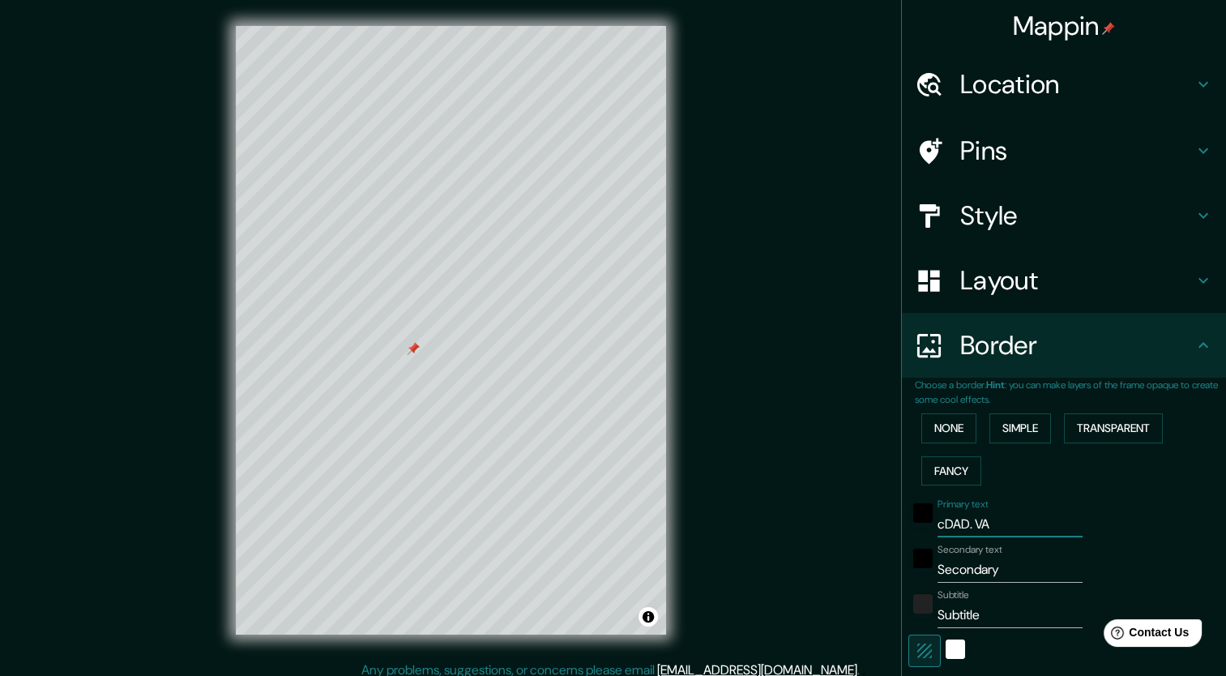
type input "cDAD. VAT"
type input "212"
type input "42"
type input "cDAD. VATI"
type input "212"
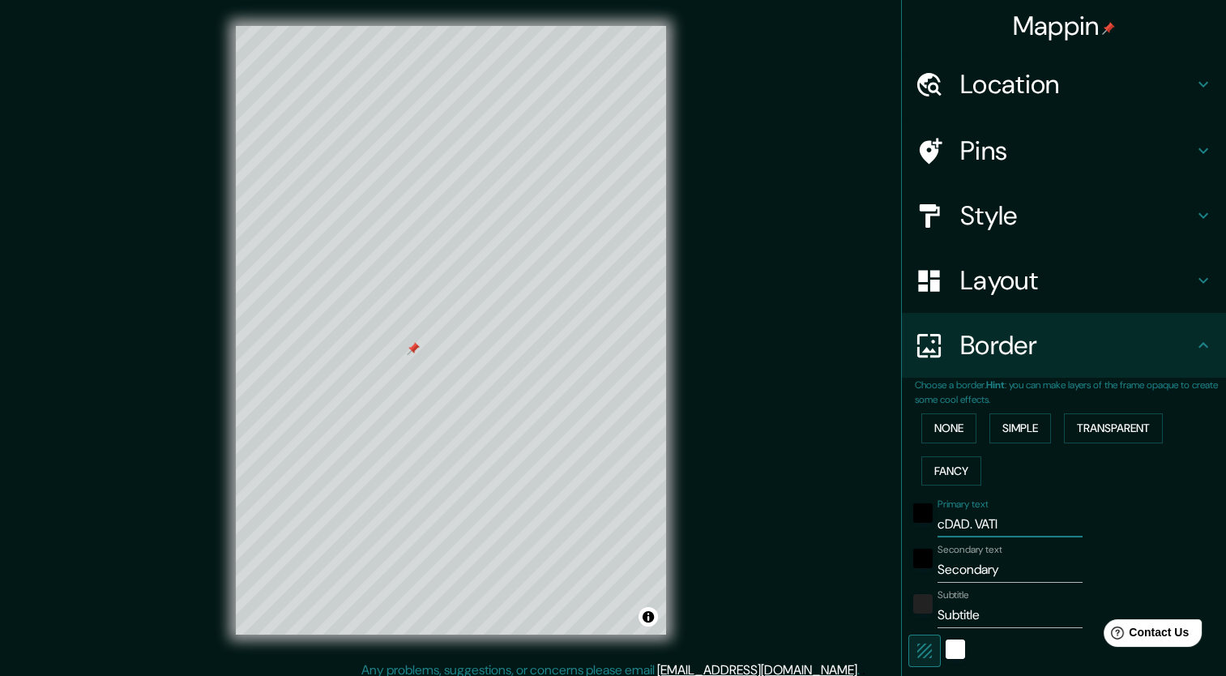
type input "42"
type input "cDAD. VATICA"
type input "212"
type input "42"
type input "cDAD. VATICAN"
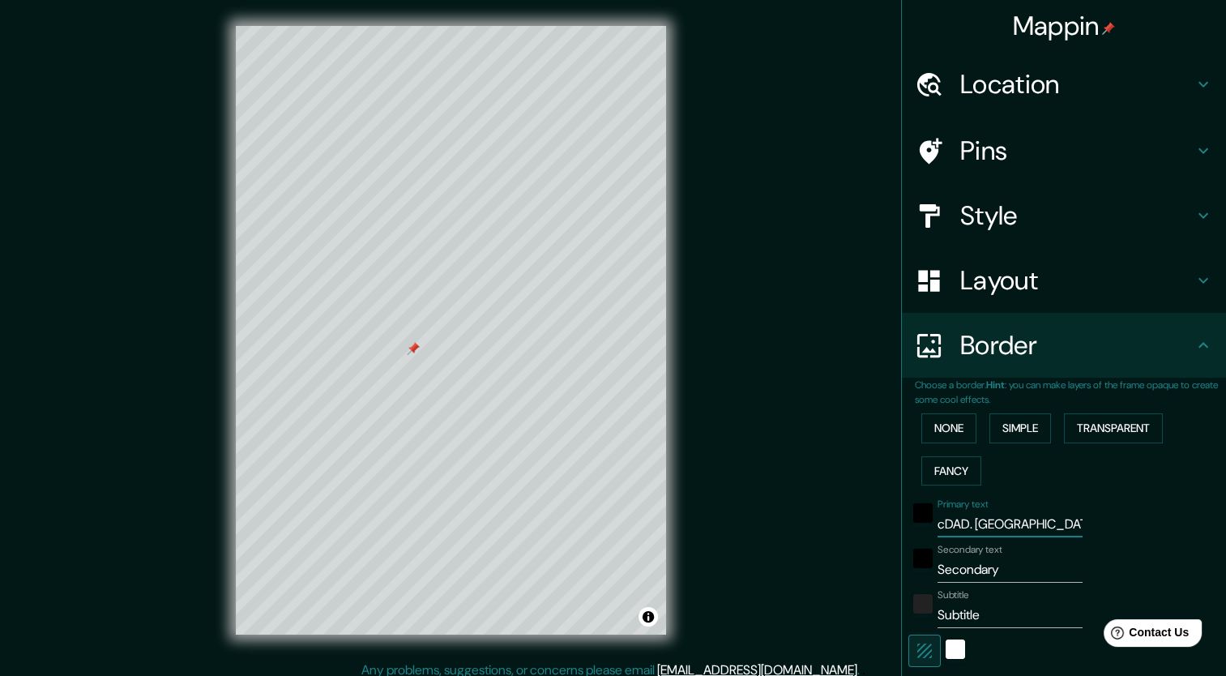
type input "212"
type input "42"
type input "cDAD. VATICA"
type input "212"
type input "42"
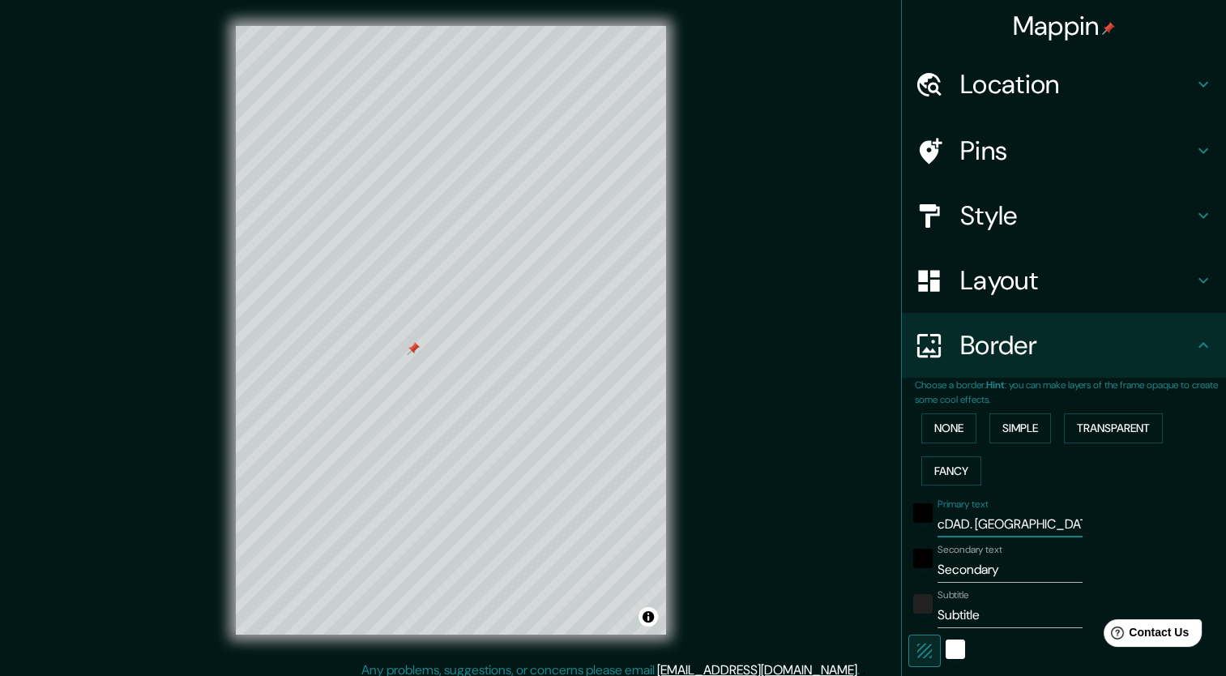
type input "cDAD. VATIC"
type input "212"
type input "42"
type input "cDAD. VATI"
type input "212"
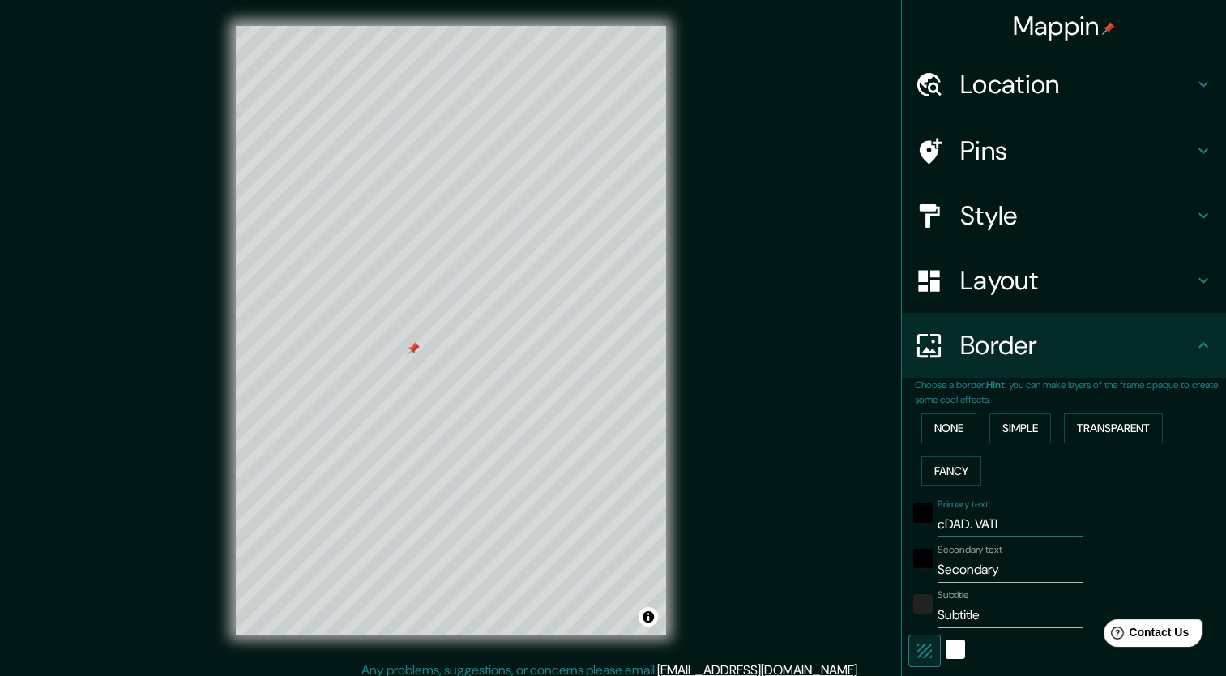
type input "42"
type input "cDAD. VAT"
type input "212"
type input "42"
type input "cDAD. V"
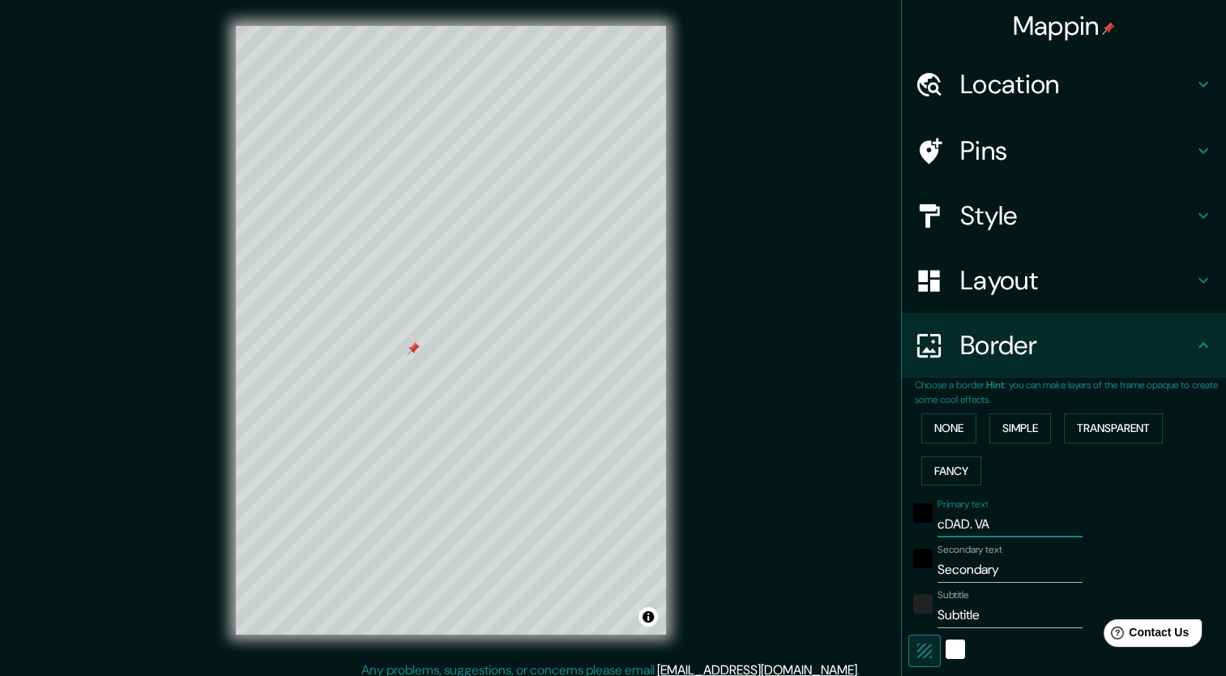
type input "212"
type input "42"
type input "cDAD."
type input "212"
type input "42"
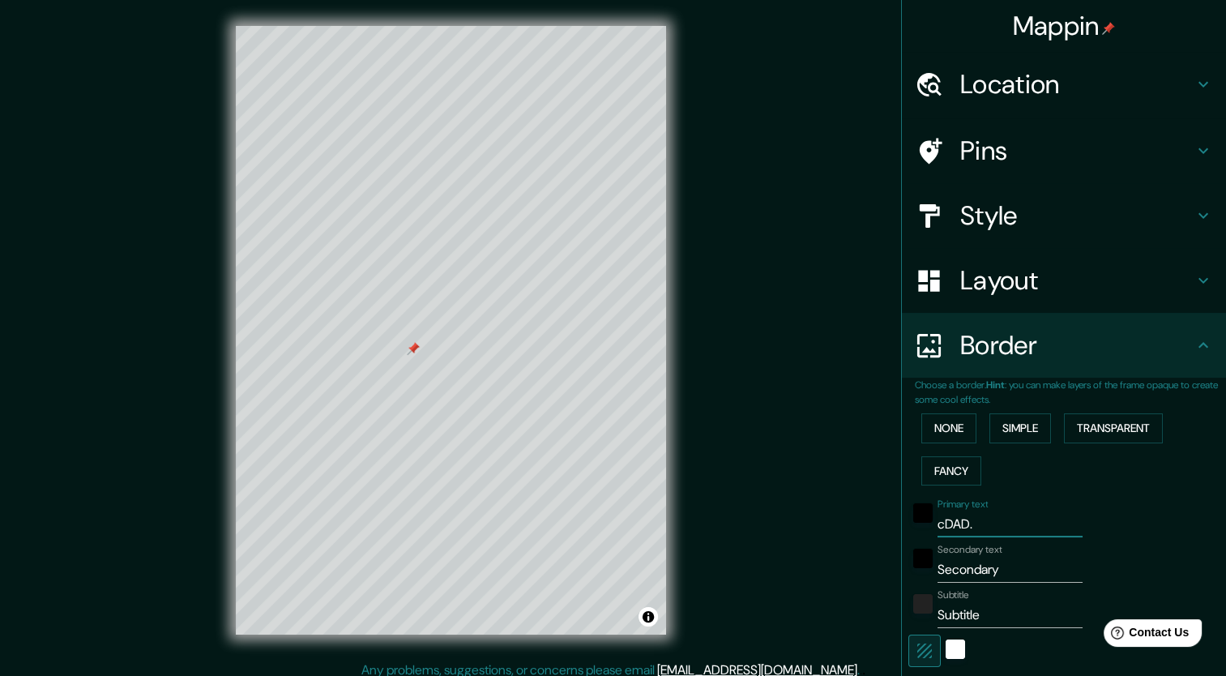
type input "cDAD."
type input "212"
type input "42"
type input "cDAD"
type input "212"
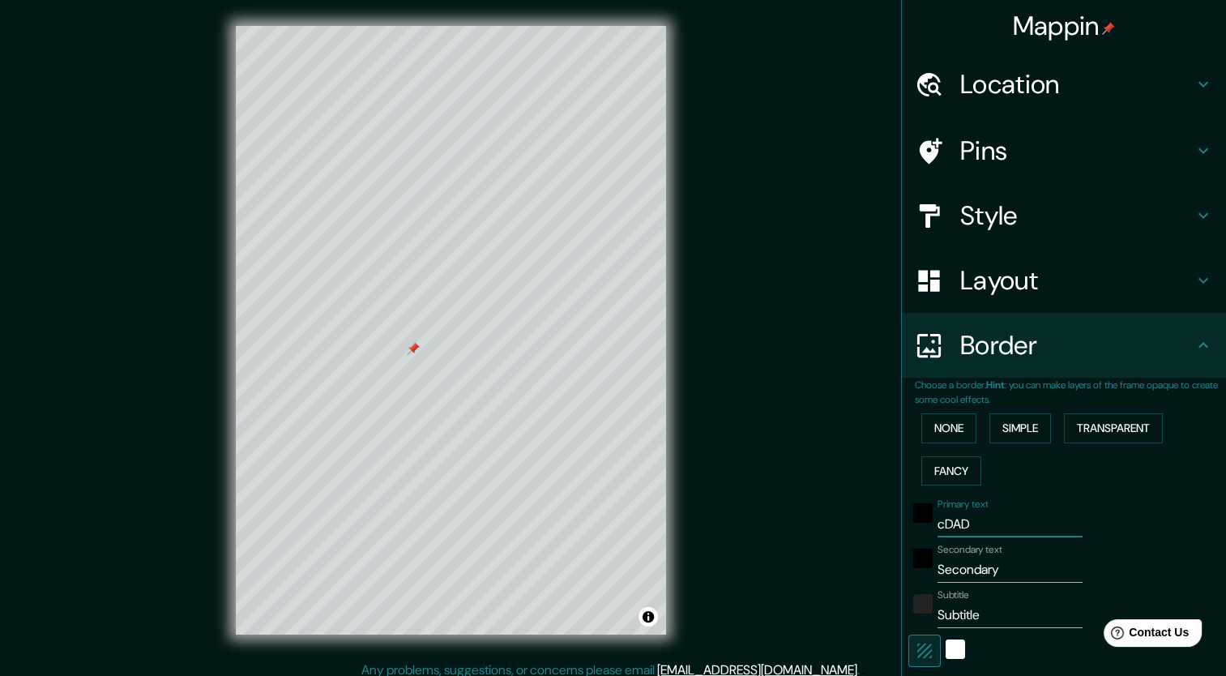
type input "42"
type input "cDA"
type input "212"
type input "42"
type input "cD"
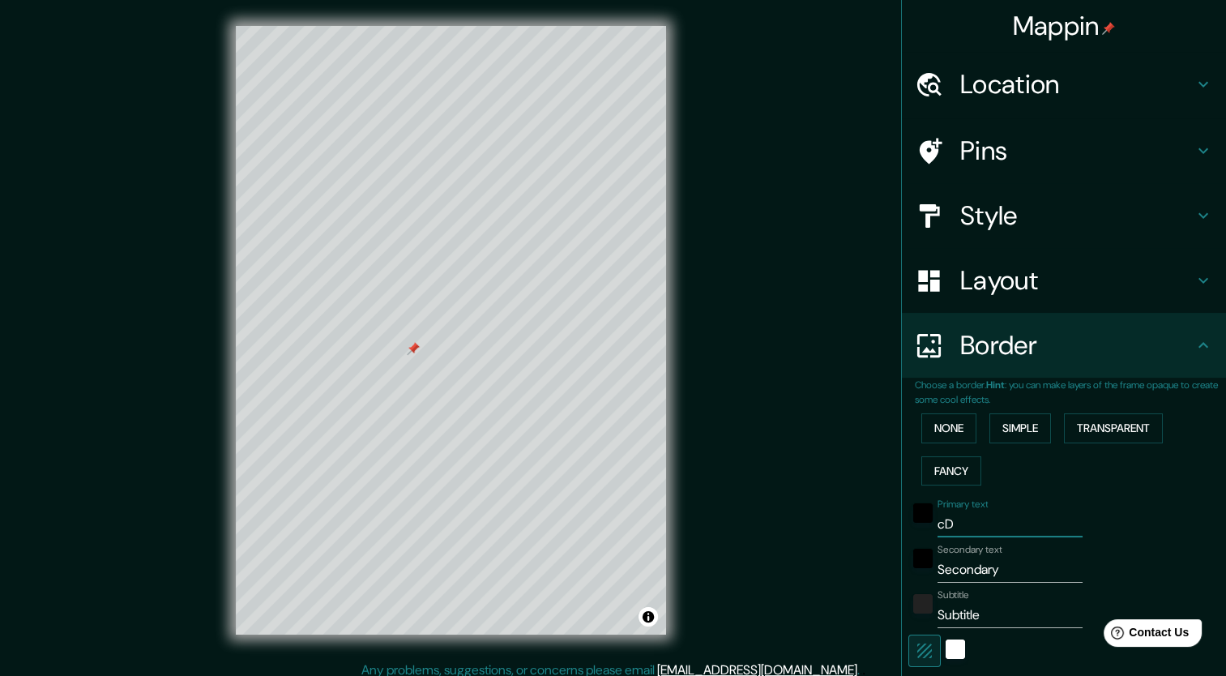
type input "212"
type input "42"
type input "c"
type input "212"
type input "42"
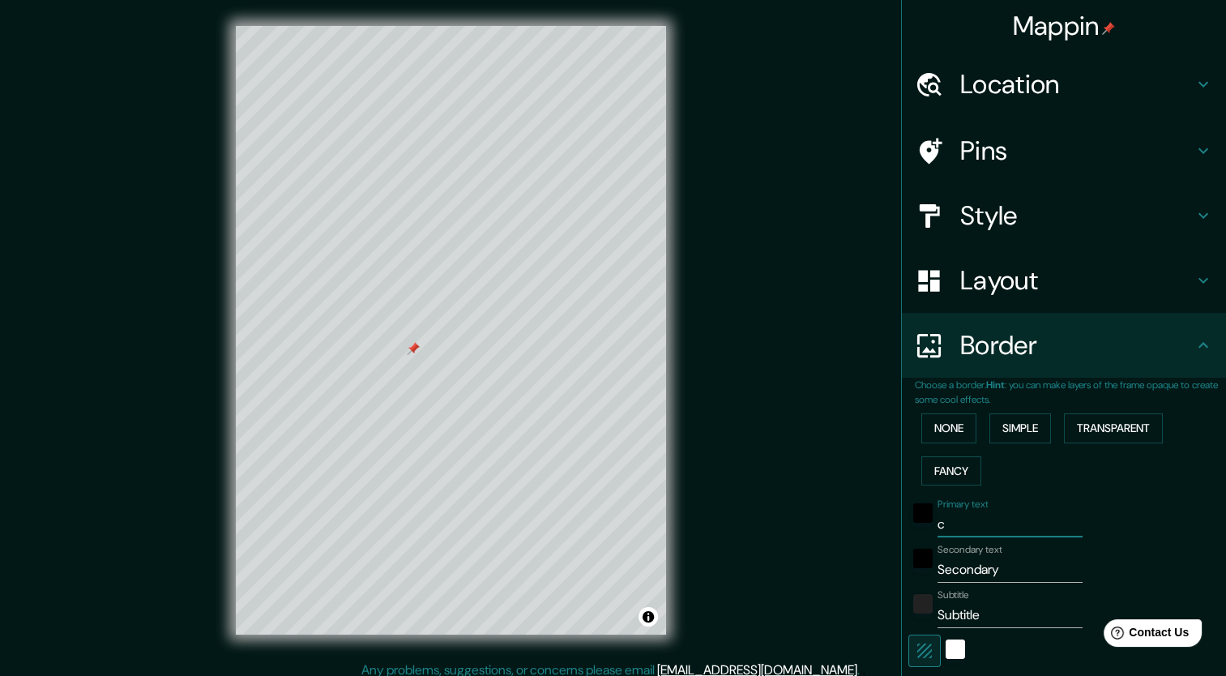
type input "c."
type input "212"
type input "42"
type input "c."
type input "212"
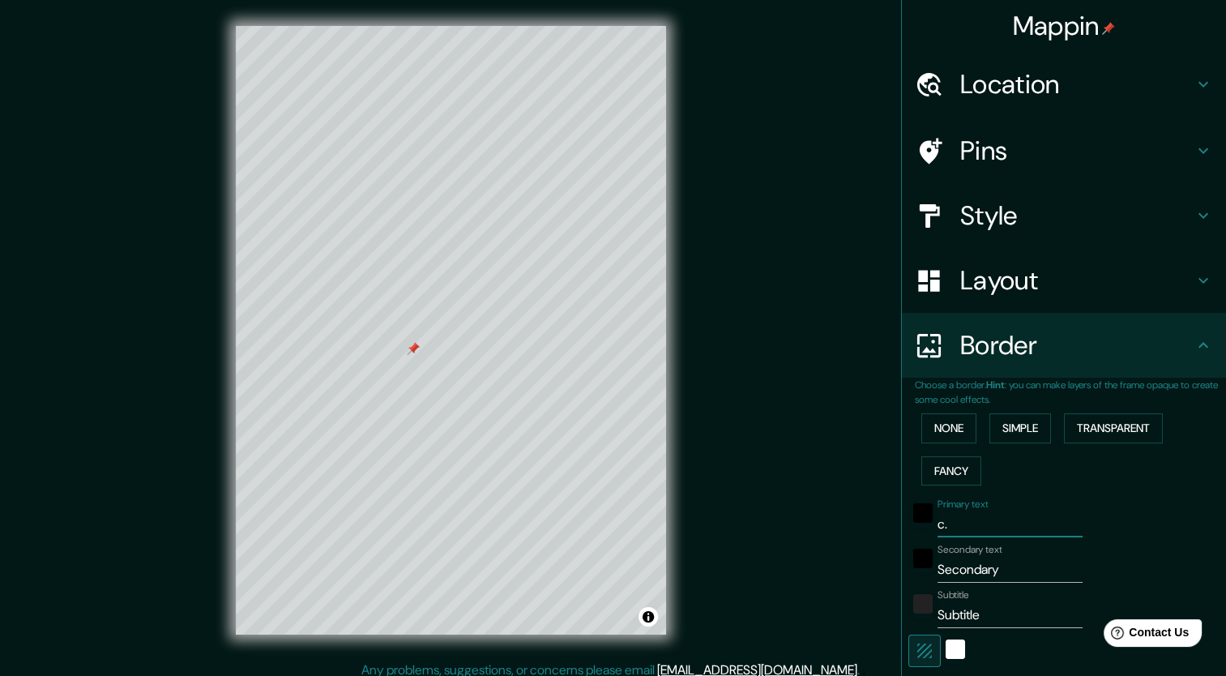
type input "42"
type input "c. VA"
type input "212"
type input "42"
type input "c. VATI"
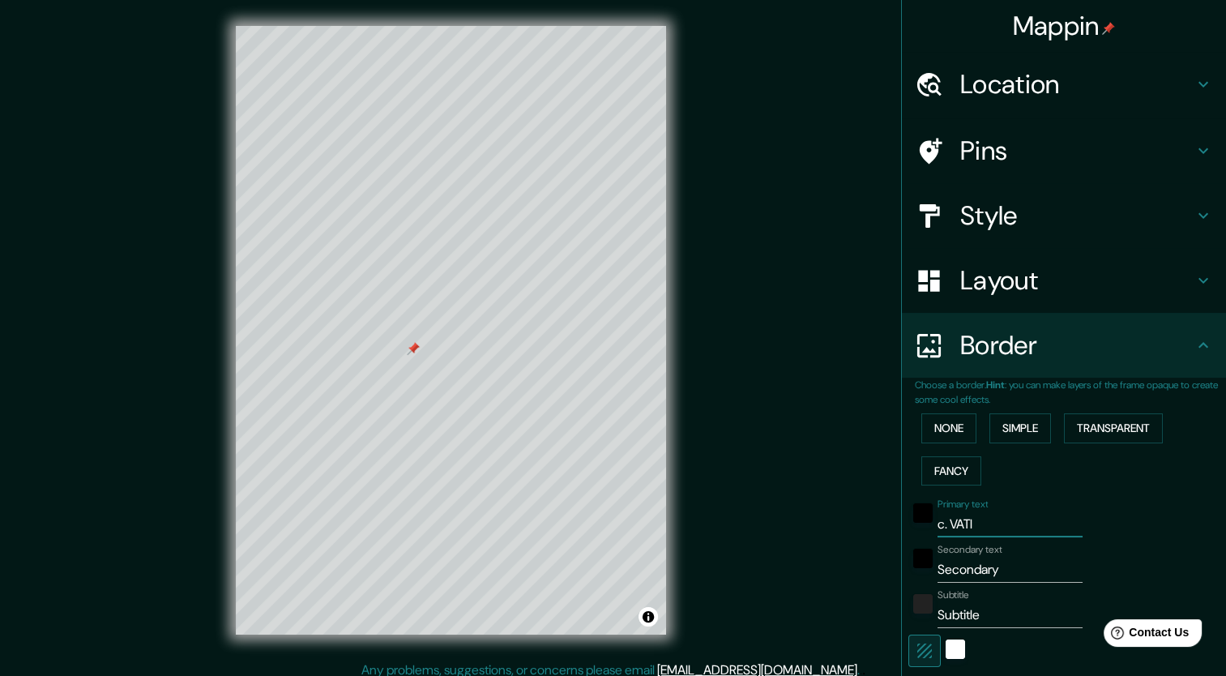
type input "212"
type input "42"
type input "c. VATIC"
type input "212"
type input "42"
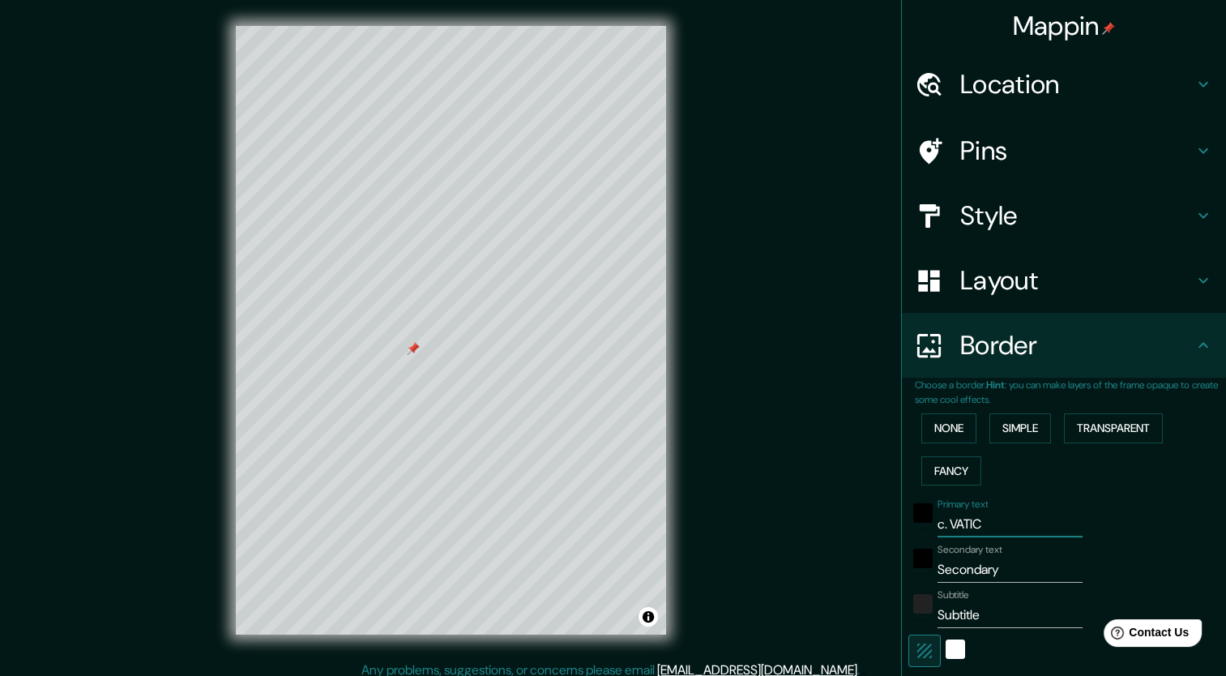
type input "c. VATICA"
type input "212"
type input "42"
type input "c. VATICANO"
type input "212"
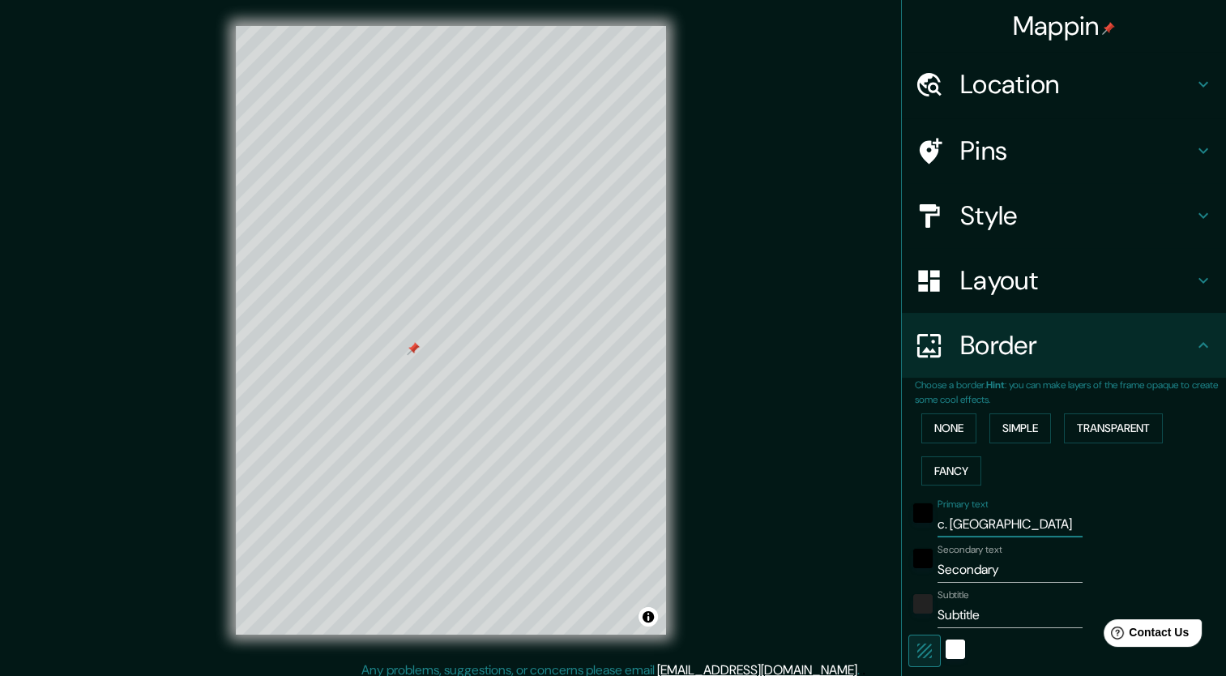
type input "42"
type input "c. VATICANO"
drag, startPoint x: 1005, startPoint y: 576, endPoint x: 909, endPoint y: 588, distance: 96.3
click at [915, 588] on div "Primary text c. VATICANO Secondary text Secondary Subtitle Subtitle Add frame l…" at bounding box center [1044, 640] width 259 height 296
type input "O"
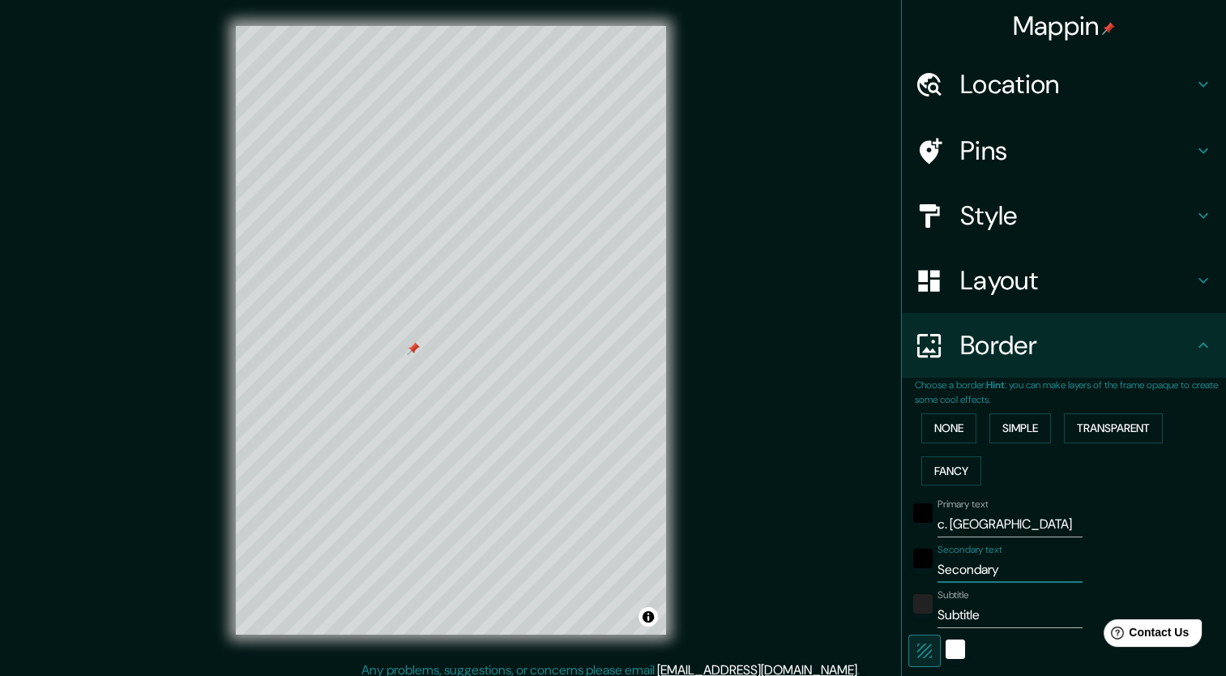
type input "212"
type input "42"
type input "212"
type input "42"
type input "rO"
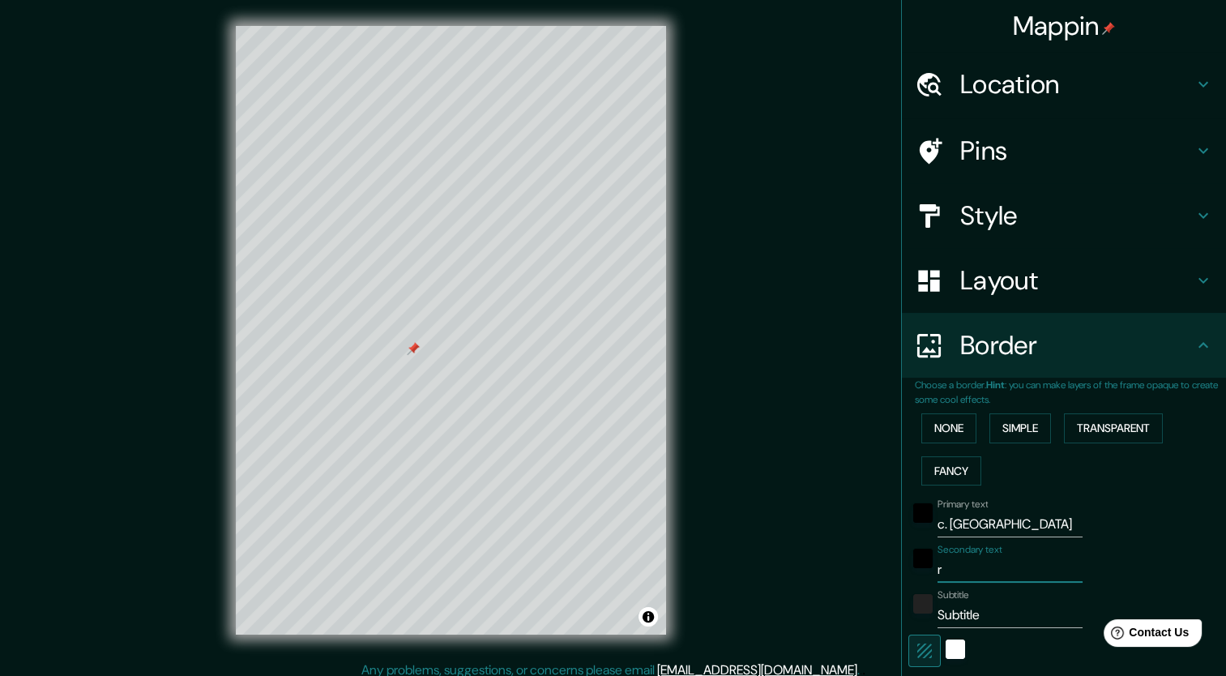
type input "212"
type input "42"
type input "rOMA"
type input "212"
type input "42"
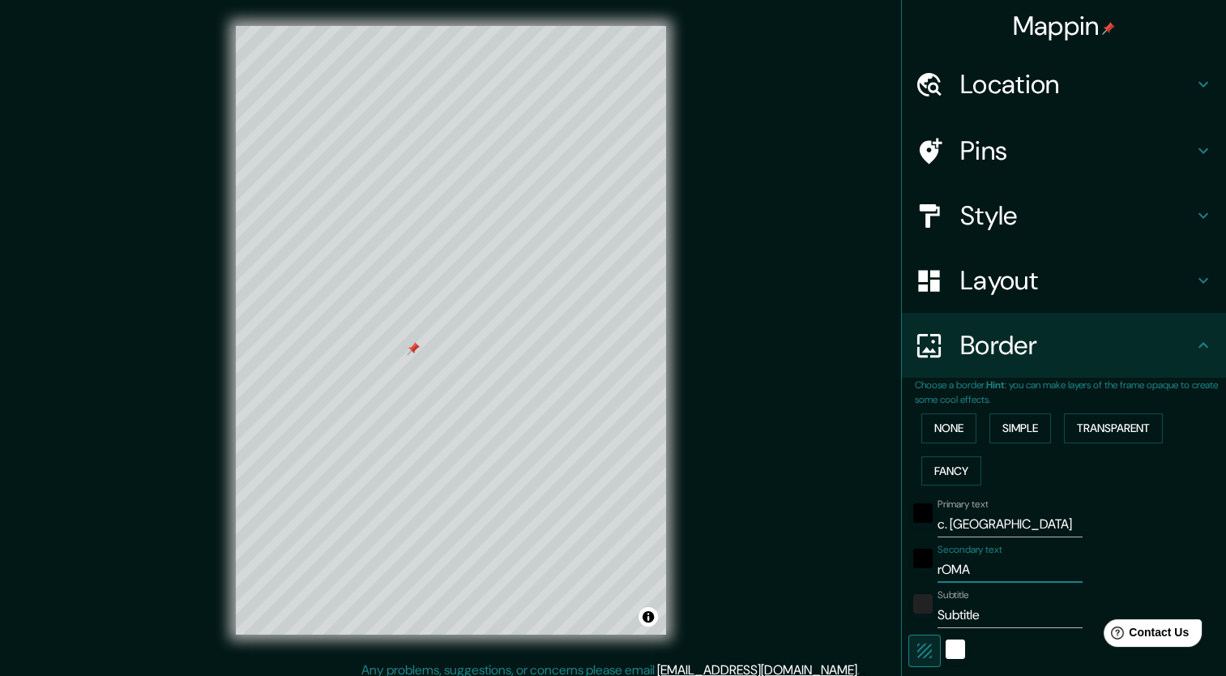
type input "rOM"
type input "212"
type input "42"
type input "rO"
type input "212"
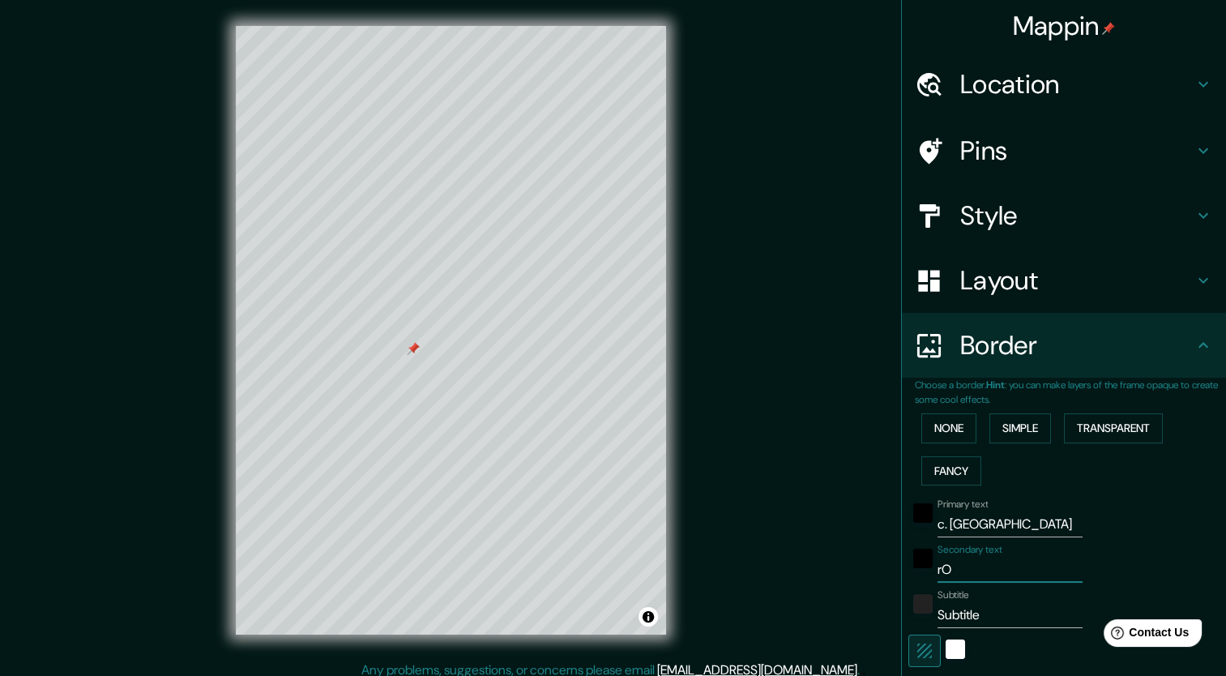
type input "42"
type input "r"
type input "212"
type input "42"
type input "212"
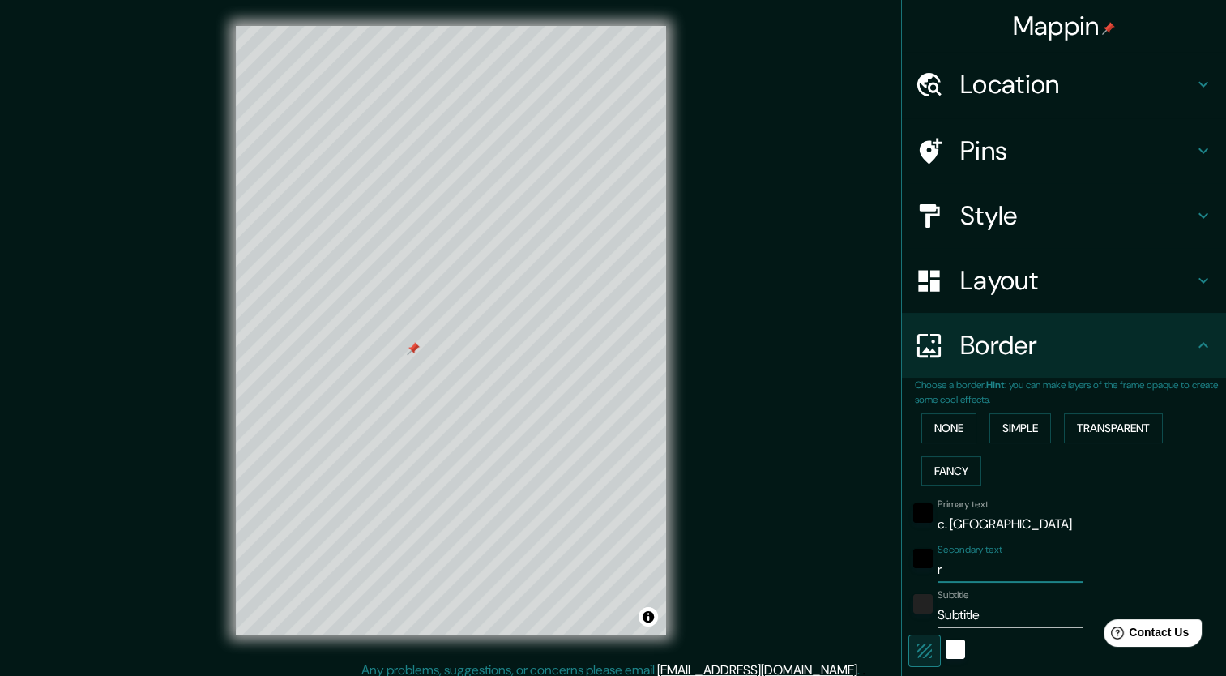
type input "42"
type input "RO"
type input "212"
type input "42"
type input "ROMA"
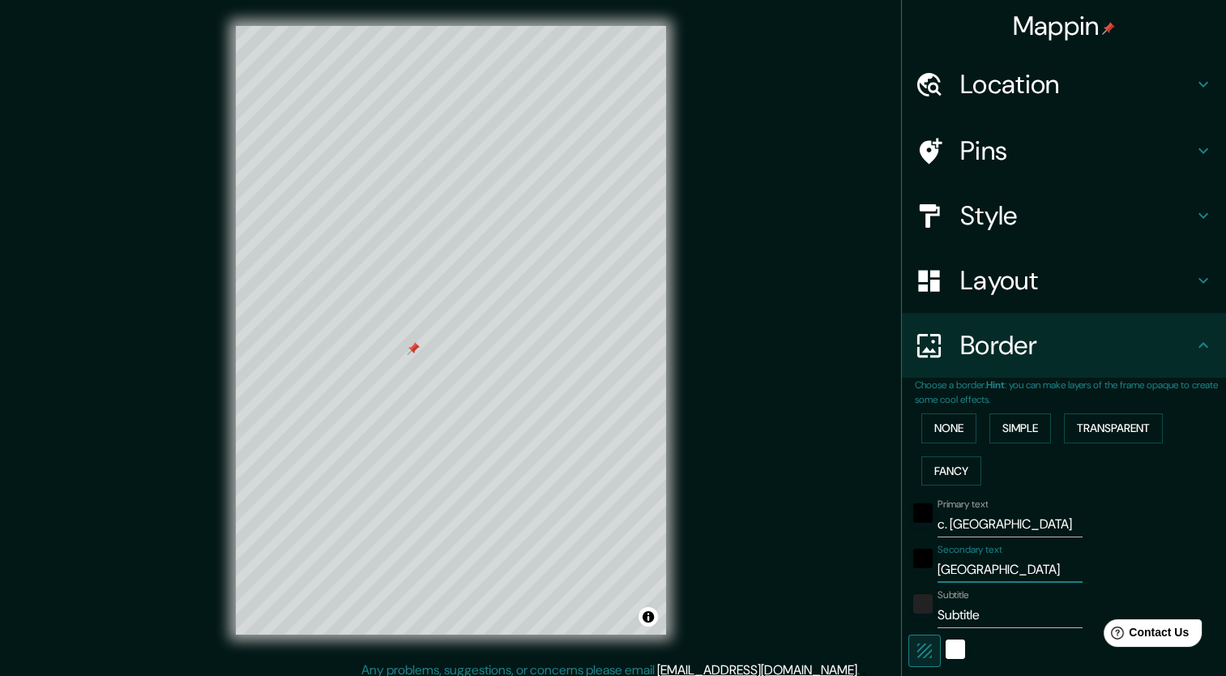
type input "212"
type input "42"
type input "ROMA"
click at [986, 623] on input "Subtitle" at bounding box center [1010, 615] width 145 height 26
drag, startPoint x: 986, startPoint y: 623, endPoint x: 894, endPoint y: 634, distance: 93.0
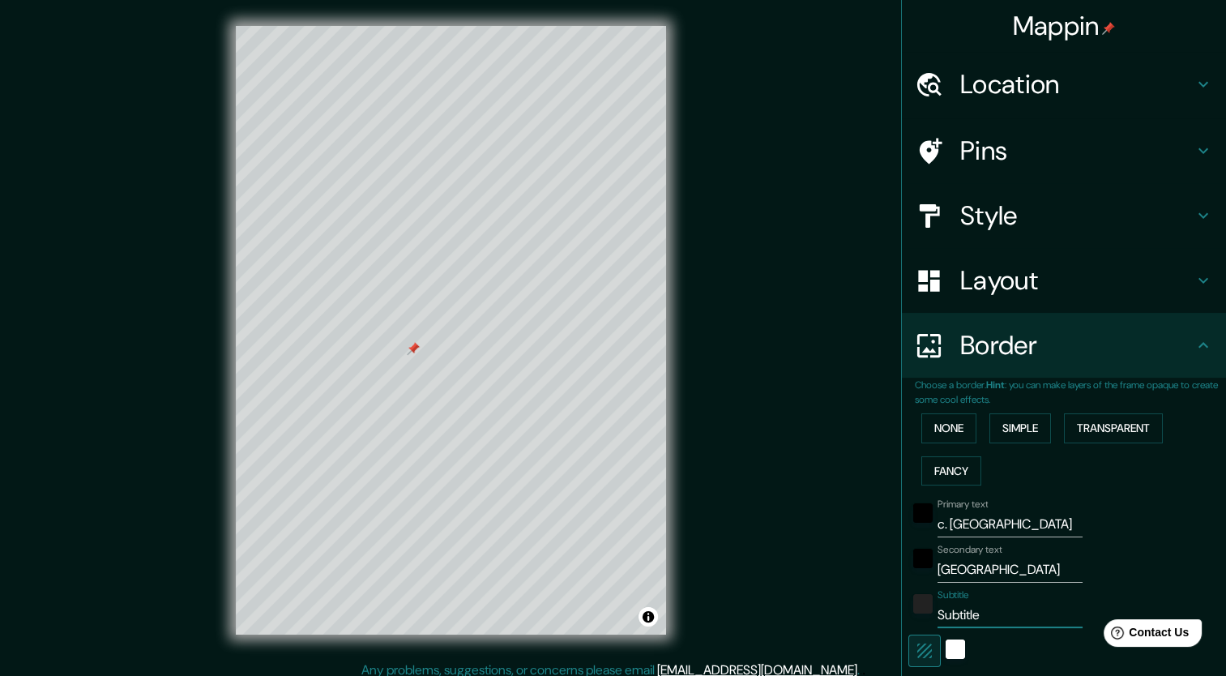
click at [902, 634] on div "Choose a border. Hint : you can make layers of the frame opaque to create some …" at bounding box center [1064, 590] width 324 height 425
type input "I"
type input "212"
type input "42"
type input "ITA"
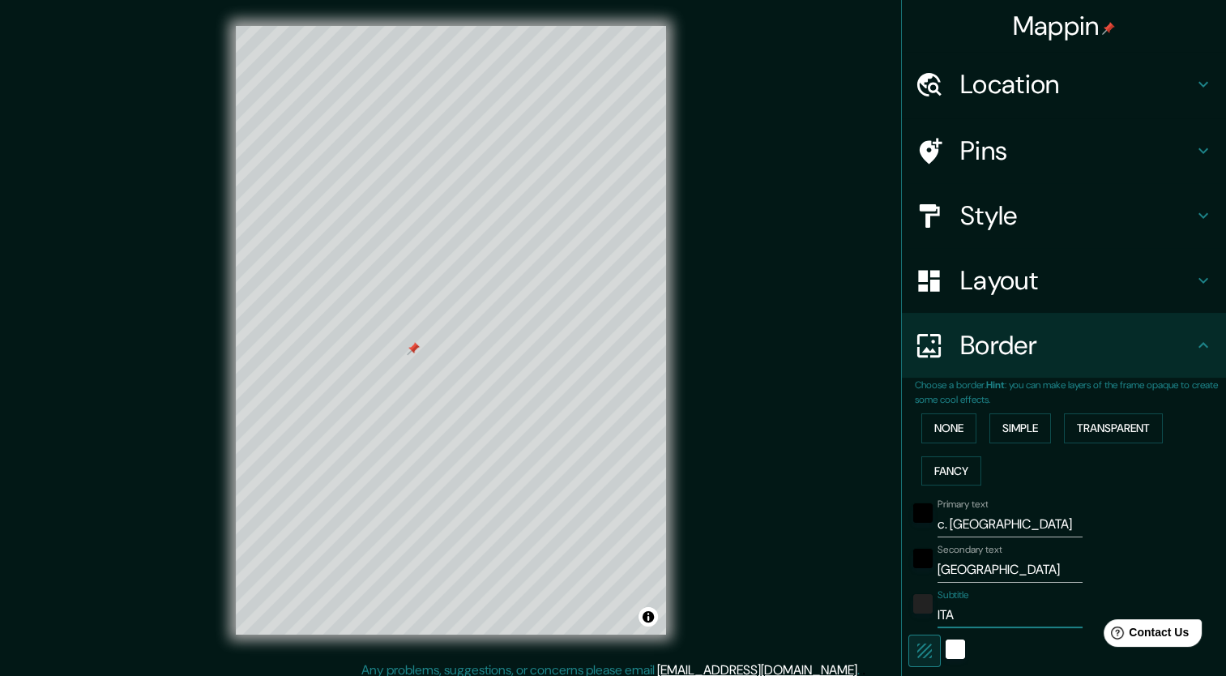
type input "212"
type input "42"
type input "ITAL"
type input "212"
type input "42"
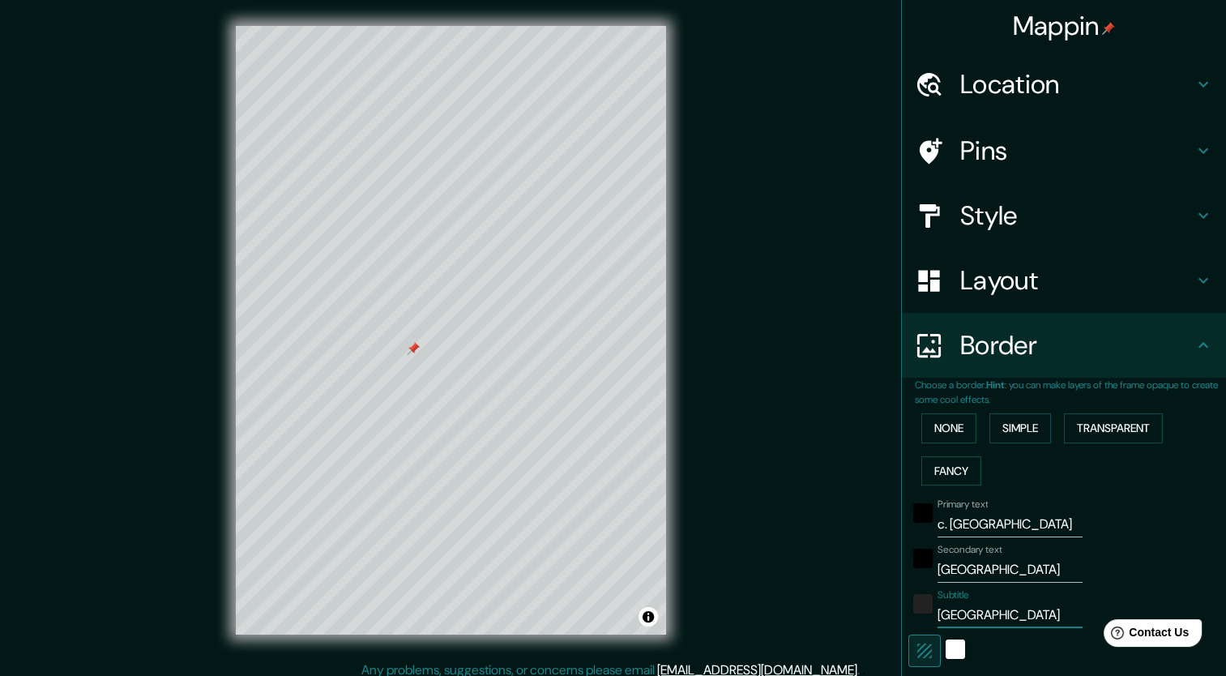
type input "ITALIA"
type input "212"
type input "42"
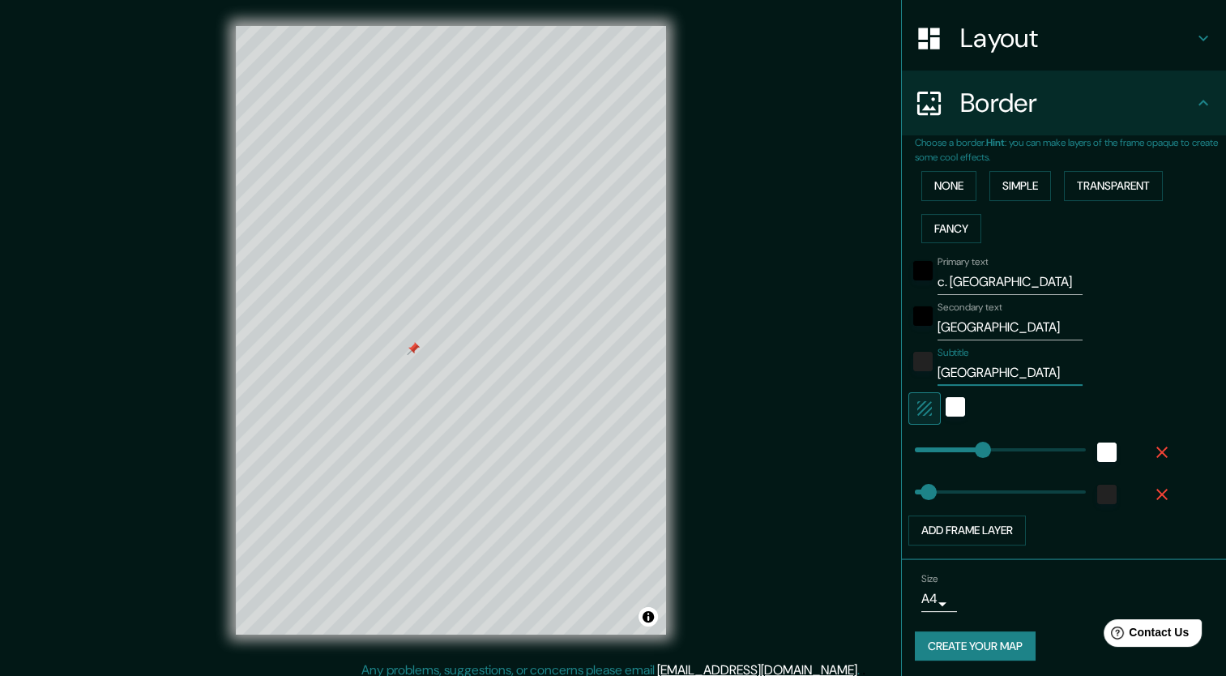
scroll to position [243, 0]
type input "212"
type input "ITALIA"
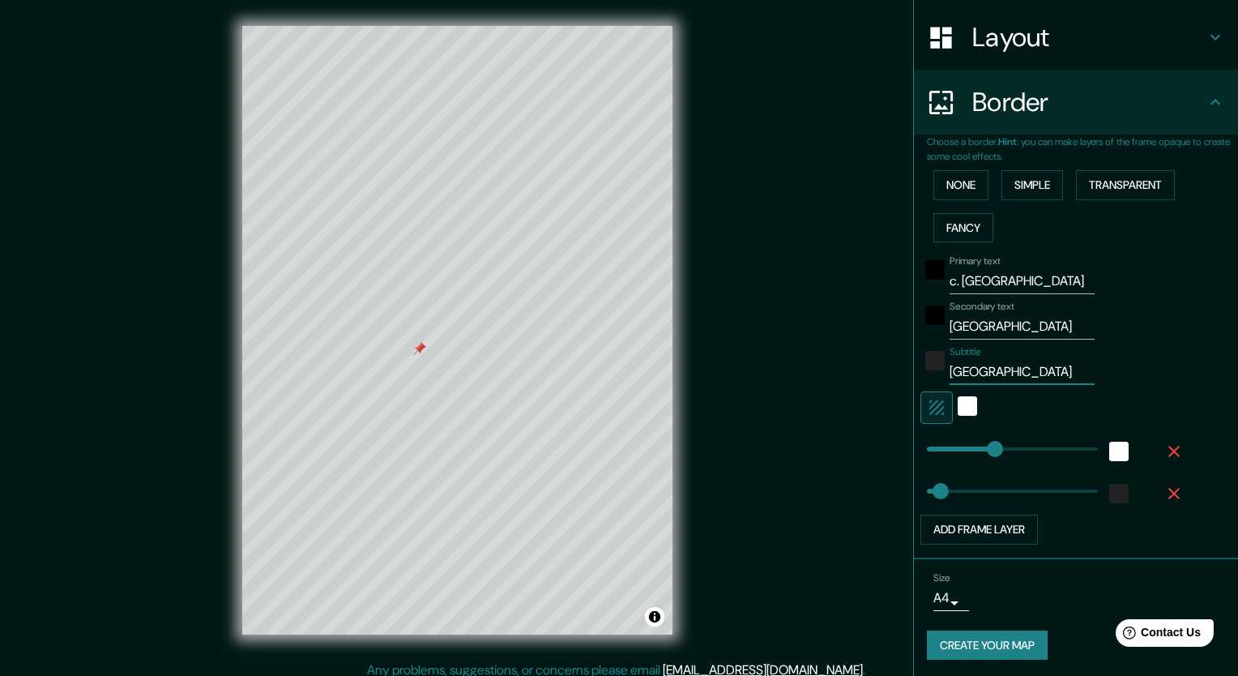
click at [928, 590] on body "Mappin Location 00193, Roma, Ciudad metropolitana de Roma Capital, Italia Pins …" at bounding box center [619, 338] width 1238 height 676
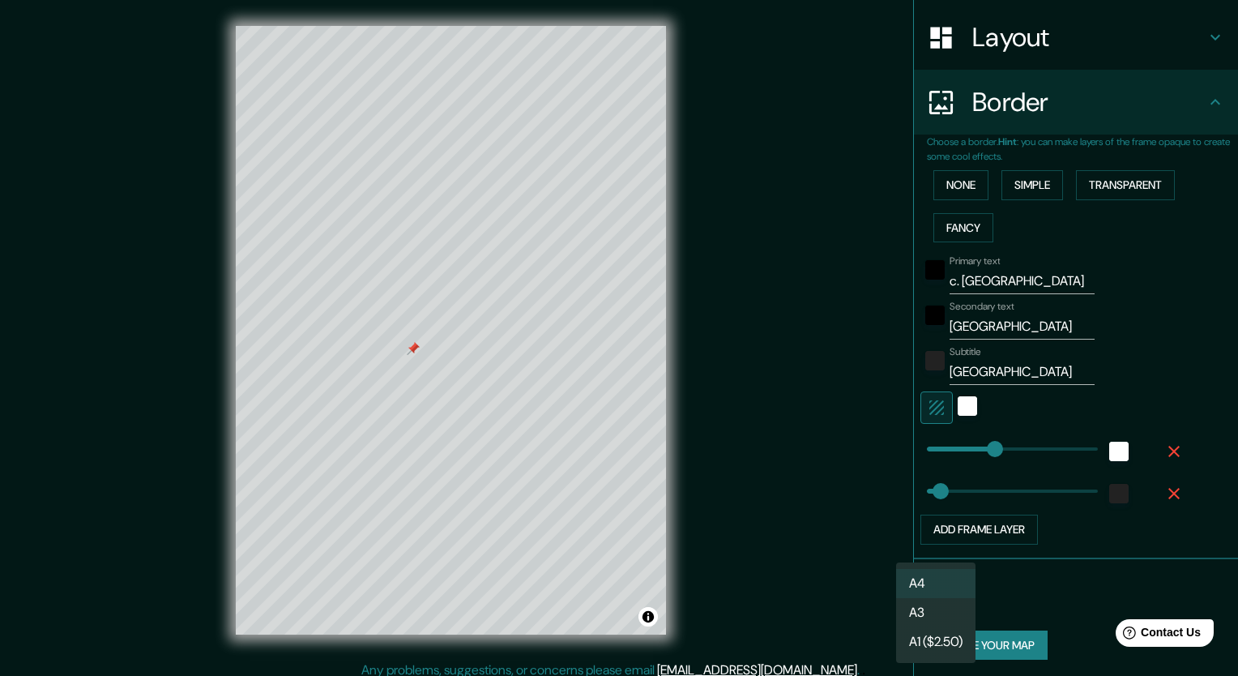
click at [933, 584] on li "A4" at bounding box center [935, 583] width 79 height 29
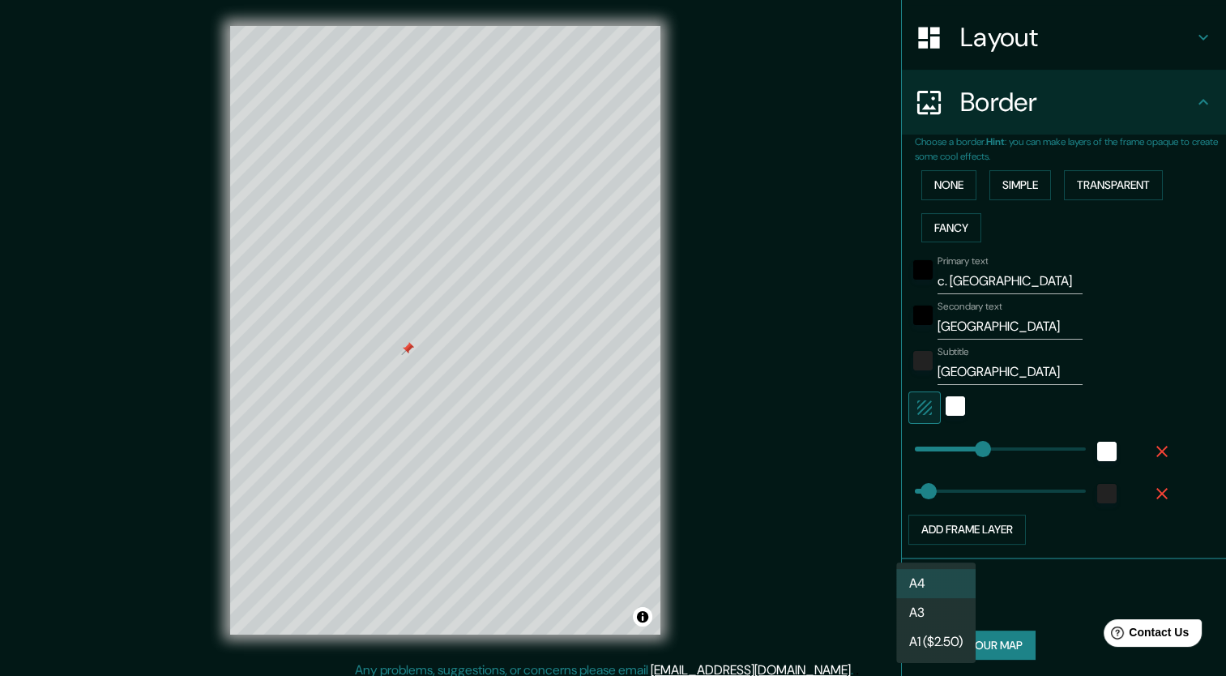
click at [933, 601] on body "Mappin Location 00193, Roma, Ciudad metropolitana de Roma Capital, Italia Pins …" at bounding box center [613, 338] width 1226 height 676
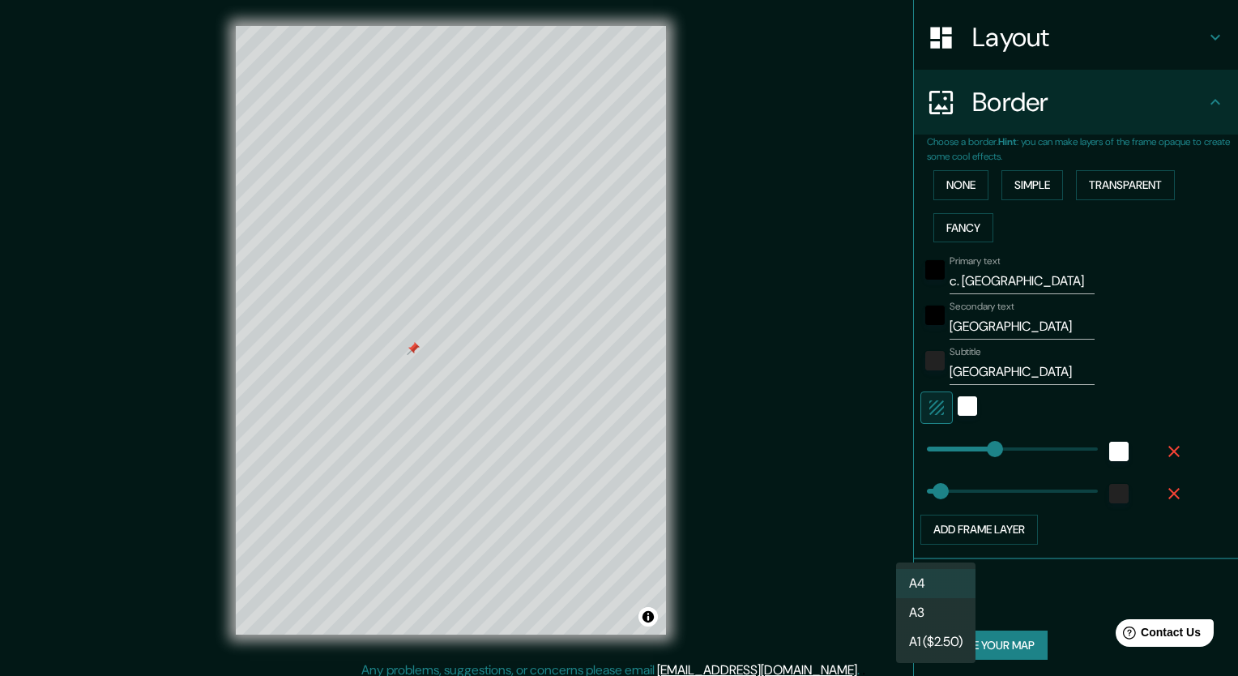
click at [927, 588] on li "A4" at bounding box center [935, 583] width 79 height 29
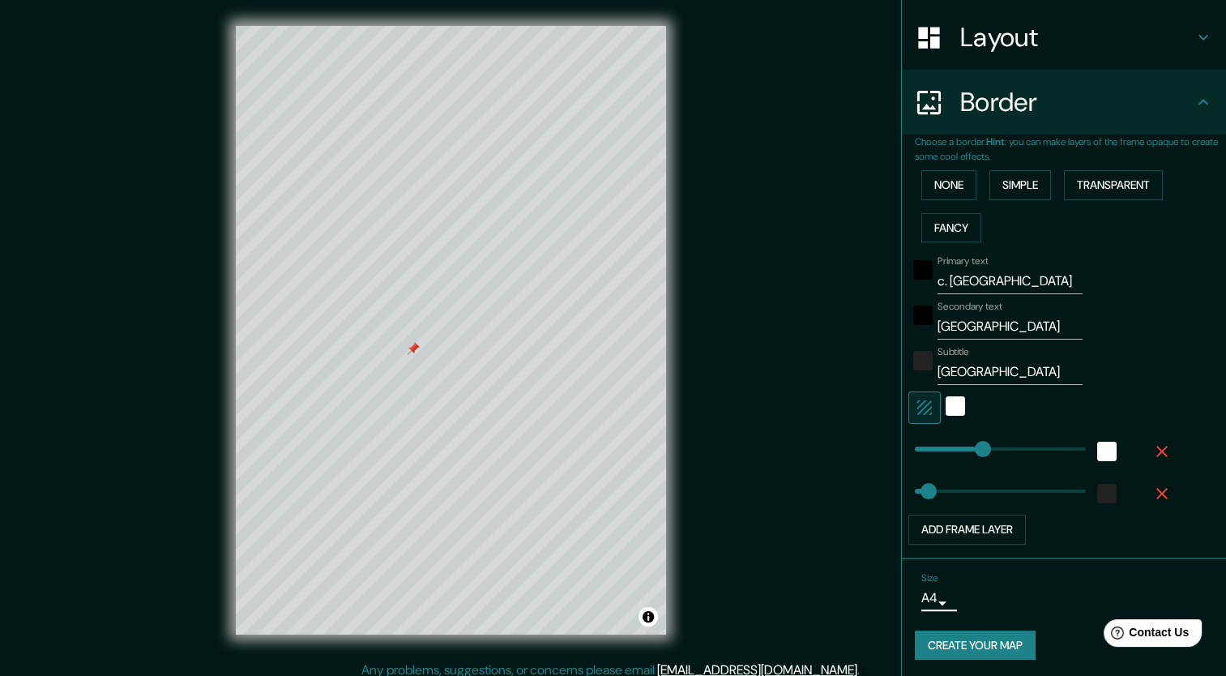
click at [994, 653] on button "Create your map" at bounding box center [975, 646] width 121 height 30
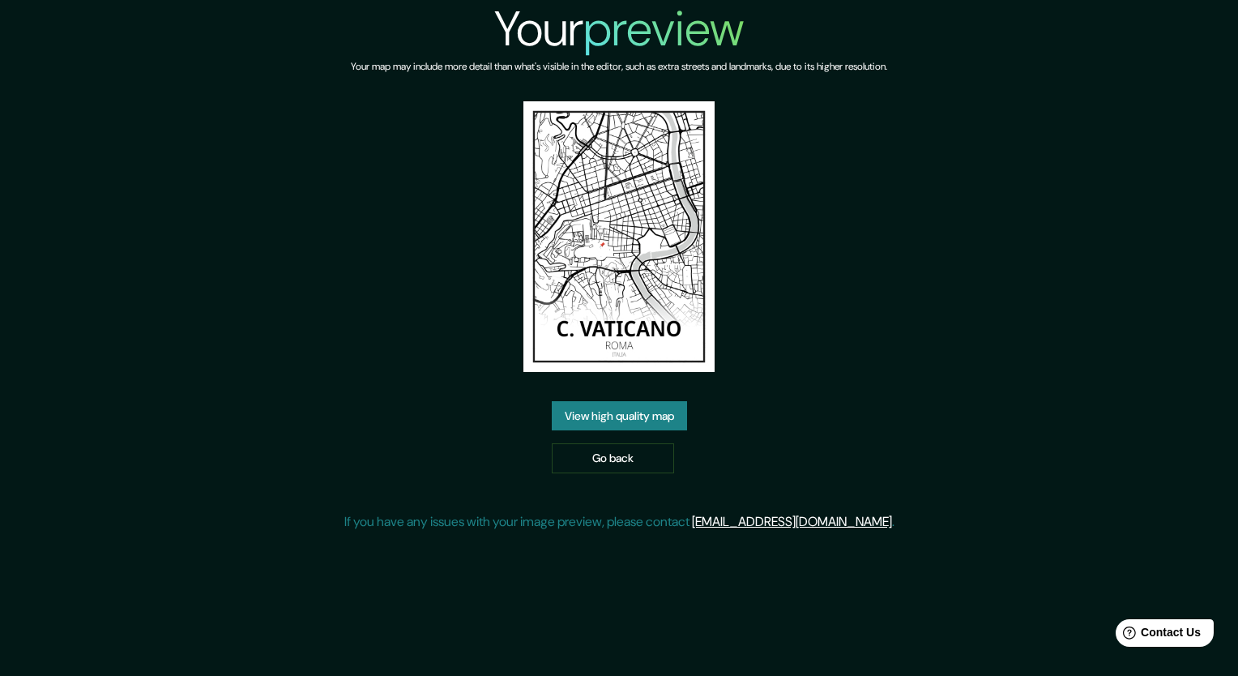
click at [641, 417] on link "View high quality map" at bounding box center [619, 416] width 135 height 30
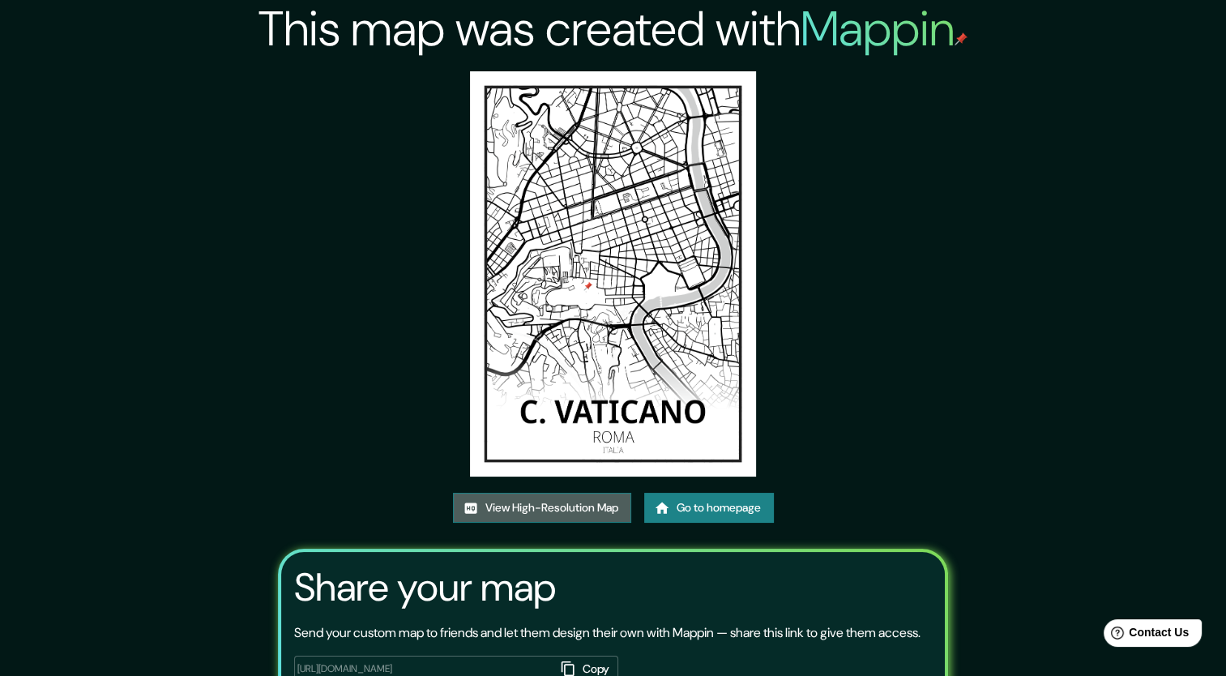
click at [528, 509] on link "View High-Resolution Map" at bounding box center [542, 508] width 178 height 30
